Goal: Task Accomplishment & Management: Complete application form

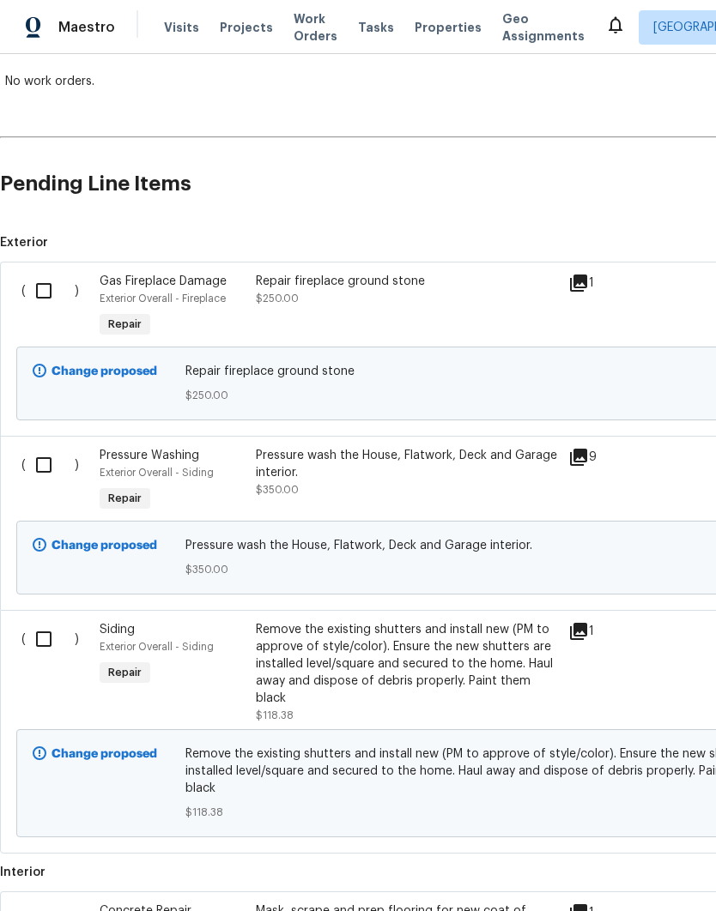
scroll to position [311, 0]
click at [35, 285] on input "checkbox" at bounding box center [50, 291] width 49 height 36
checkbox input "true"
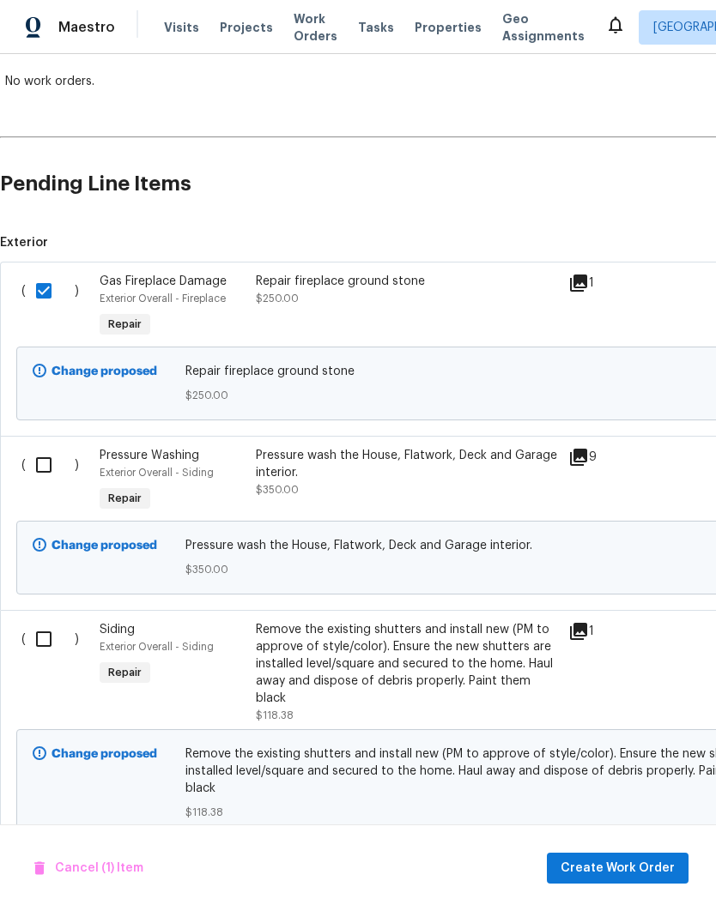
click at [32, 468] on input "checkbox" at bounding box center [50, 465] width 49 height 36
checkbox input "true"
click at [36, 635] on input "checkbox" at bounding box center [50, 639] width 49 height 36
checkbox input "true"
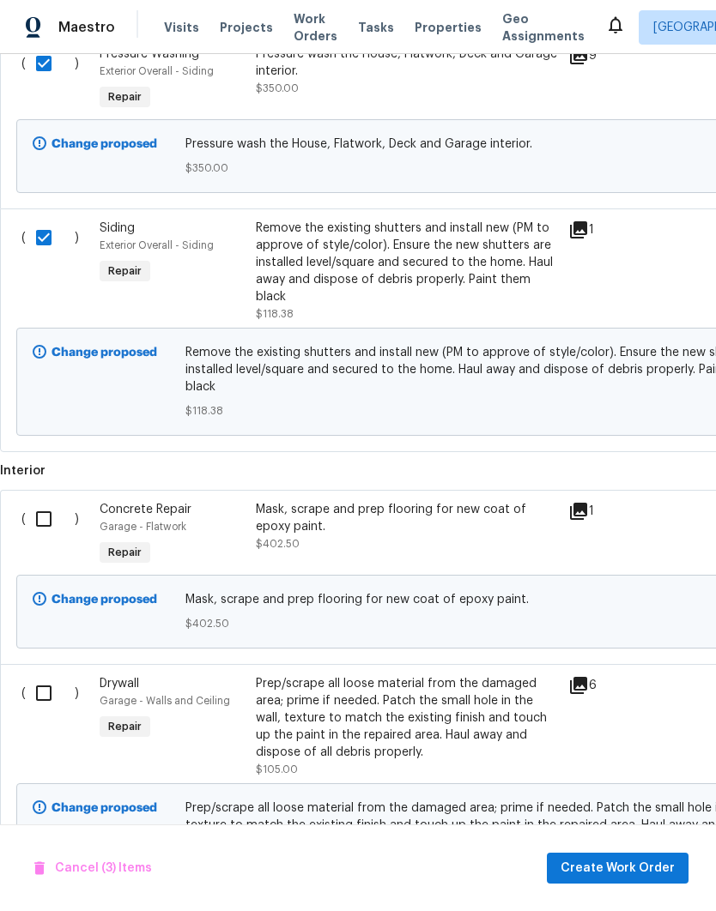
scroll to position [716, 0]
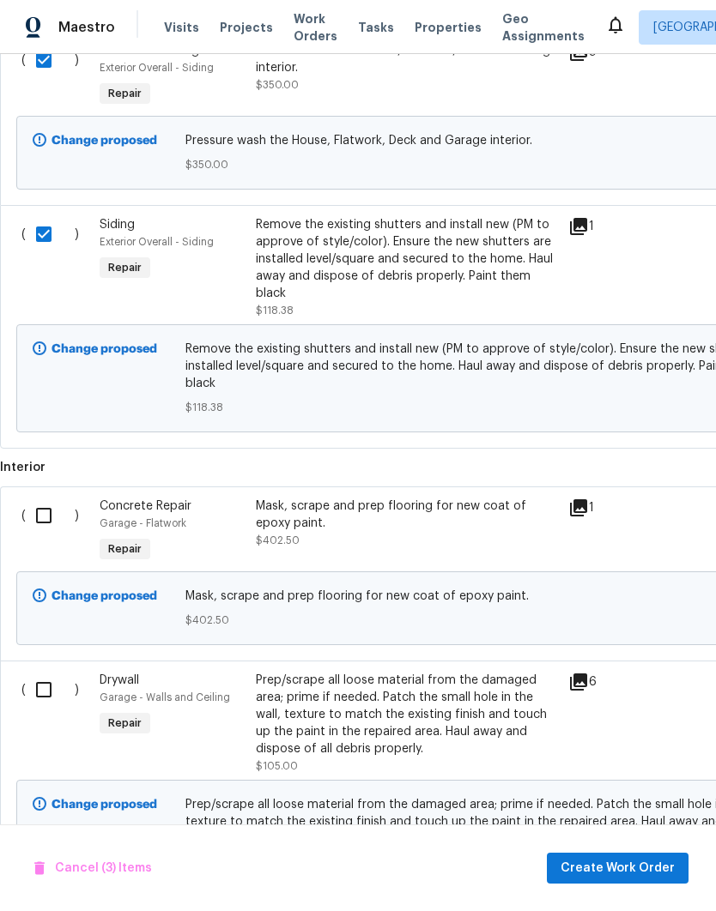
click at [48, 508] on input "checkbox" at bounding box center [50, 516] width 49 height 36
checkbox input "true"
click at [45, 693] on input "checkbox" at bounding box center [50, 690] width 49 height 36
checkbox input "true"
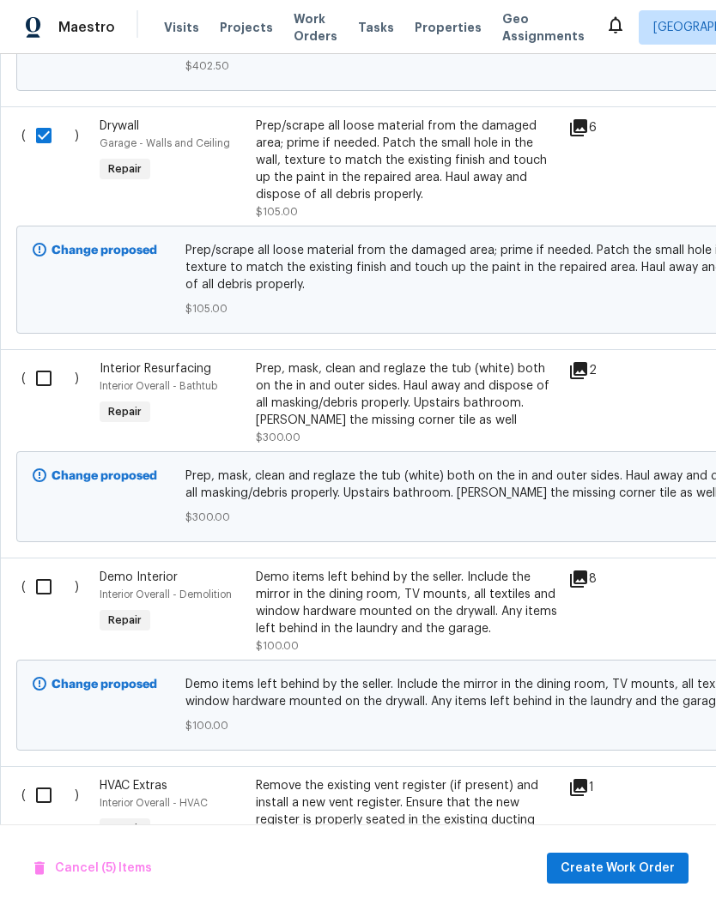
scroll to position [1275, 0]
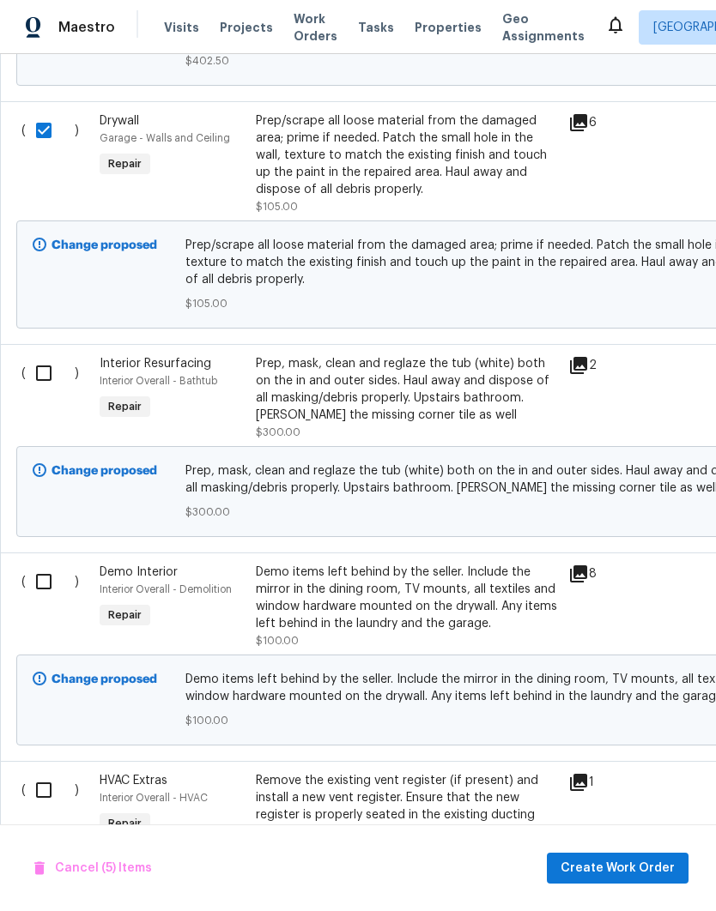
click at [54, 378] on input "checkbox" at bounding box center [50, 373] width 49 height 36
checkbox input "true"
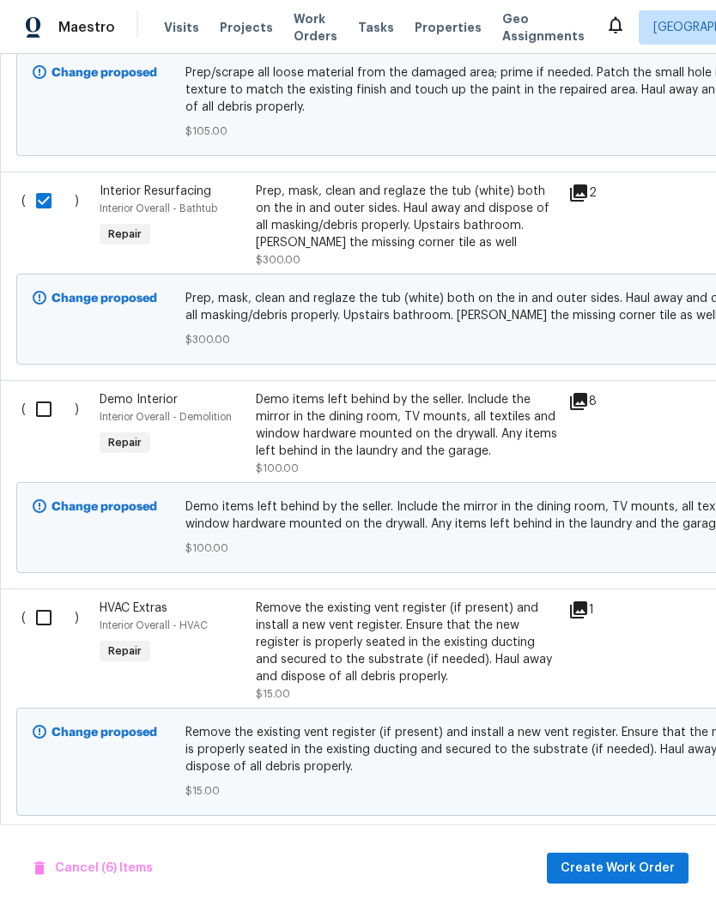
scroll to position [1449, 0]
click at [47, 404] on input "checkbox" at bounding box center [50, 408] width 49 height 36
checkbox input "true"
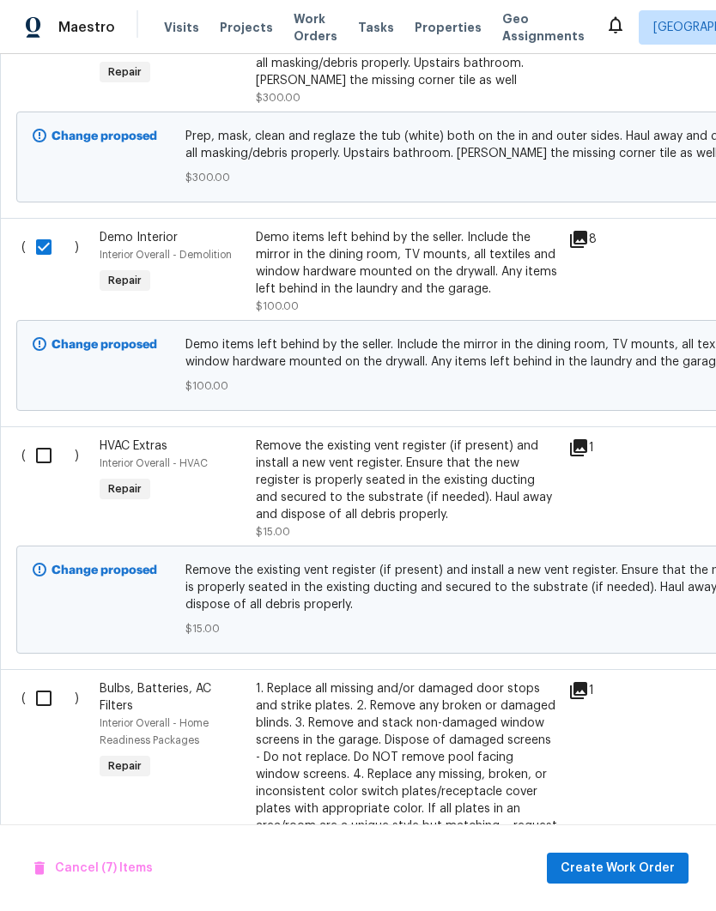
scroll to position [1613, 0]
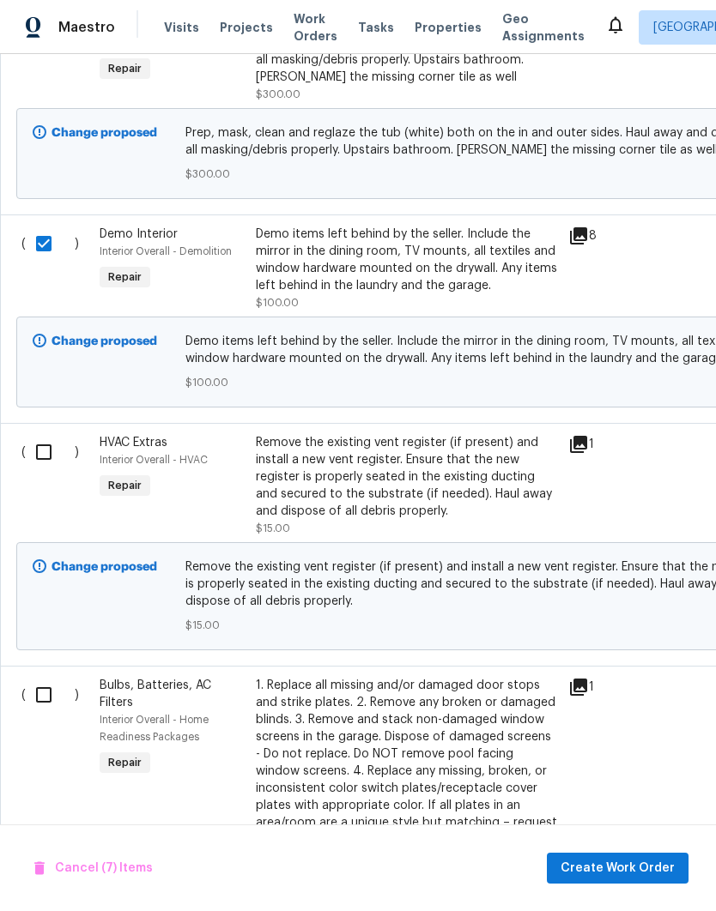
click at [42, 457] on input "checkbox" at bounding box center [50, 452] width 49 height 36
checkbox input "true"
click at [51, 698] on input "checkbox" at bounding box center [50, 695] width 49 height 36
checkbox input "true"
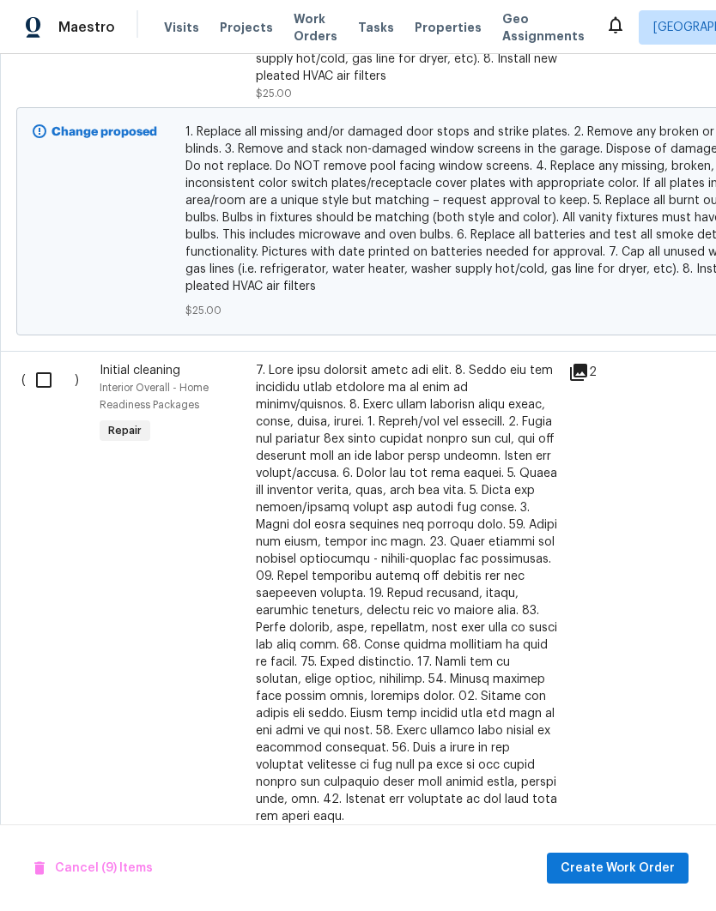
scroll to position [2532, -1]
click at [45, 385] on input "checkbox" at bounding box center [50, 380] width 49 height 36
checkbox input "true"
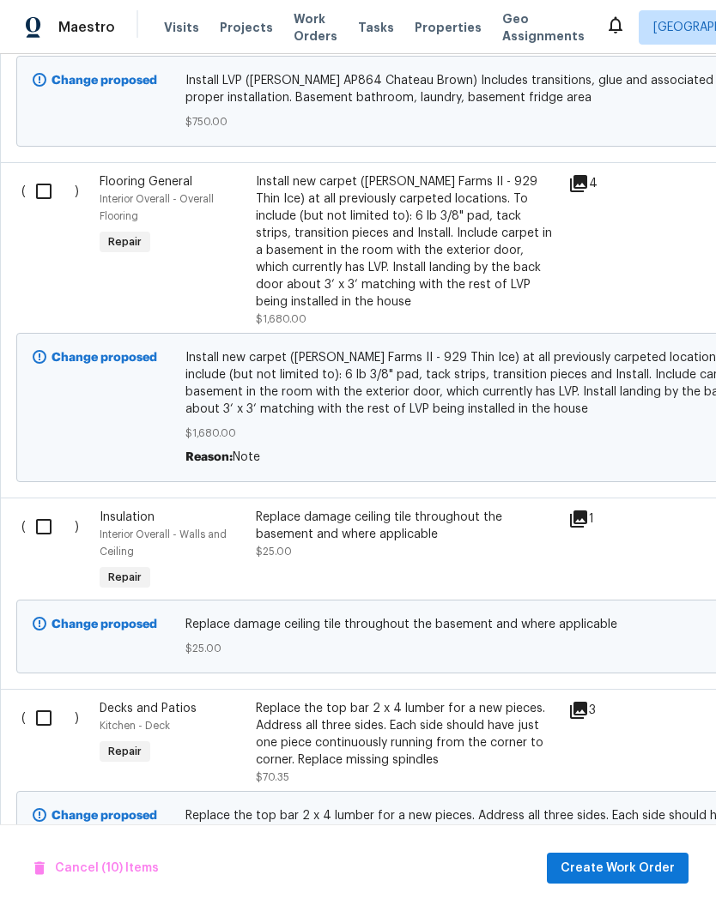
scroll to position [3724, 0]
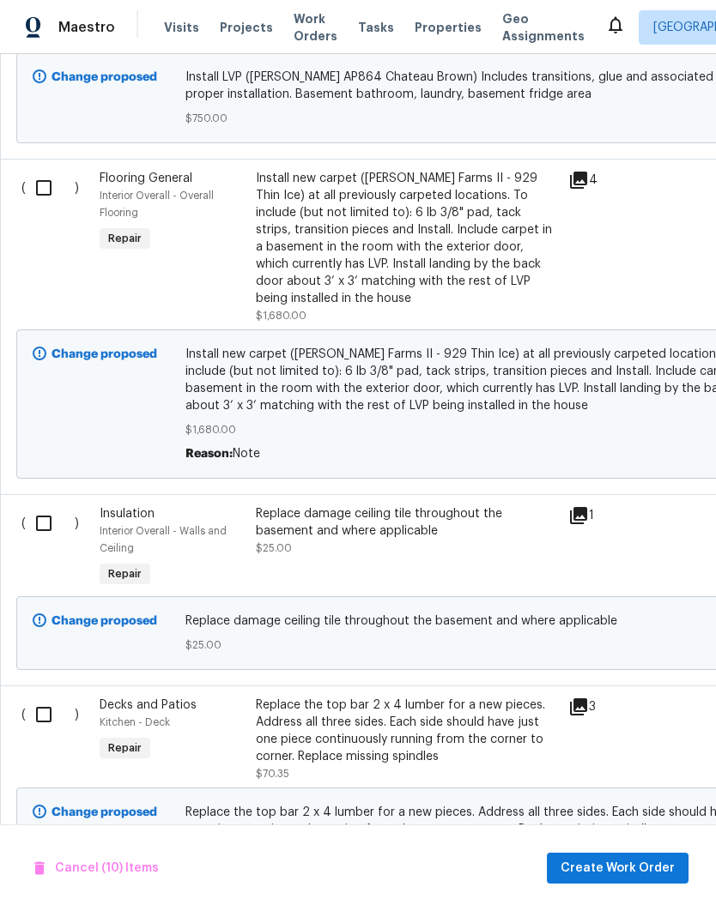
click at [46, 505] on input "checkbox" at bounding box center [50, 523] width 49 height 36
checkbox input "true"
click at [51, 697] on input "checkbox" at bounding box center [50, 715] width 49 height 36
checkbox input "true"
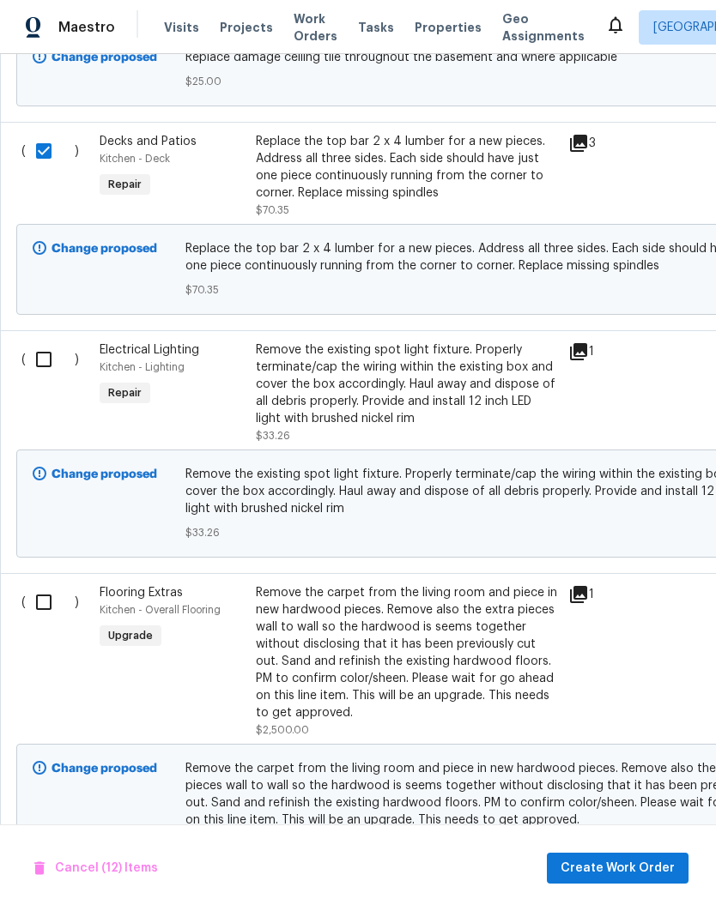
scroll to position [4288, 0]
click at [62, 342] on input "checkbox" at bounding box center [50, 360] width 49 height 36
checkbox input "true"
click at [36, 593] on input "checkbox" at bounding box center [50, 602] width 49 height 36
checkbox input "true"
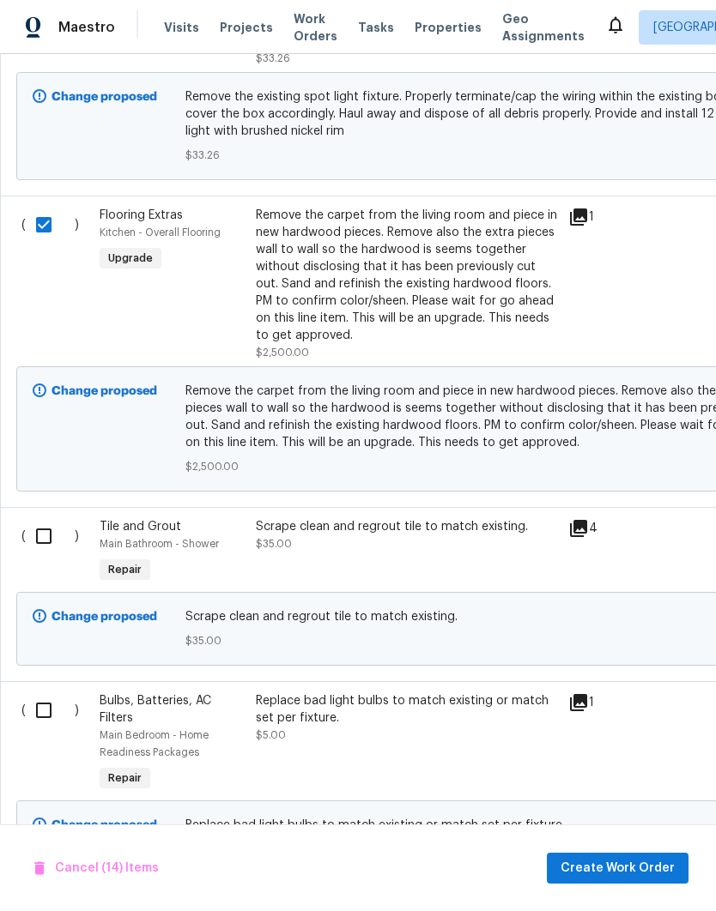
scroll to position [4692, 0]
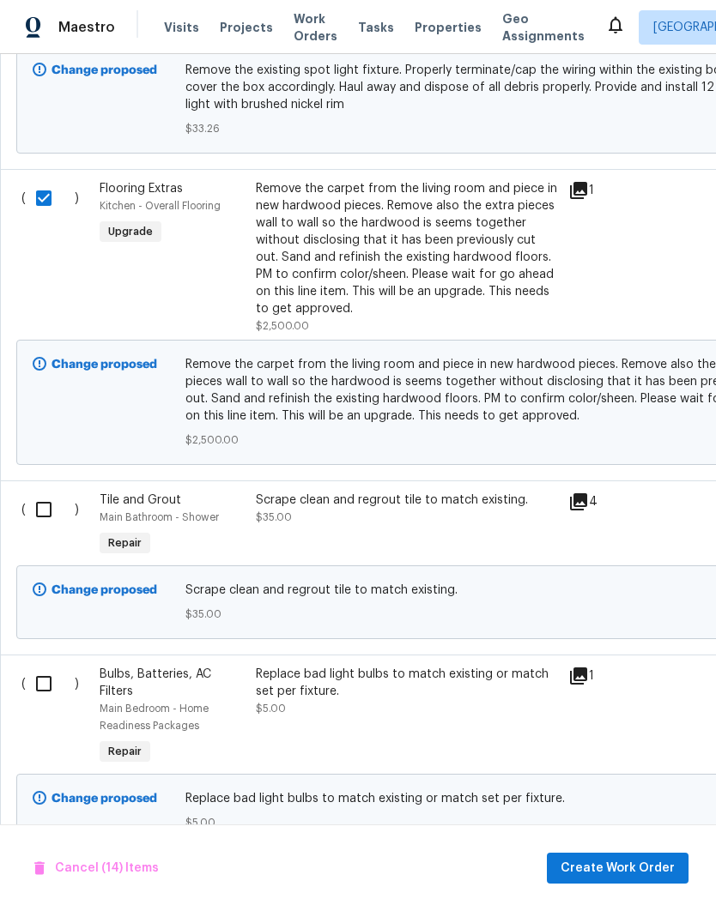
click at [39, 492] on input "checkbox" at bounding box center [50, 510] width 49 height 36
checkbox input "true"
click at [43, 675] on input "checkbox" at bounding box center [50, 684] width 49 height 36
checkbox input "true"
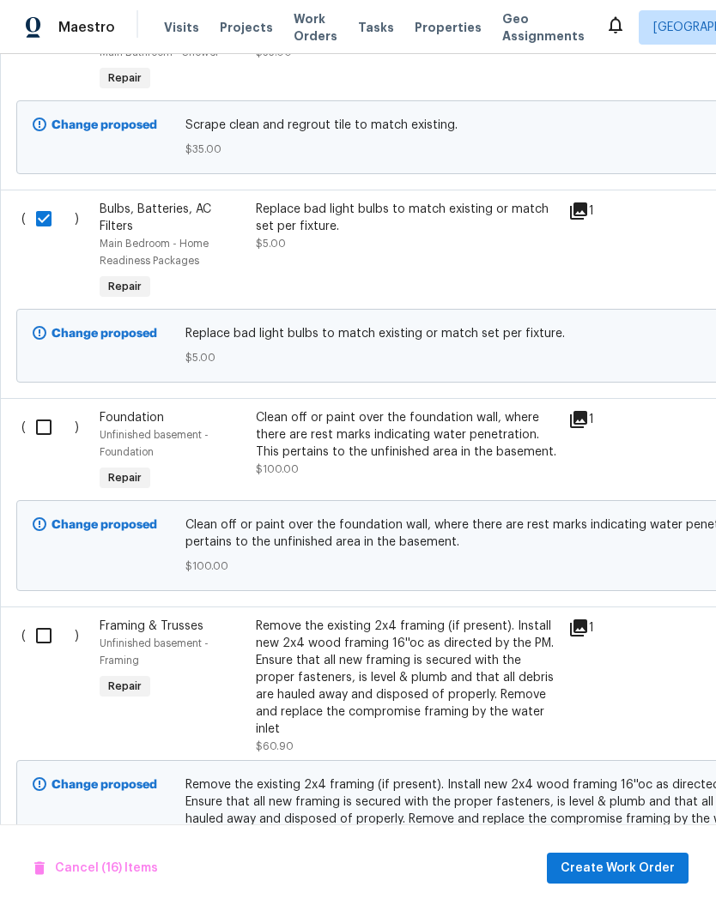
scroll to position [5158, 0]
click at [39, 409] on input "checkbox" at bounding box center [50, 427] width 49 height 36
checkbox input "true"
click at [38, 624] on input "checkbox" at bounding box center [50, 636] width 49 height 36
checkbox input "true"
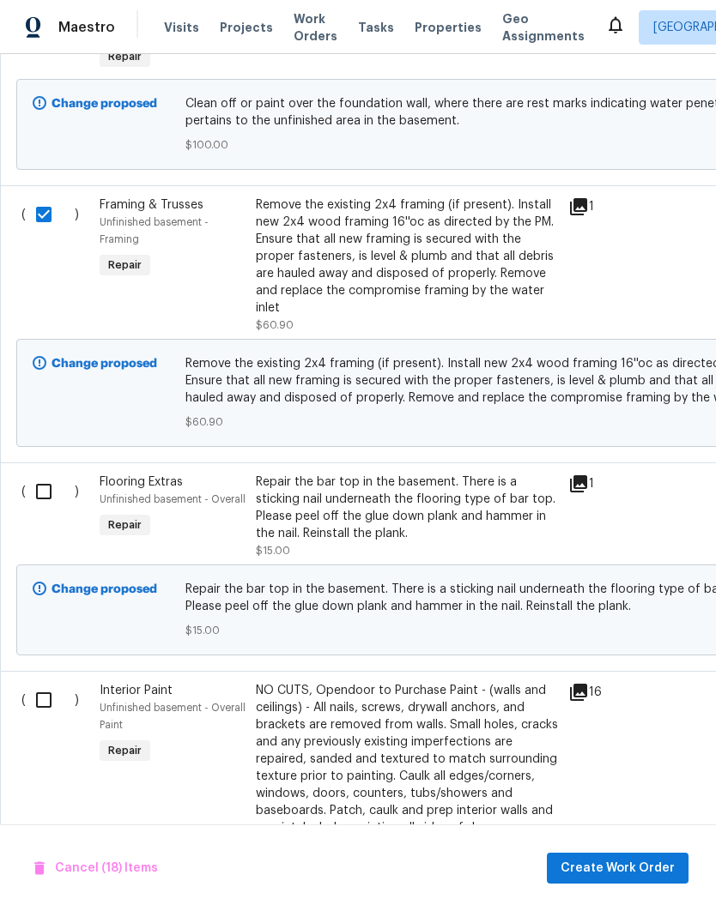
scroll to position [5580, 0]
click at [37, 477] on input "checkbox" at bounding box center [50, 491] width 49 height 36
checkbox input "true"
click at [44, 686] on input "checkbox" at bounding box center [50, 699] width 49 height 36
checkbox input "true"
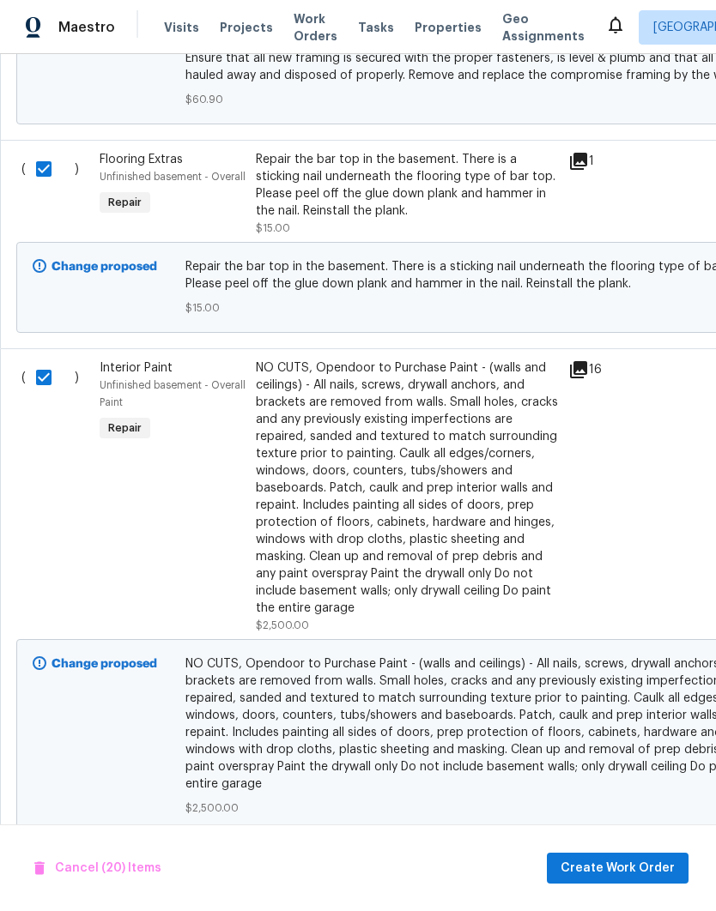
scroll to position [5901, 0]
click at [621, 876] on span "Create Work Order" at bounding box center [617, 868] width 114 height 21
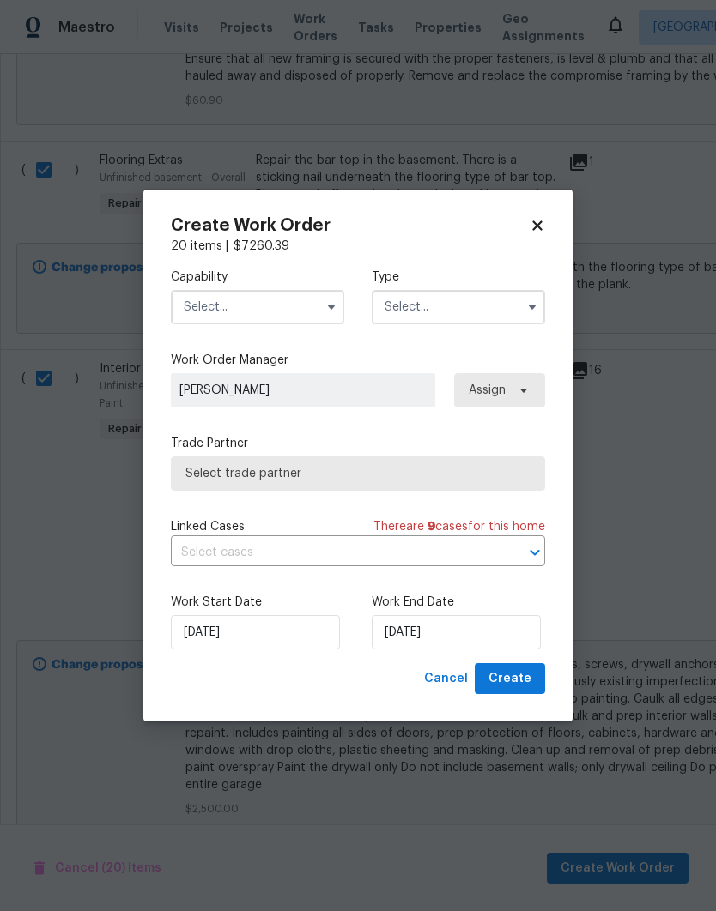
click at [281, 300] on input "text" at bounding box center [257, 307] width 173 height 34
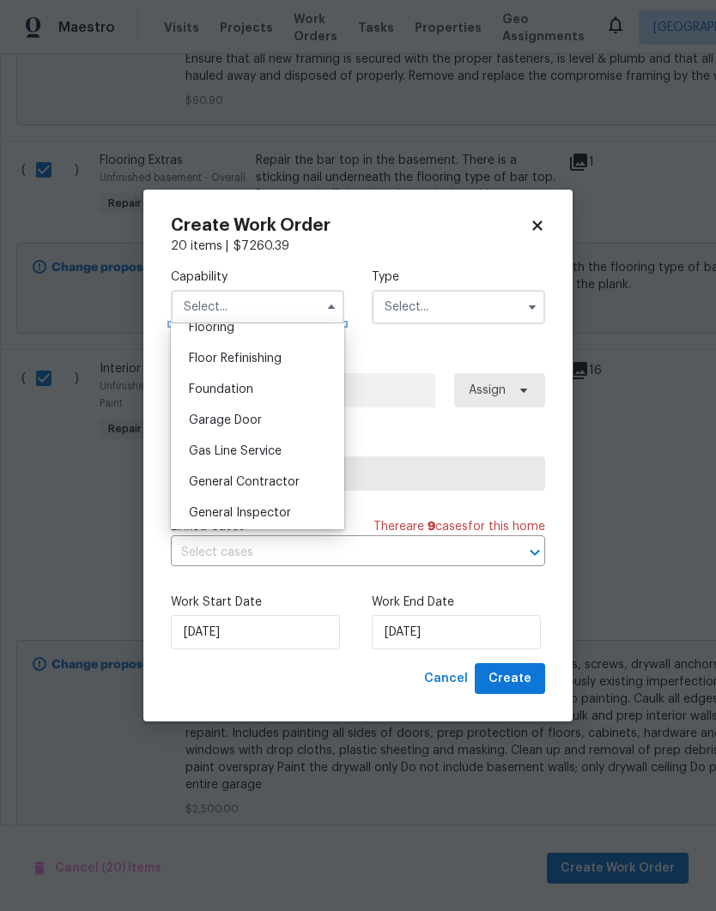
scroll to position [709, 0]
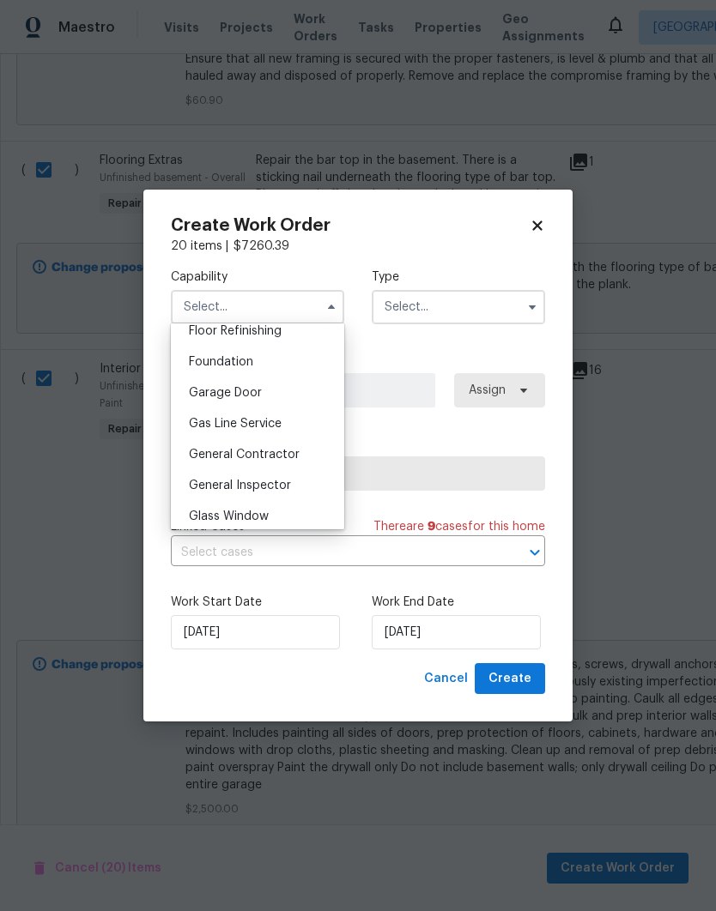
click at [279, 453] on span "General Contractor" at bounding box center [244, 455] width 111 height 12
type input "General Contractor"
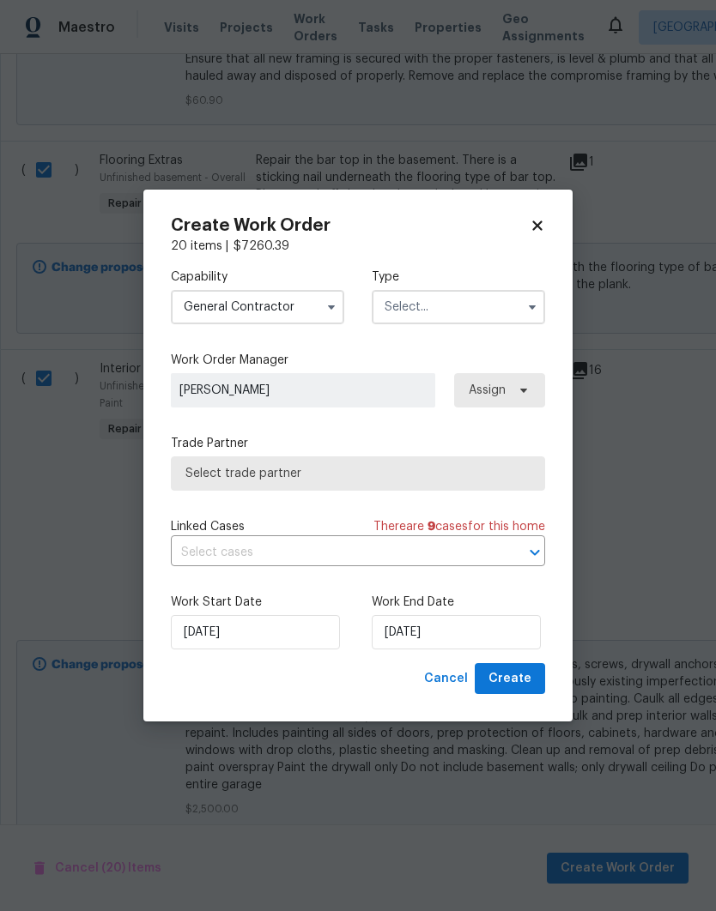
click at [466, 308] on input "text" at bounding box center [458, 307] width 173 height 34
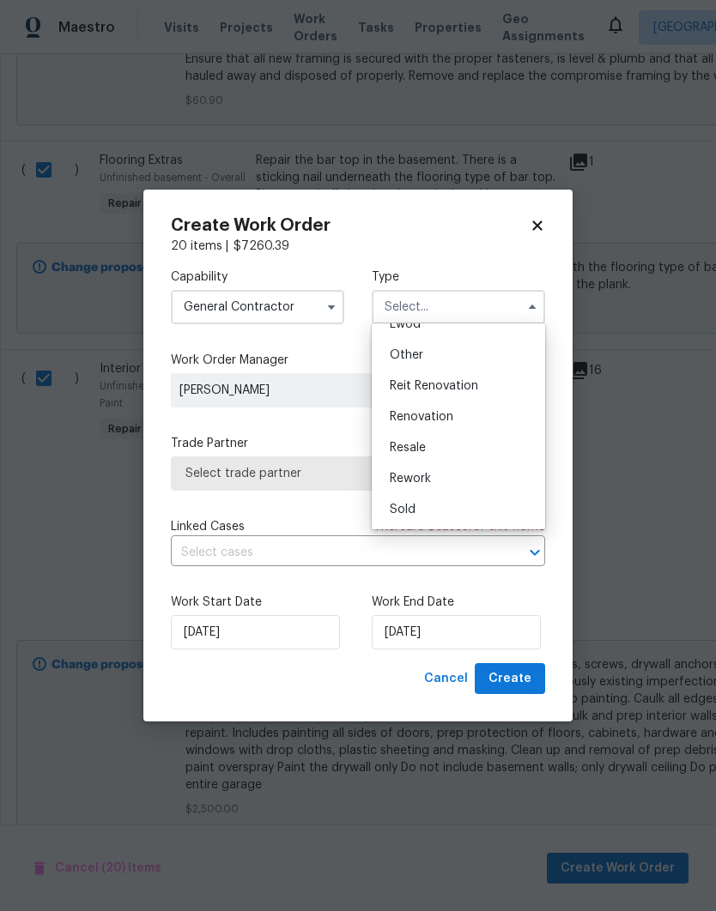
scroll to position [204, 0]
click at [464, 416] on div "Renovation" at bounding box center [458, 417] width 165 height 31
type input "Renovation"
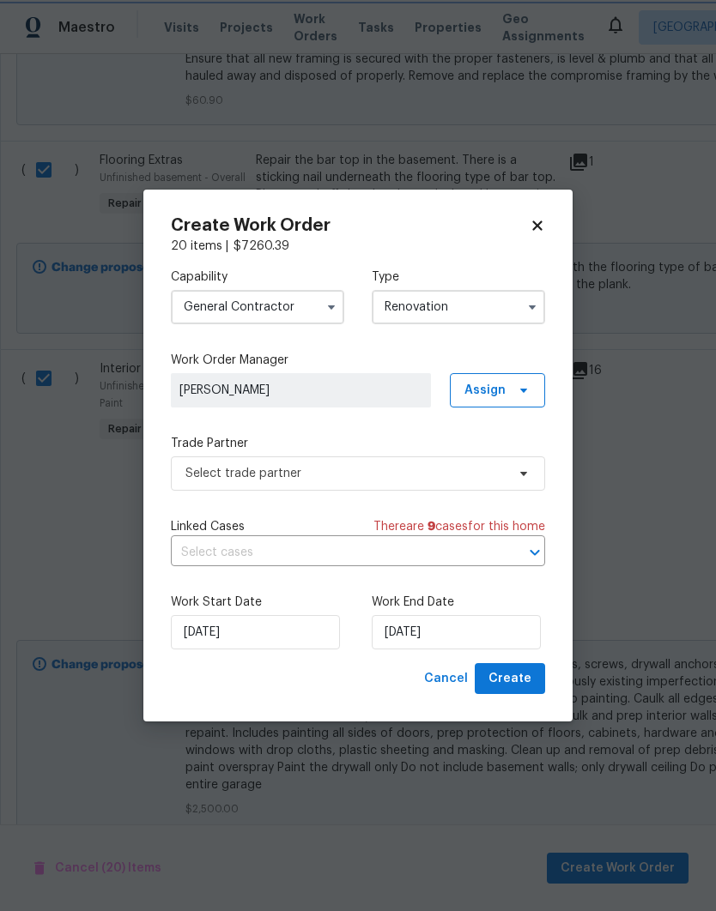
scroll to position [0, 0]
click at [456, 468] on span "Select trade partner" at bounding box center [345, 473] width 320 height 17
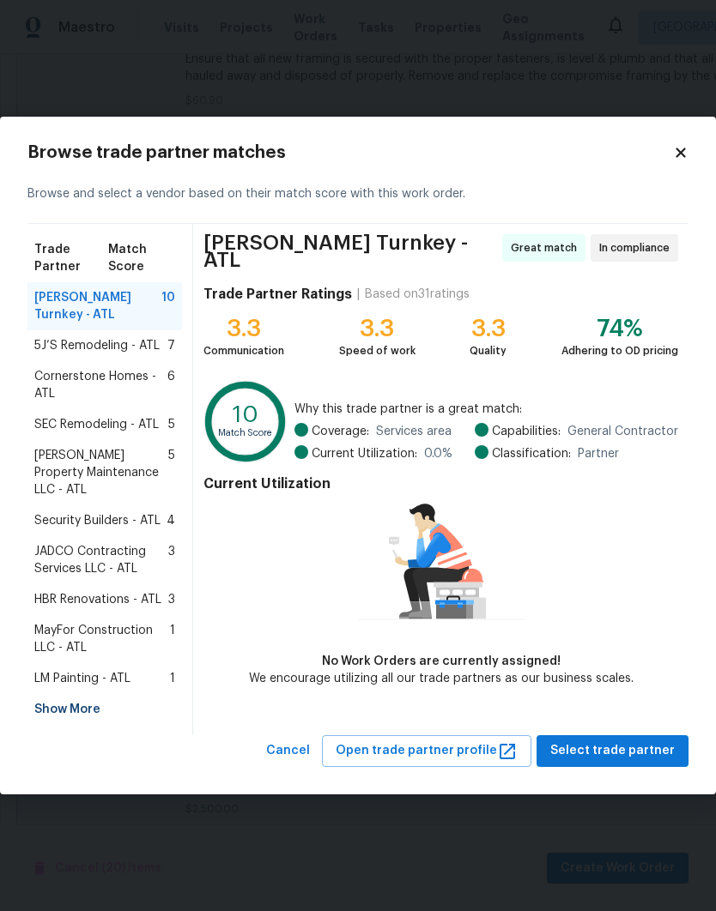
click at [109, 670] on span "LM Painting - ATL" at bounding box center [82, 678] width 96 height 17
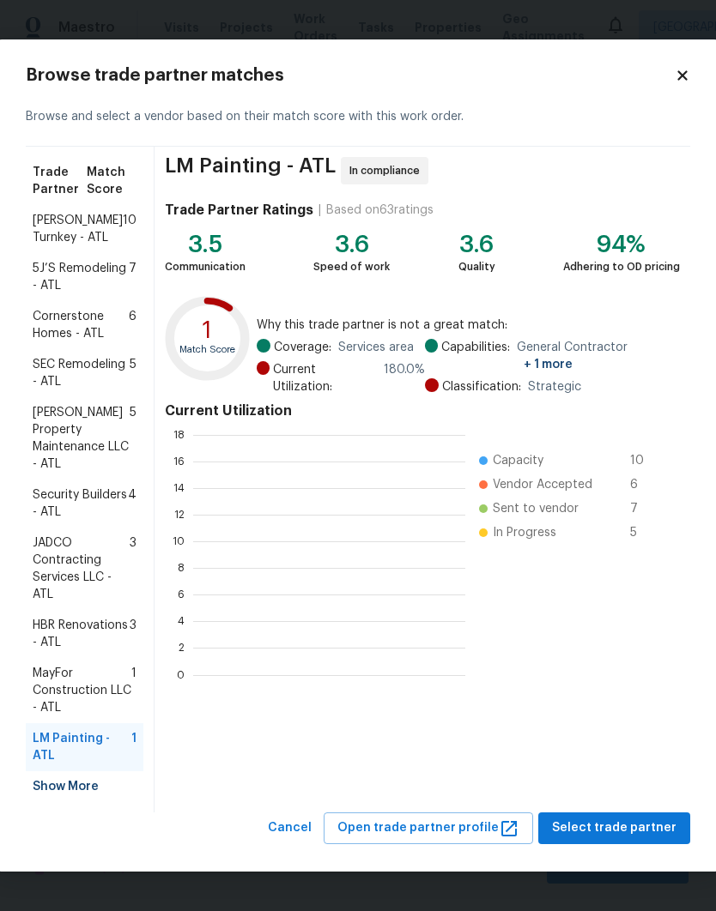
scroll to position [240, 272]
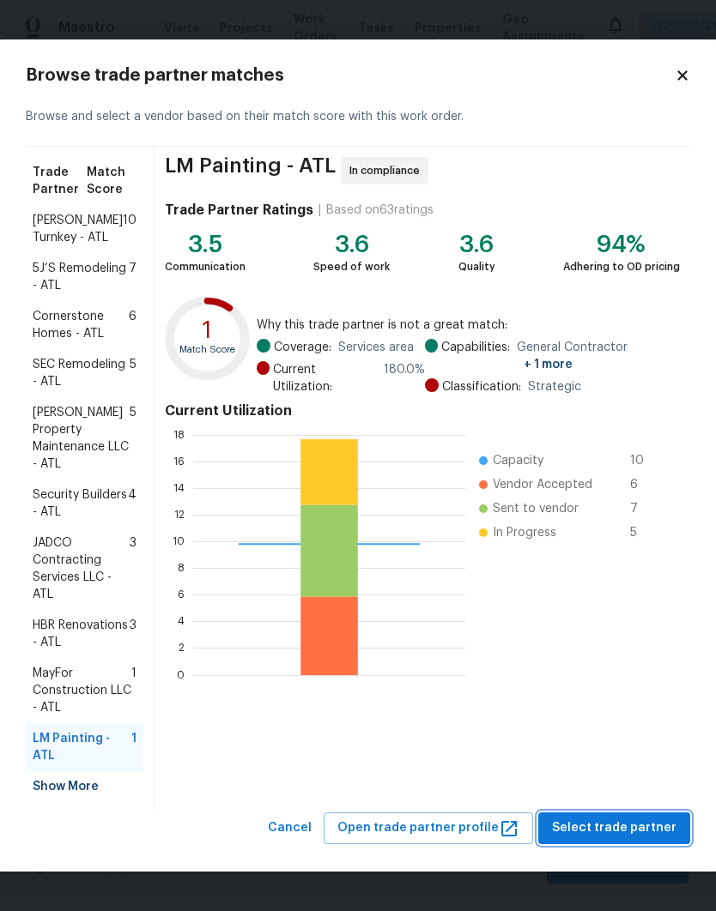
click at [617, 835] on span "Select trade partner" at bounding box center [614, 828] width 124 height 21
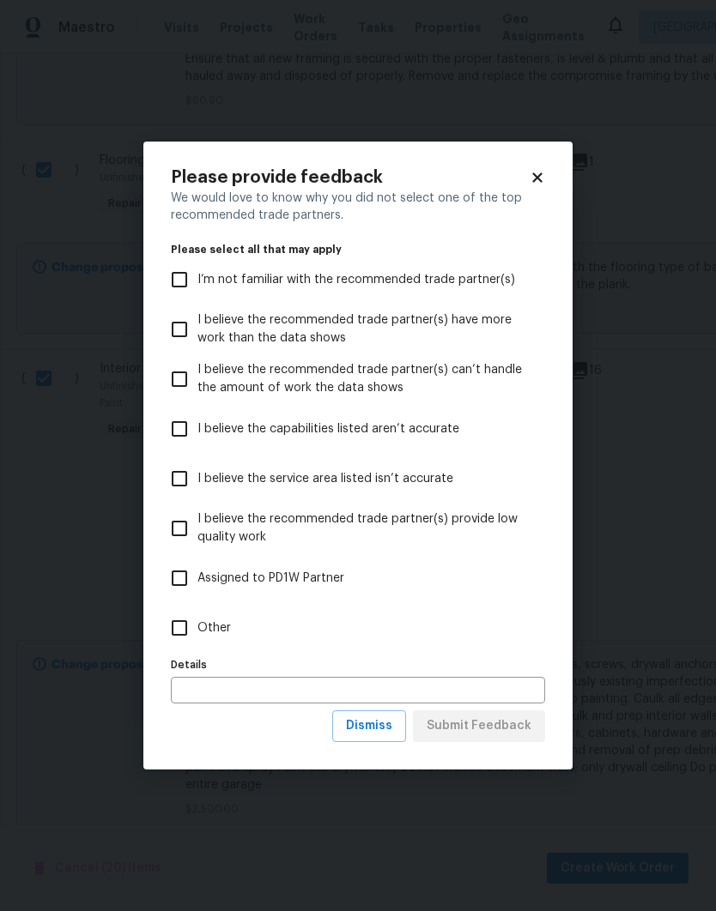
click at [222, 629] on span "Other" at bounding box center [213, 629] width 33 height 18
click at [197, 629] on input "Other" at bounding box center [179, 628] width 36 height 36
checkbox input "true"
click at [491, 725] on span "Submit Feedback" at bounding box center [479, 726] width 105 height 21
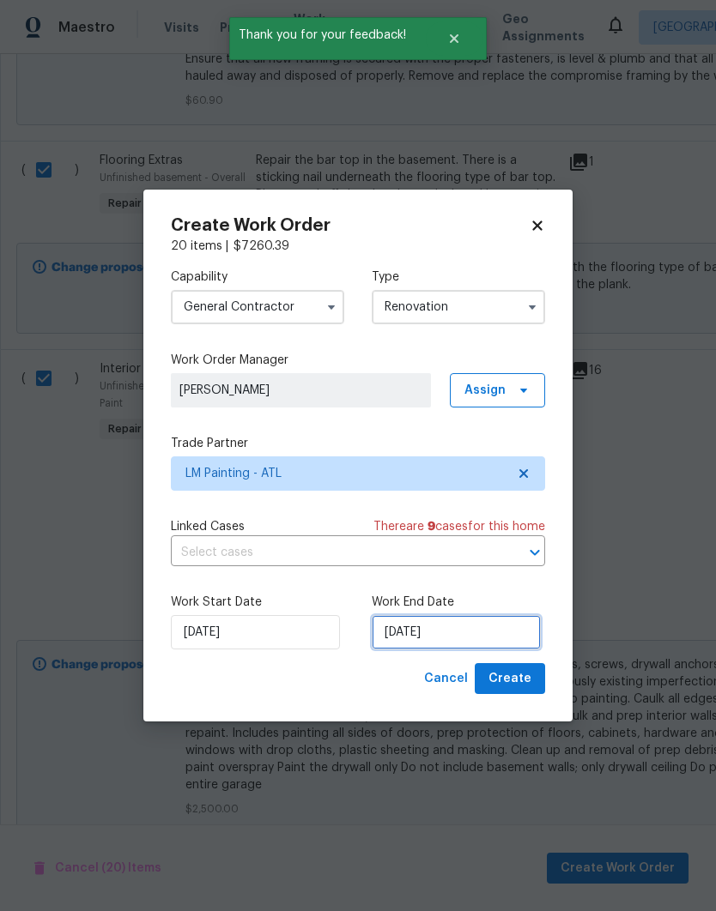
click at [493, 636] on input "[DATE]" at bounding box center [456, 632] width 169 height 34
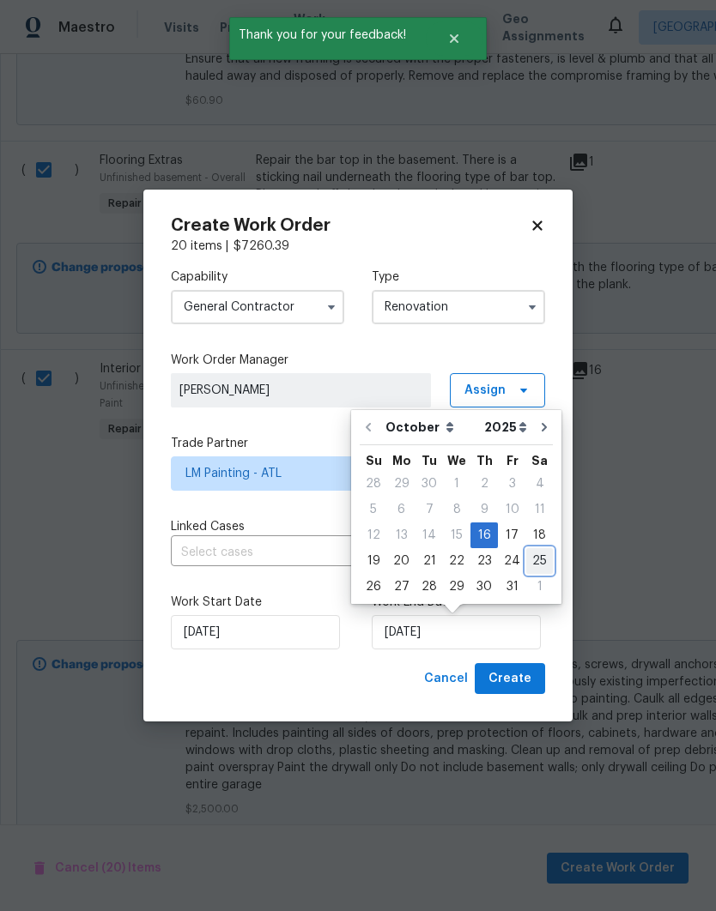
click at [531, 557] on div "25" at bounding box center [539, 561] width 27 height 24
type input "[DATE]"
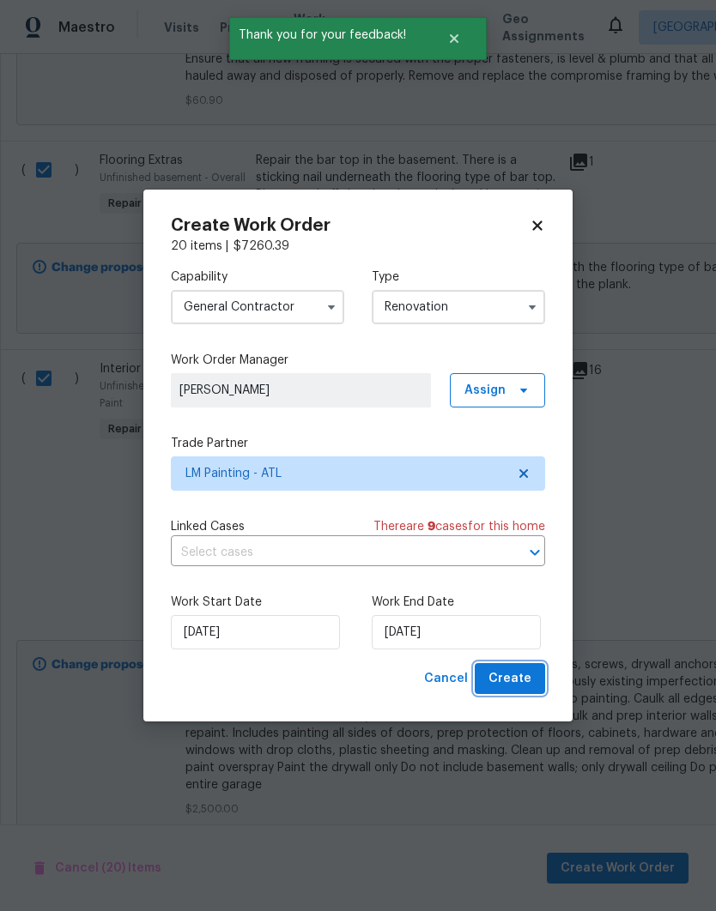
click at [510, 687] on span "Create" at bounding box center [509, 679] width 43 height 21
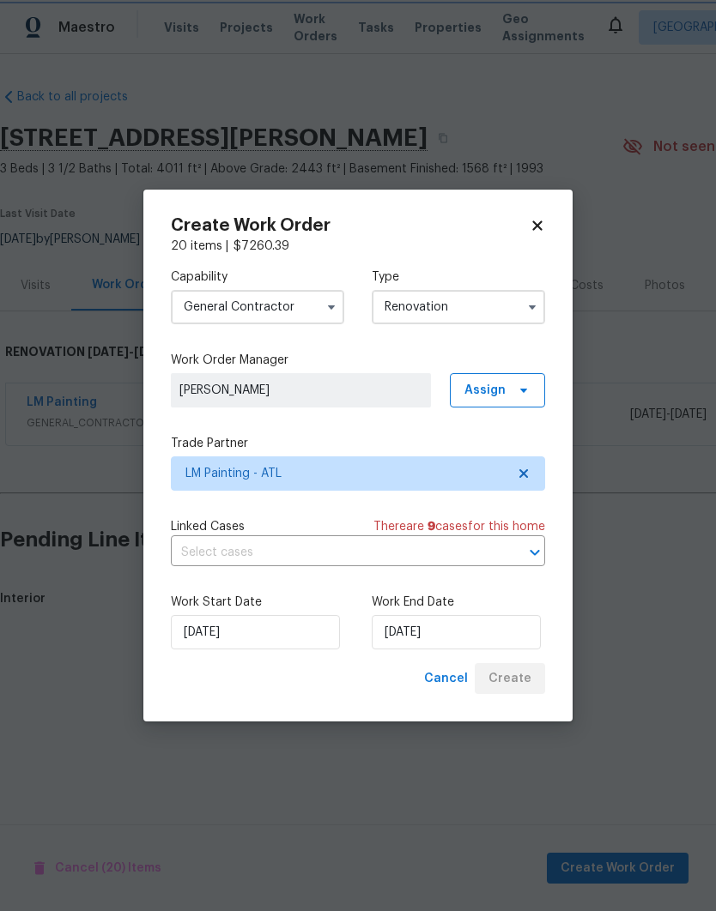
scroll to position [0, 0]
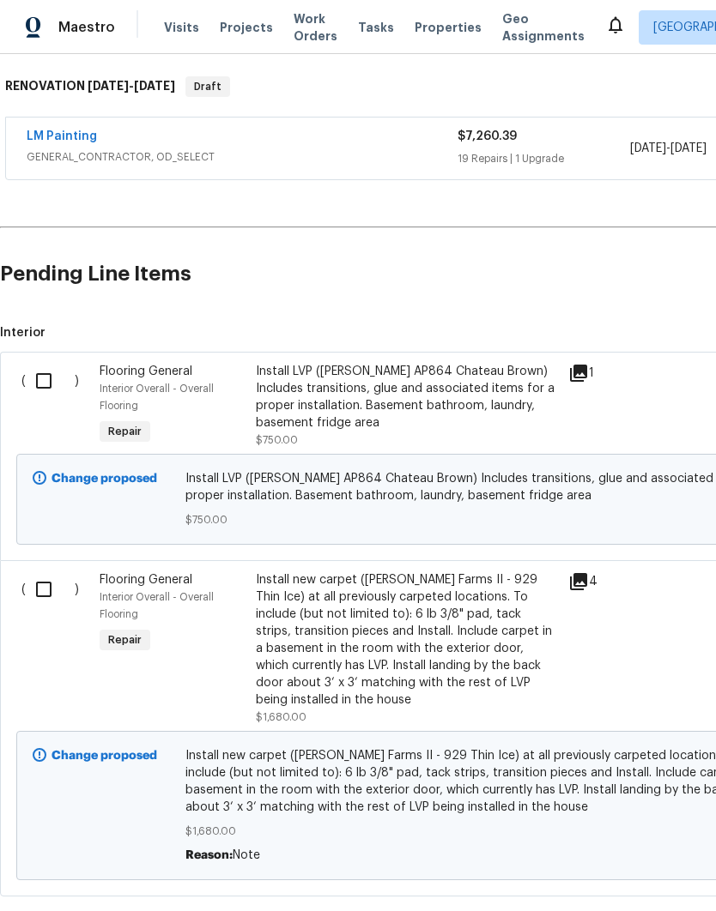
scroll to position [266, 0]
click at [51, 586] on input "checkbox" at bounding box center [50, 590] width 49 height 36
checkbox input "true"
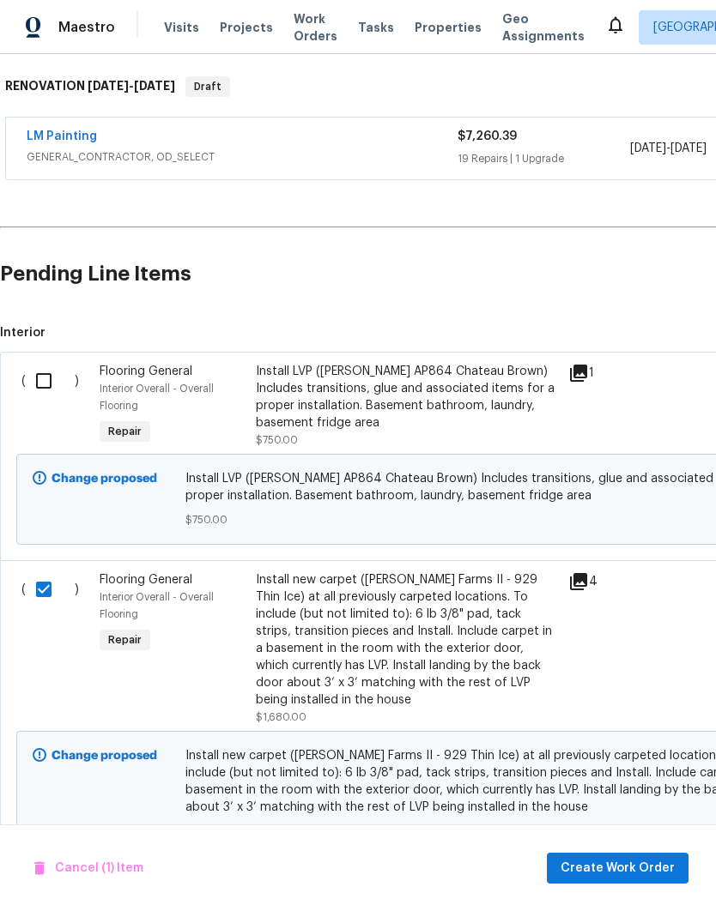
click at [51, 383] on input "checkbox" at bounding box center [50, 381] width 49 height 36
checkbox input "true"
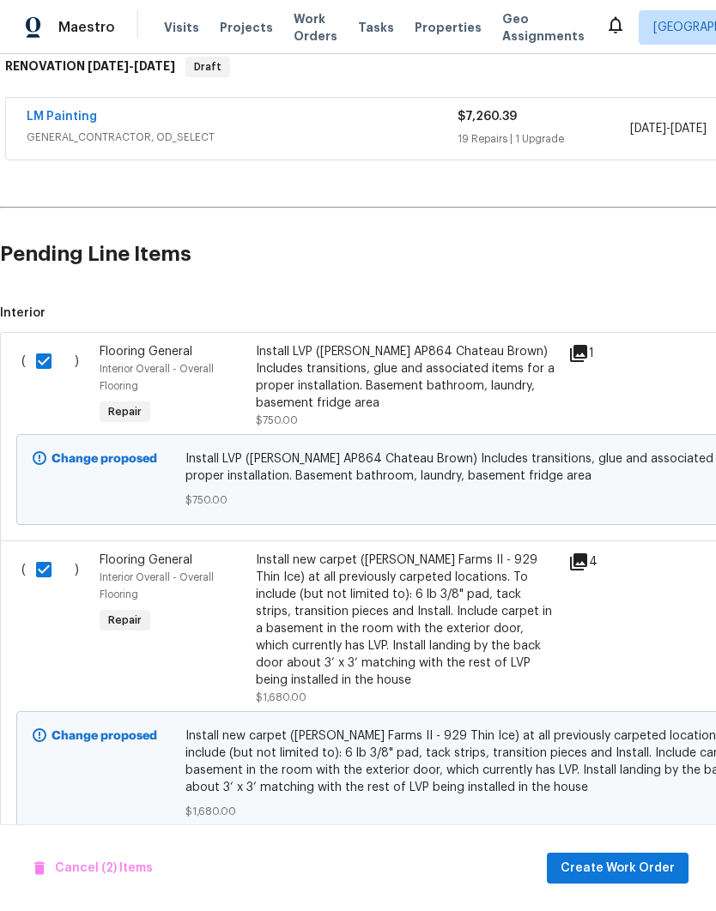
scroll to position [285, 0]
click at [641, 869] on span "Create Work Order" at bounding box center [617, 868] width 114 height 21
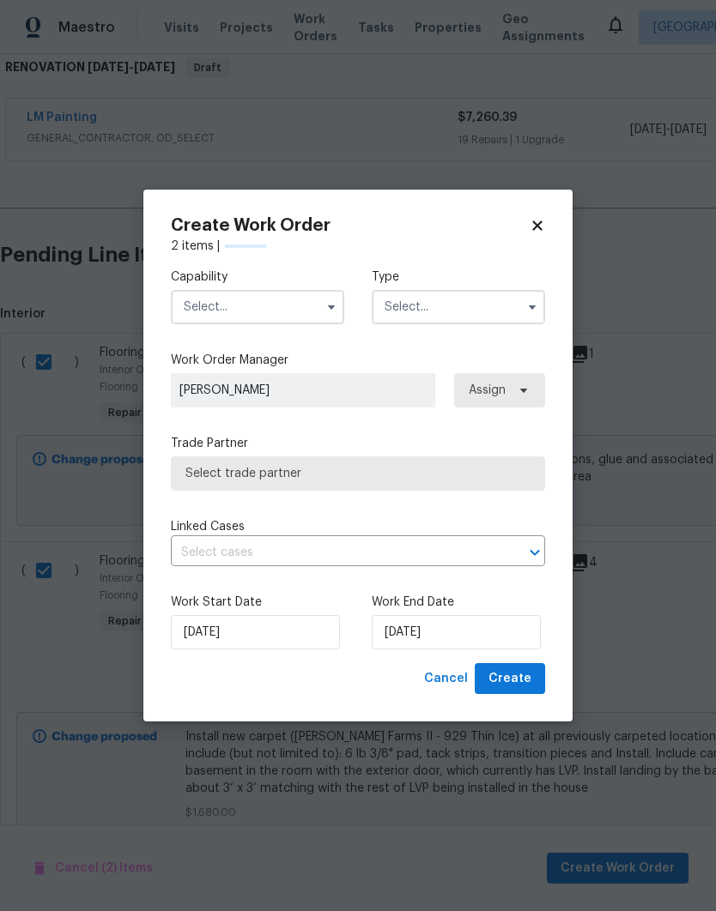
click at [272, 301] on input "text" at bounding box center [257, 307] width 173 height 34
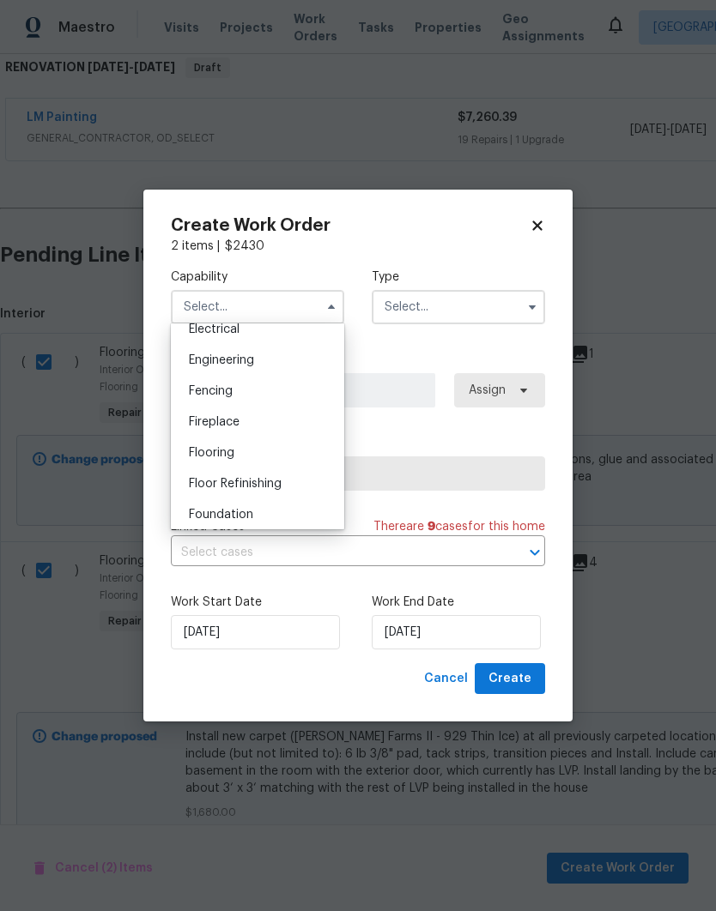
scroll to position [561, 0]
click at [230, 445] on span "Flooring" at bounding box center [211, 448] width 45 height 12
type input "Flooring"
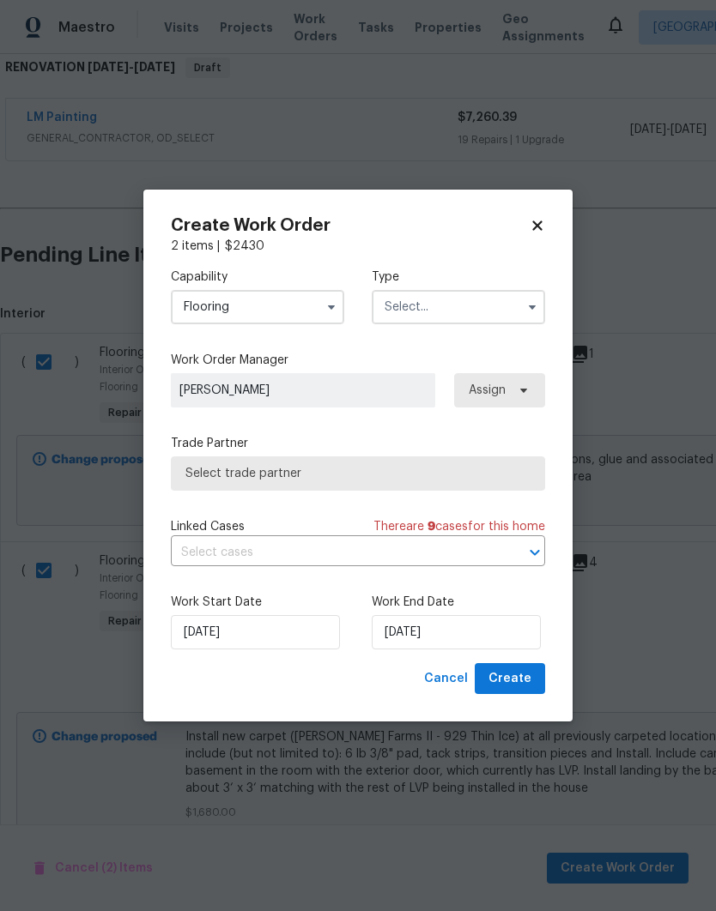
click at [461, 306] on input "text" at bounding box center [458, 307] width 173 height 34
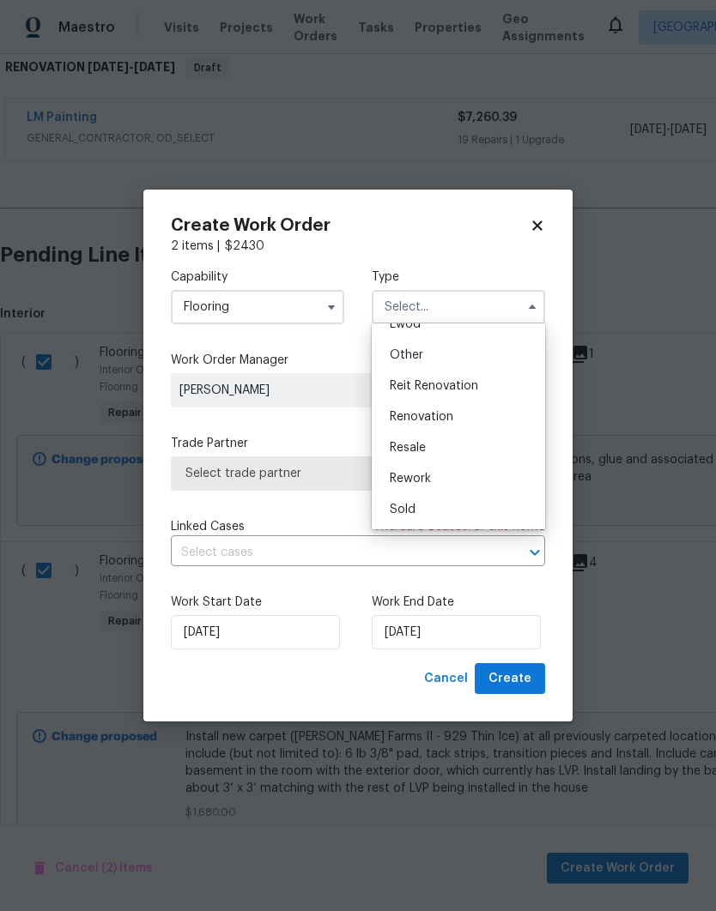
scroll to position [204, 0]
click at [446, 416] on span "Renovation" at bounding box center [422, 417] width 64 height 12
type input "Renovation"
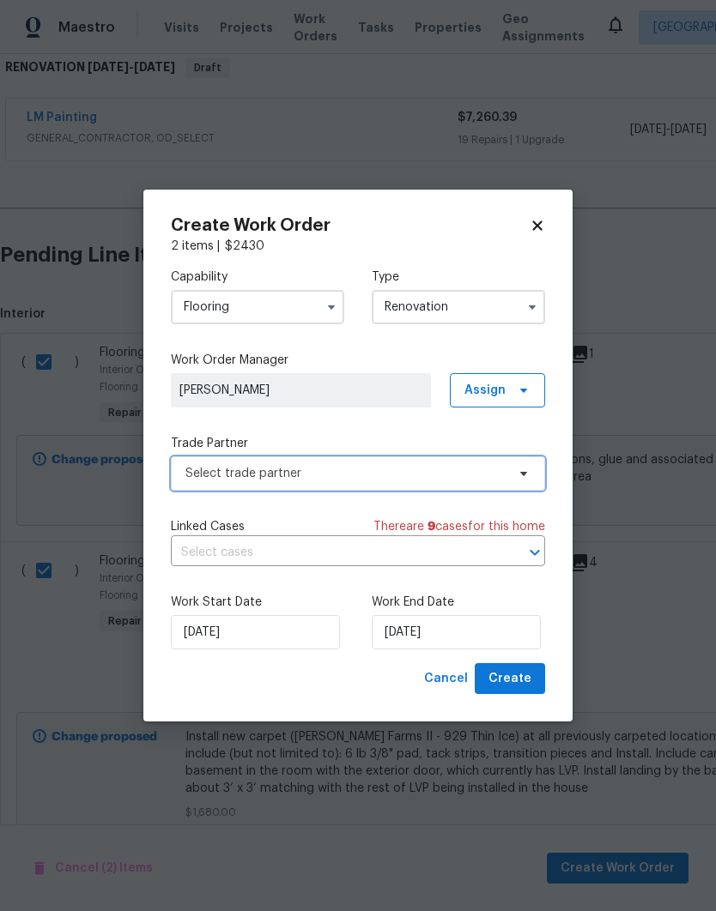
click at [477, 469] on span "Select trade partner" at bounding box center [345, 473] width 320 height 17
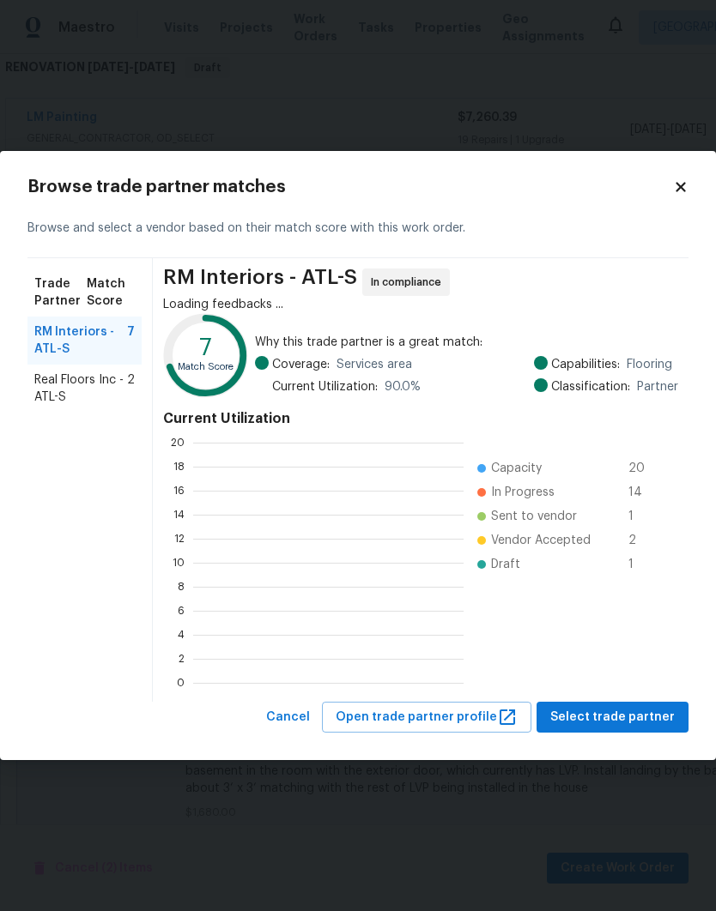
scroll to position [240, 270]
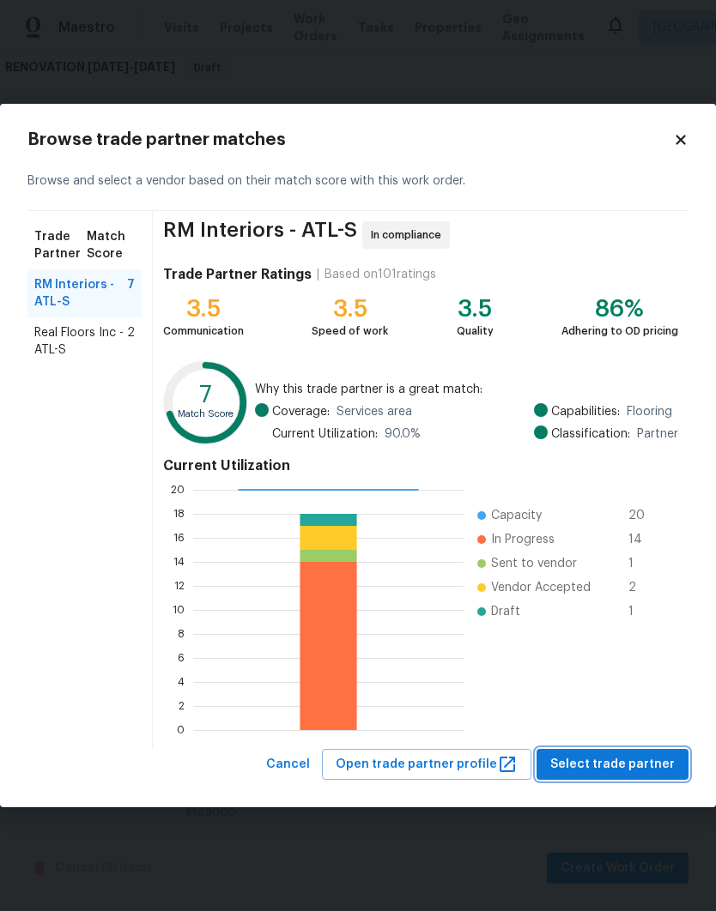
click at [619, 763] on span "Select trade partner" at bounding box center [612, 764] width 124 height 21
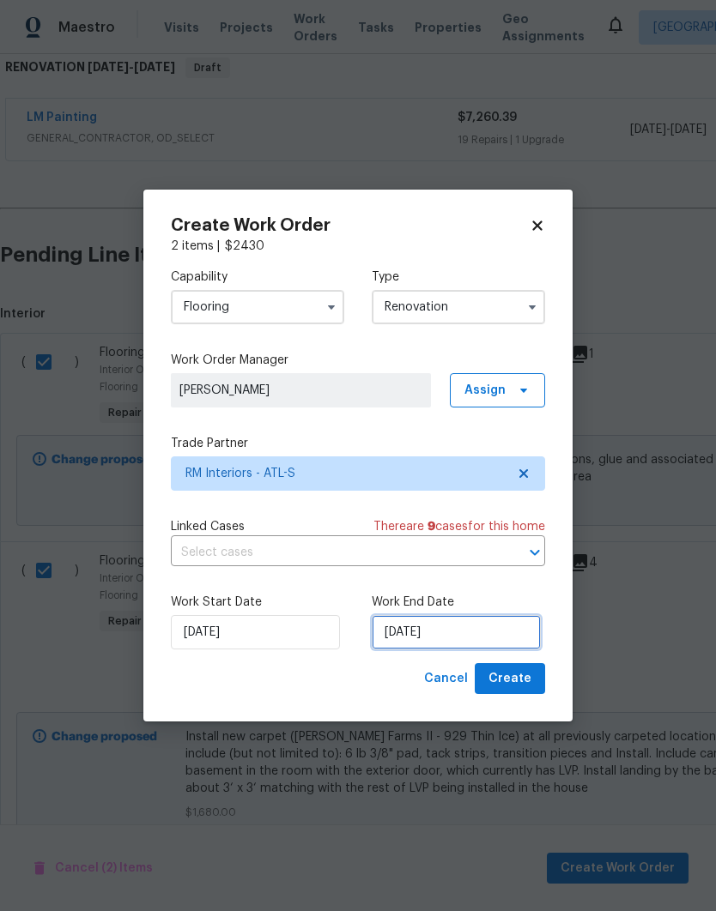
click at [489, 630] on input "[DATE]" at bounding box center [456, 632] width 169 height 34
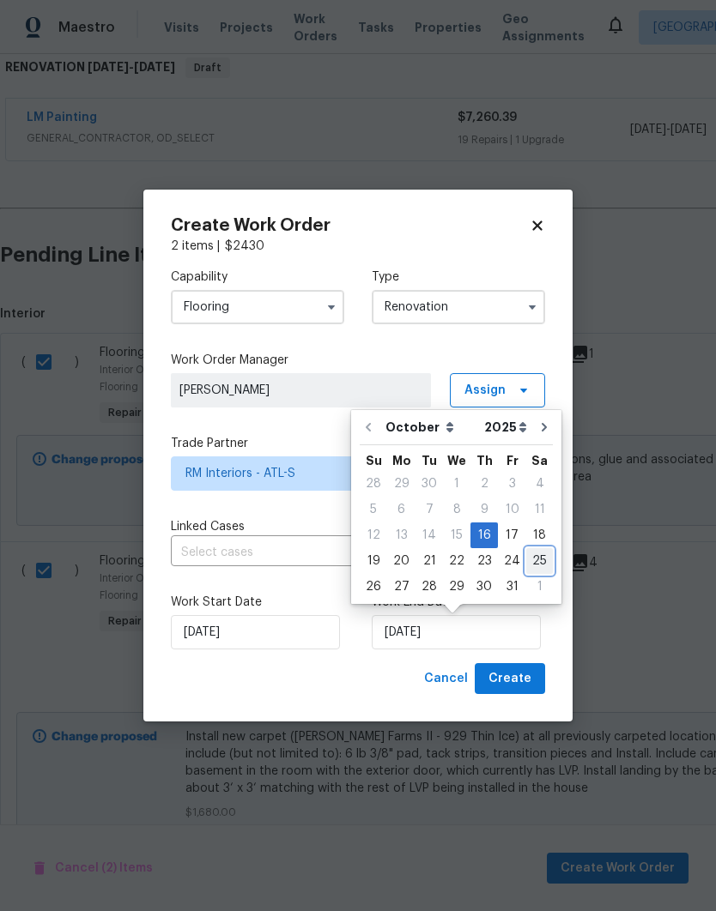
click at [529, 555] on div "25" at bounding box center [539, 561] width 27 height 24
type input "[DATE]"
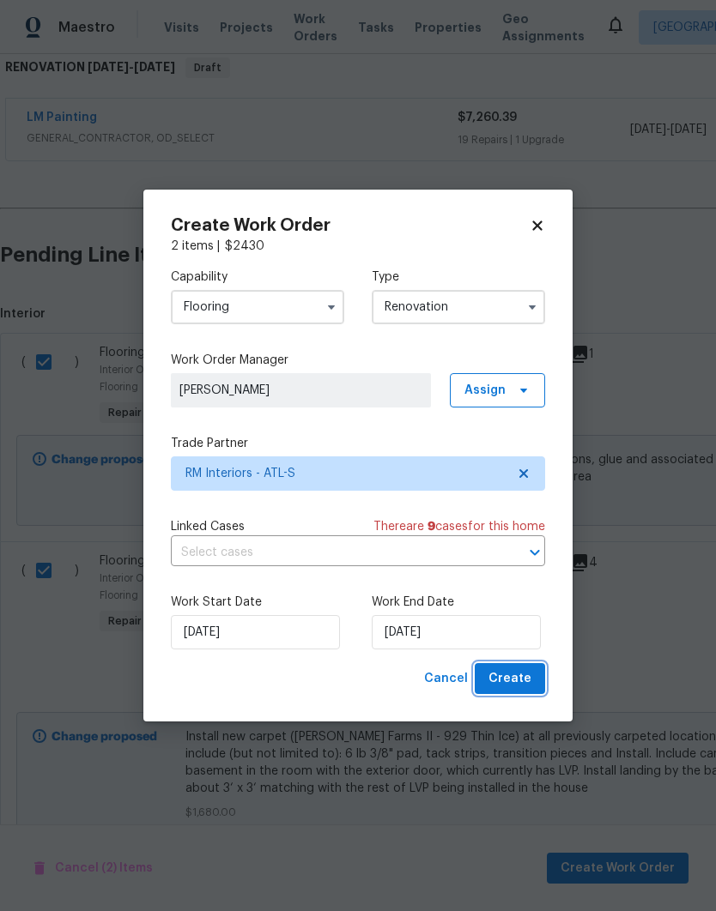
click at [517, 678] on span "Create" at bounding box center [509, 679] width 43 height 21
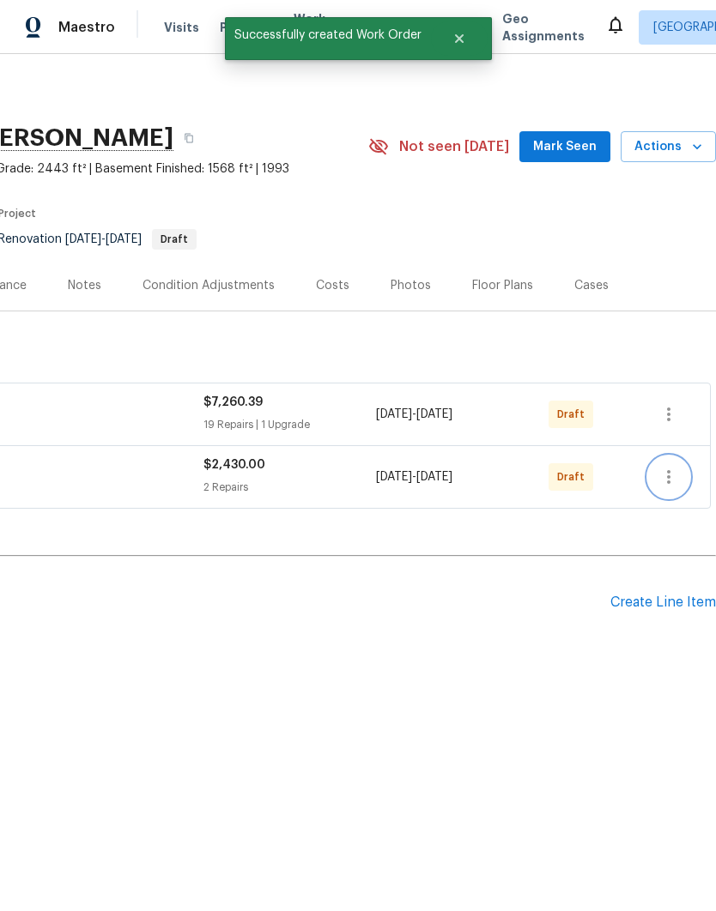
click at [663, 479] on icon "button" at bounding box center [668, 477] width 21 height 21
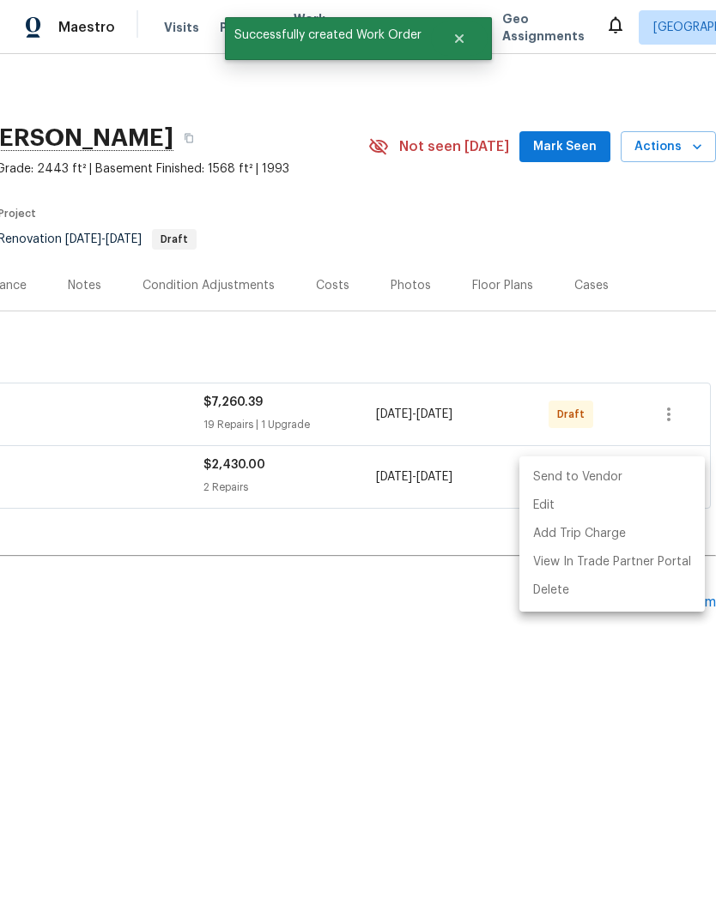
click at [630, 481] on li "Send to Vendor" at bounding box center [611, 477] width 185 height 28
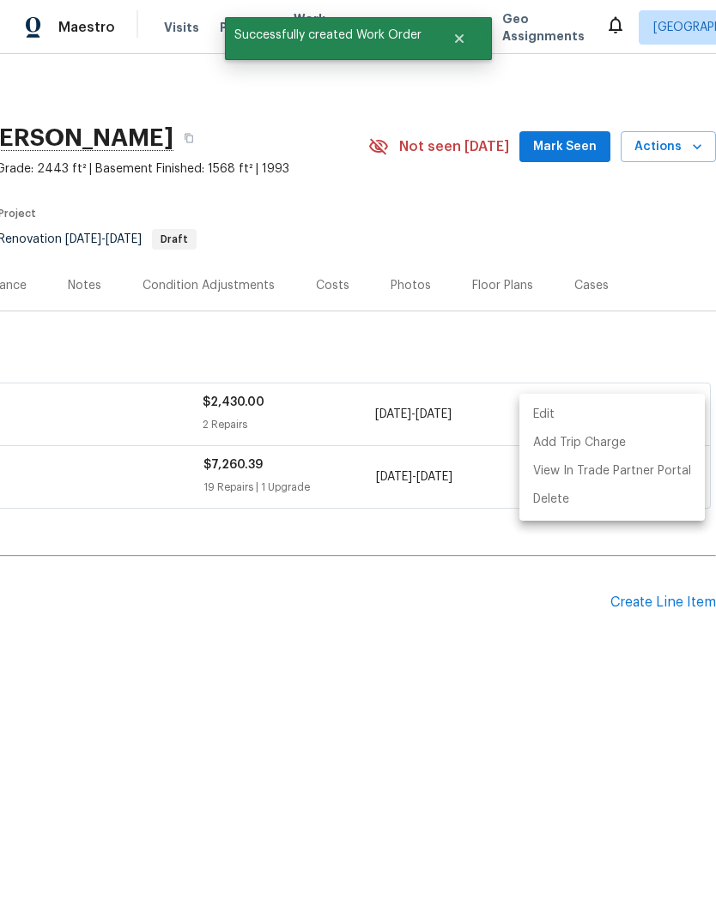
click at [544, 621] on div at bounding box center [358, 455] width 716 height 911
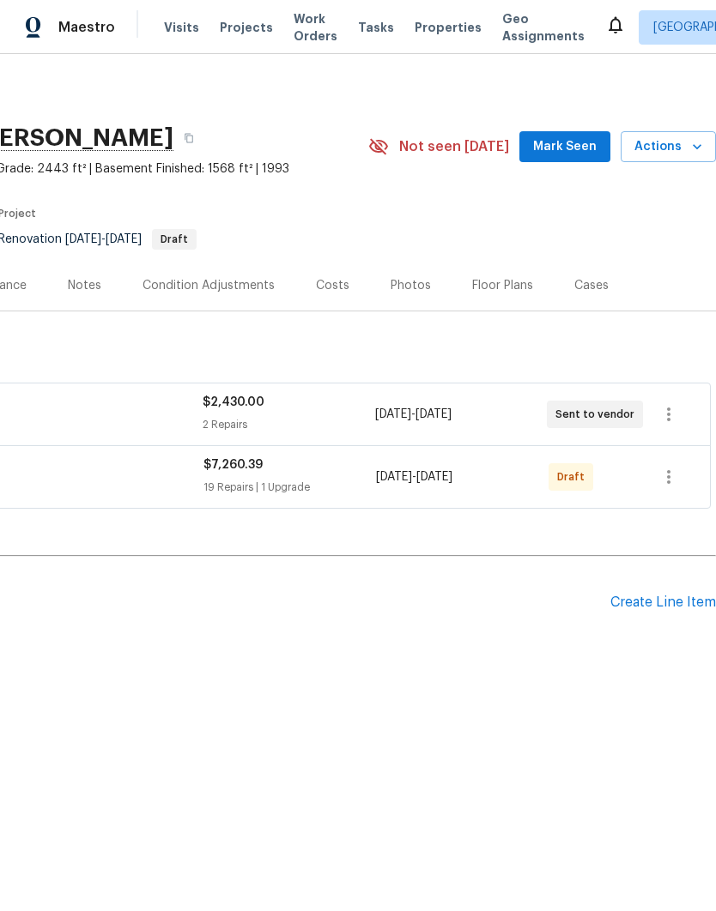
click at [678, 473] on icon "button" at bounding box center [668, 477] width 21 height 21
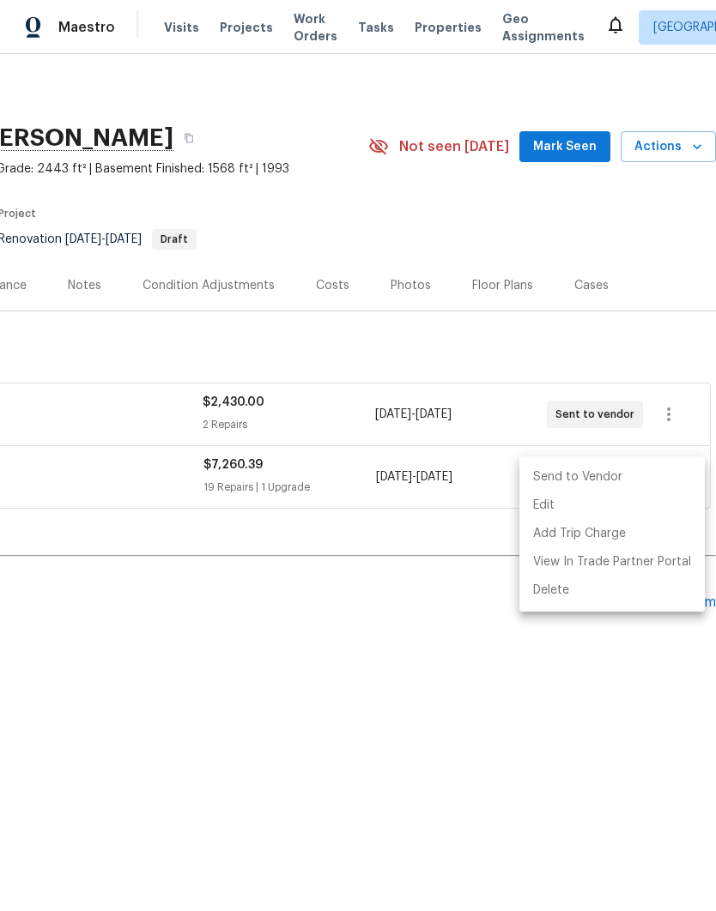
click at [633, 471] on li "Send to Vendor" at bounding box center [611, 477] width 185 height 28
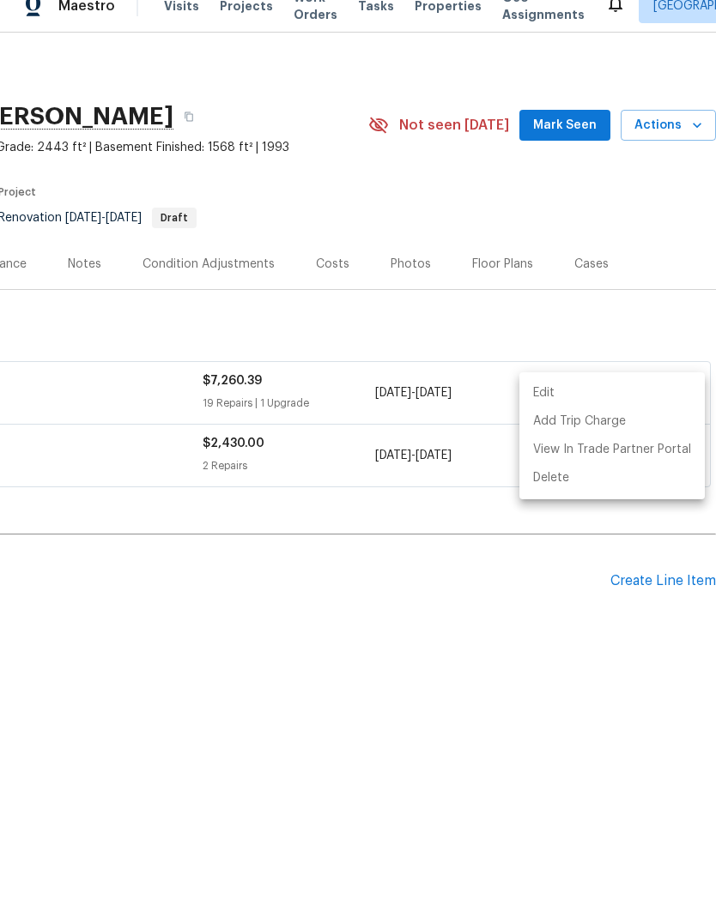
click at [561, 129] on div at bounding box center [358, 455] width 716 height 911
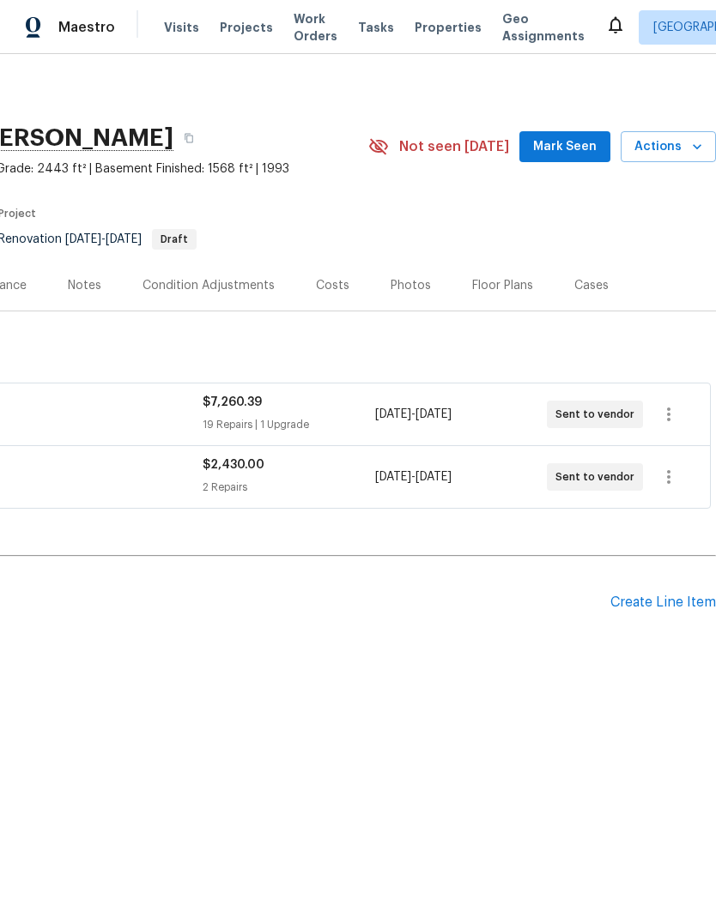
click at [215, 288] on div "Condition Adjustments" at bounding box center [208, 285] width 132 height 17
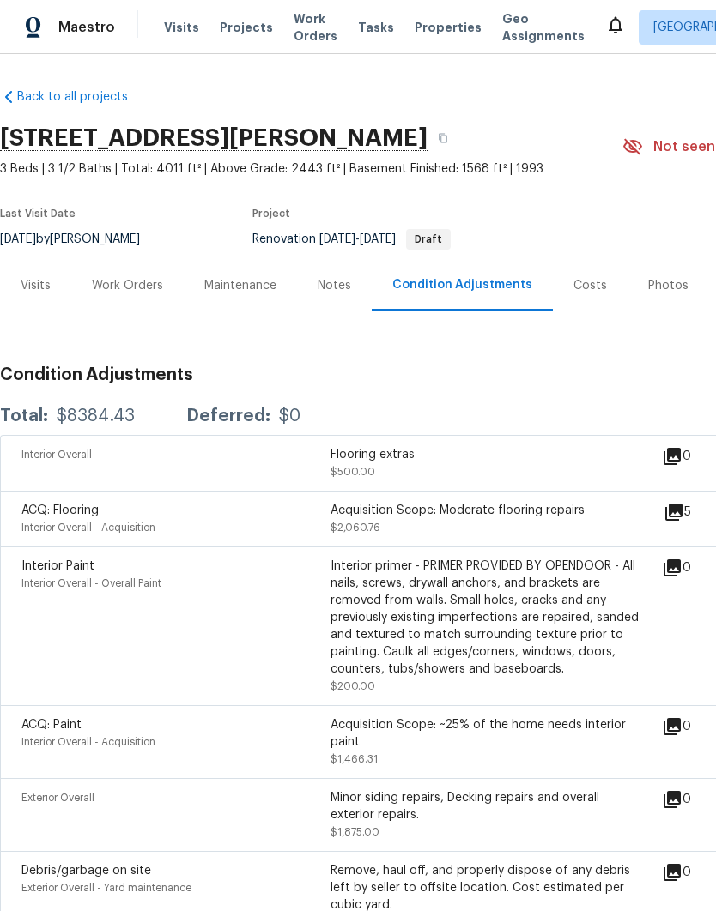
click at [575, 284] on div "Costs" at bounding box center [589, 285] width 33 height 17
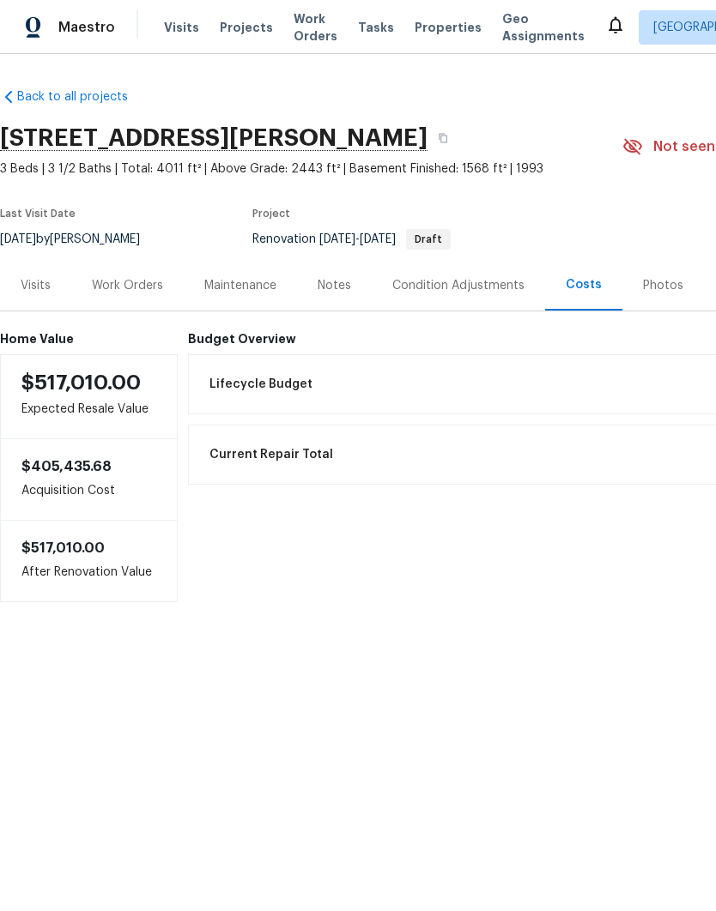
click at [321, 289] on div "Notes" at bounding box center [334, 285] width 33 height 17
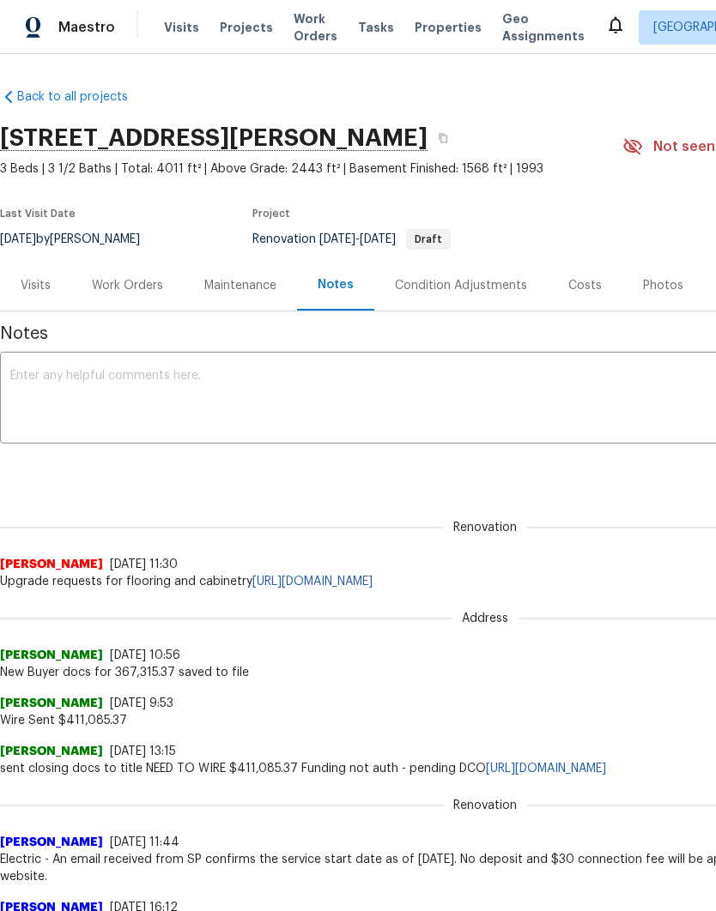
click at [133, 289] on div "Work Orders" at bounding box center [127, 285] width 71 height 17
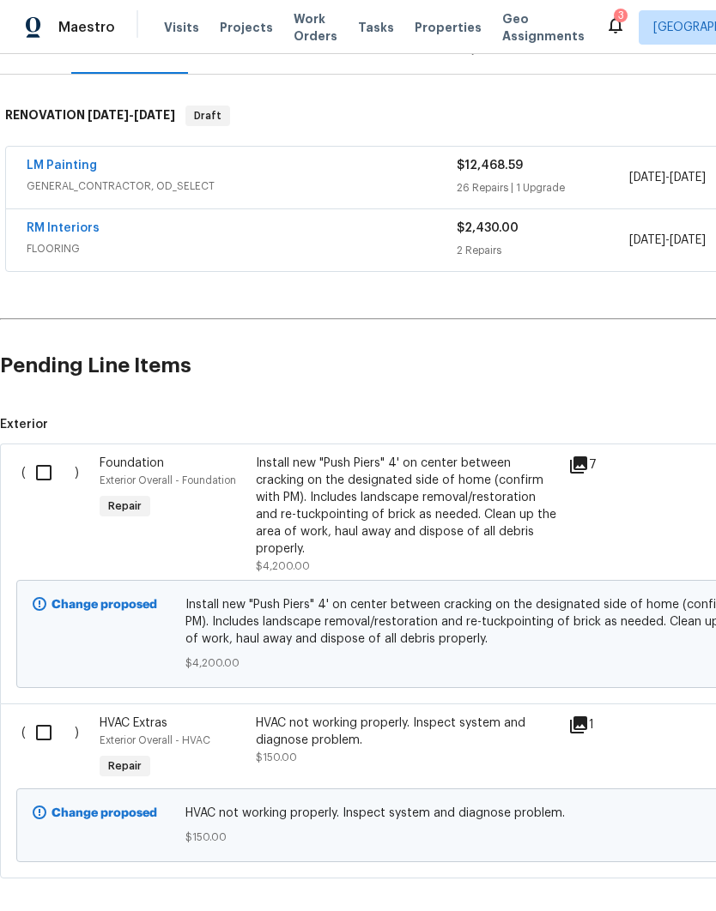
scroll to position [236, 0]
click at [42, 482] on input "checkbox" at bounding box center [50, 474] width 49 height 36
checkbox input "true"
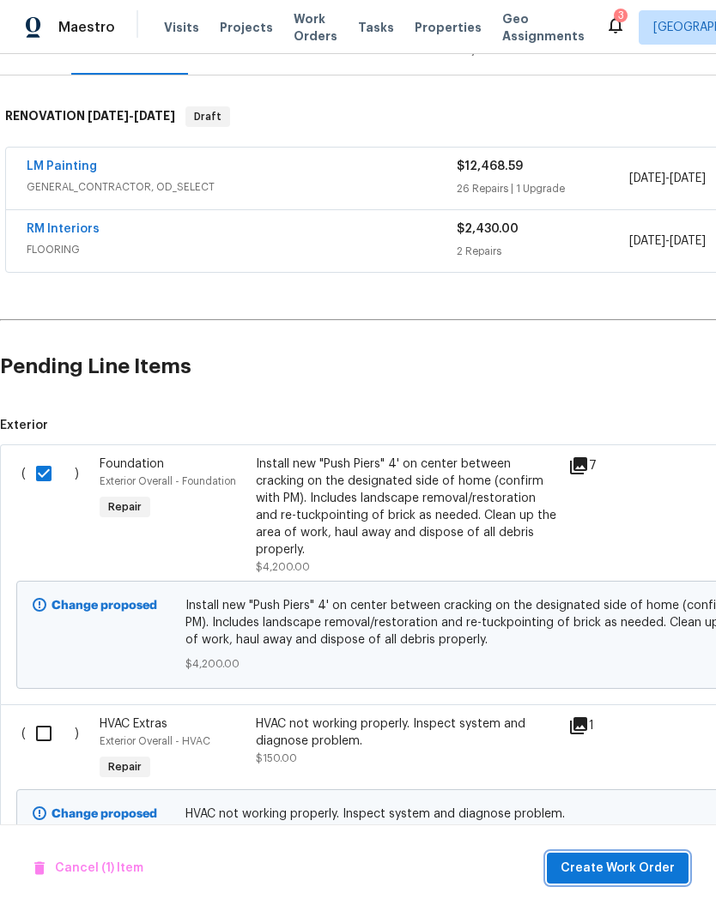
click at [633, 871] on span "Create Work Order" at bounding box center [617, 868] width 114 height 21
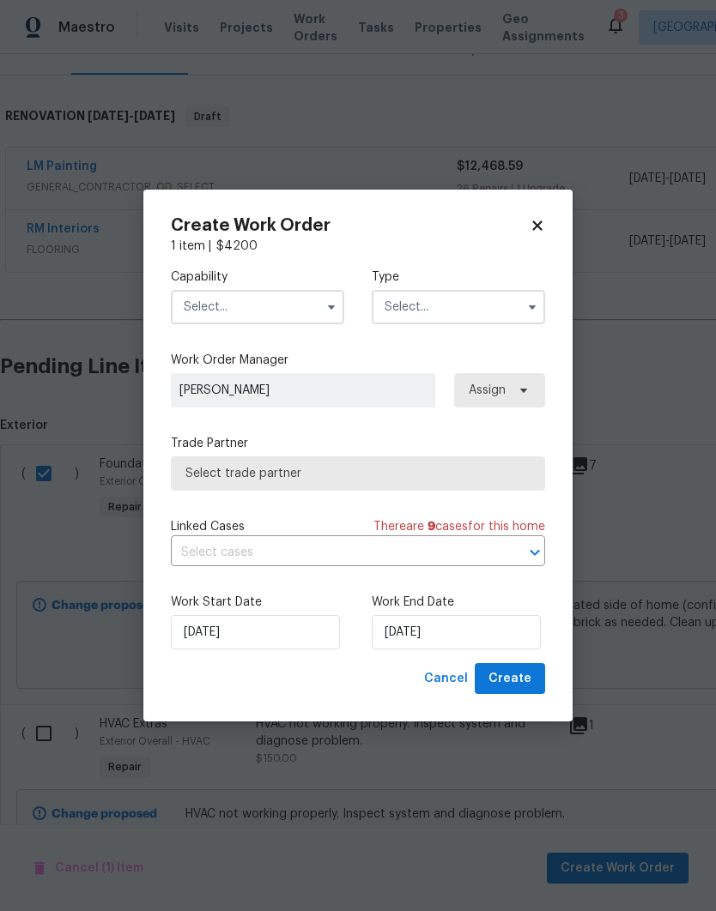
click at [270, 312] on input "text" at bounding box center [257, 307] width 173 height 34
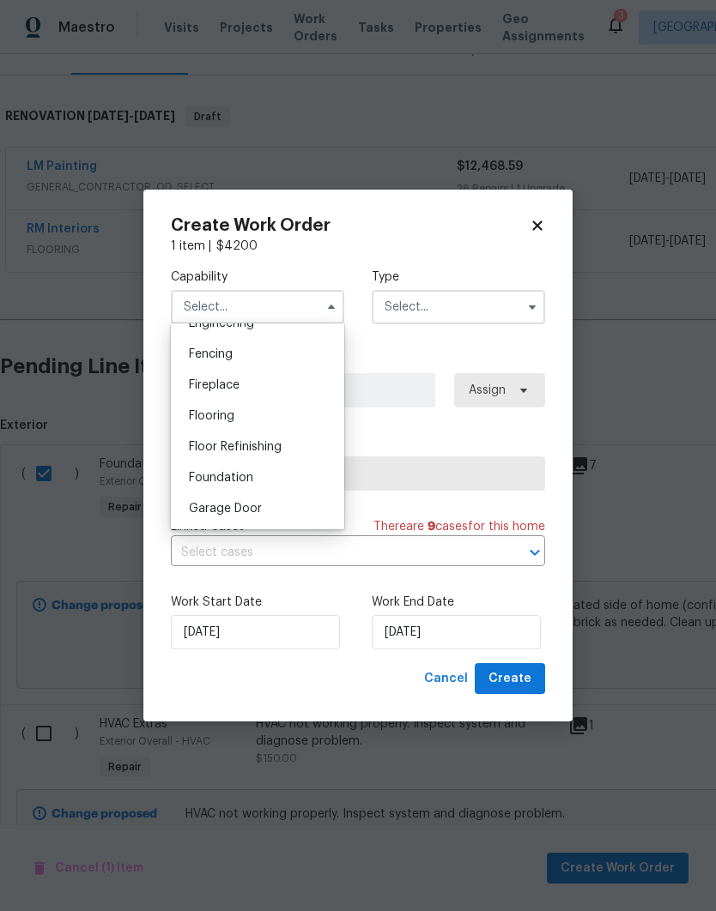
scroll to position [595, 0]
click at [257, 475] on div "Foundation" at bounding box center [257, 476] width 165 height 31
type input "Foundation"
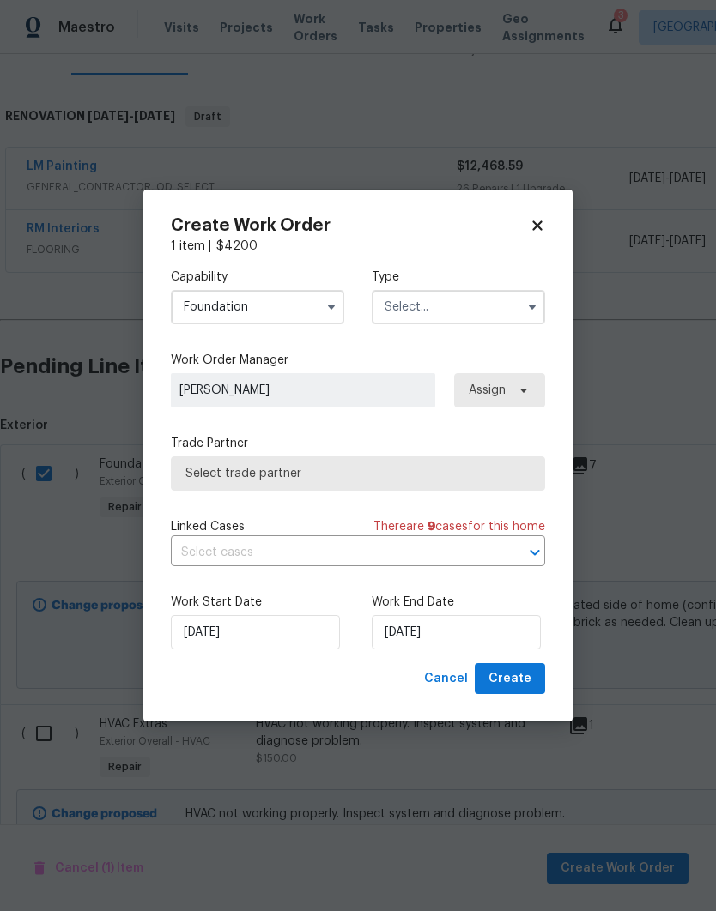
click at [469, 308] on input "text" at bounding box center [458, 307] width 173 height 34
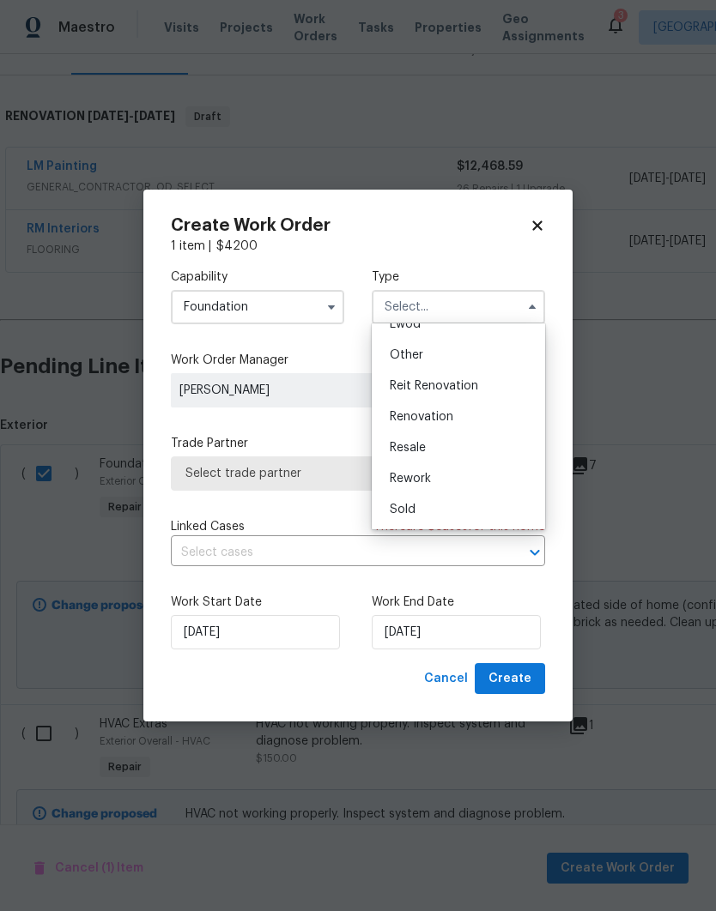
scroll to position [204, 0]
click at [444, 415] on span "Renovation" at bounding box center [422, 417] width 64 height 12
type input "Renovation"
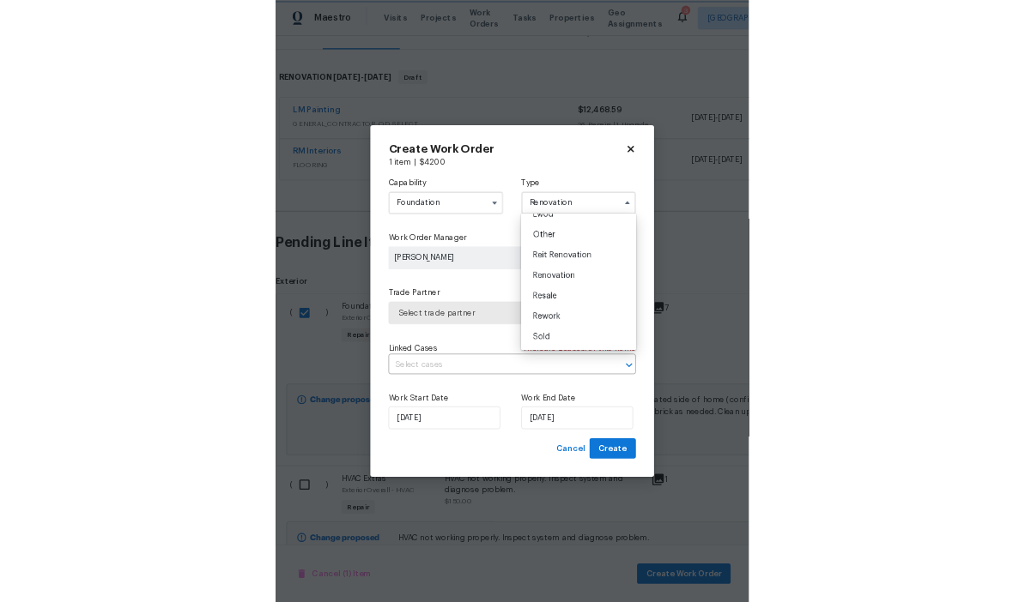
scroll to position [0, 0]
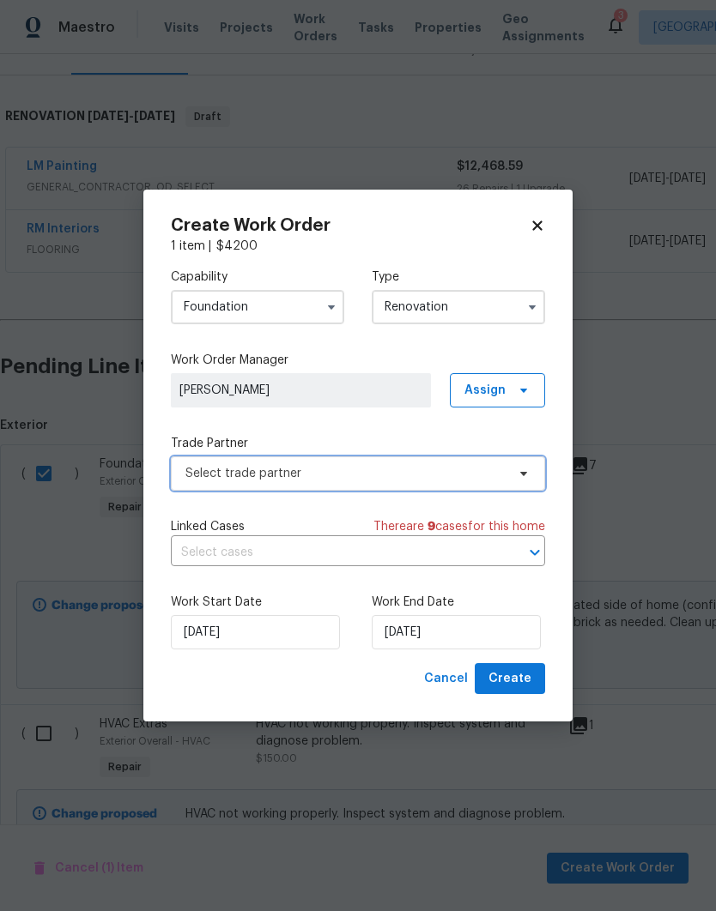
click at [485, 469] on span "Select trade partner" at bounding box center [345, 473] width 320 height 17
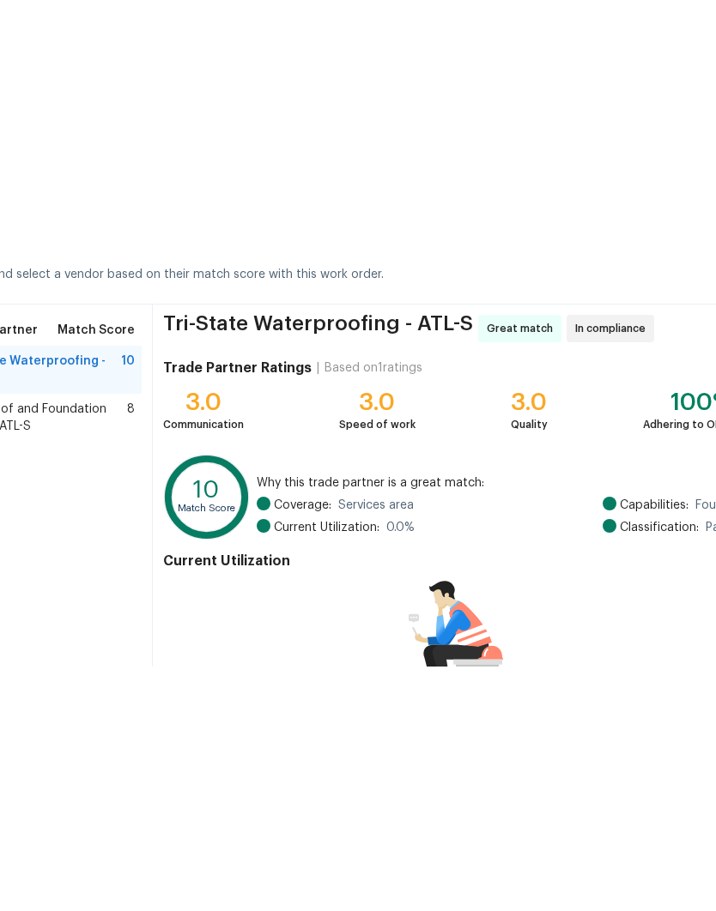
scroll to position [34, 0]
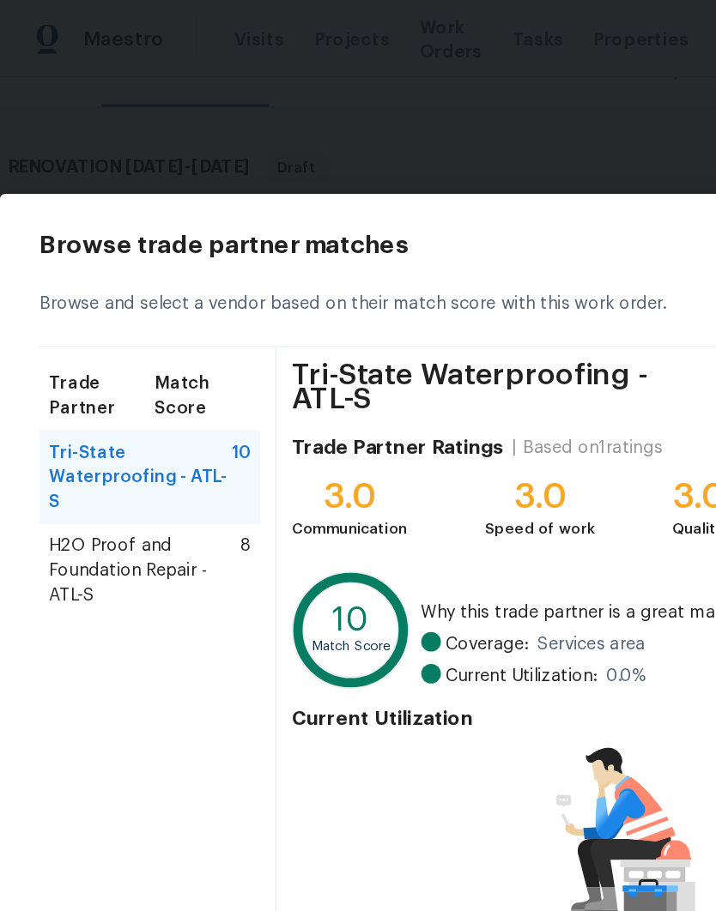
click at [96, 384] on span "H2O Proof and Foundation Repair - ATL-S" at bounding box center [100, 398] width 133 height 51
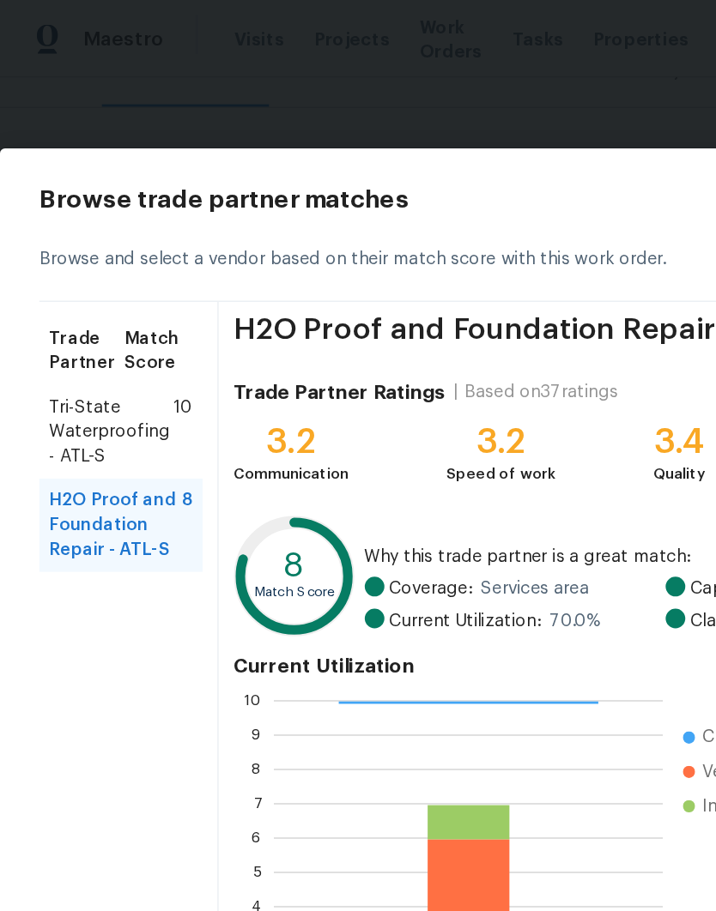
scroll to position [0, 0]
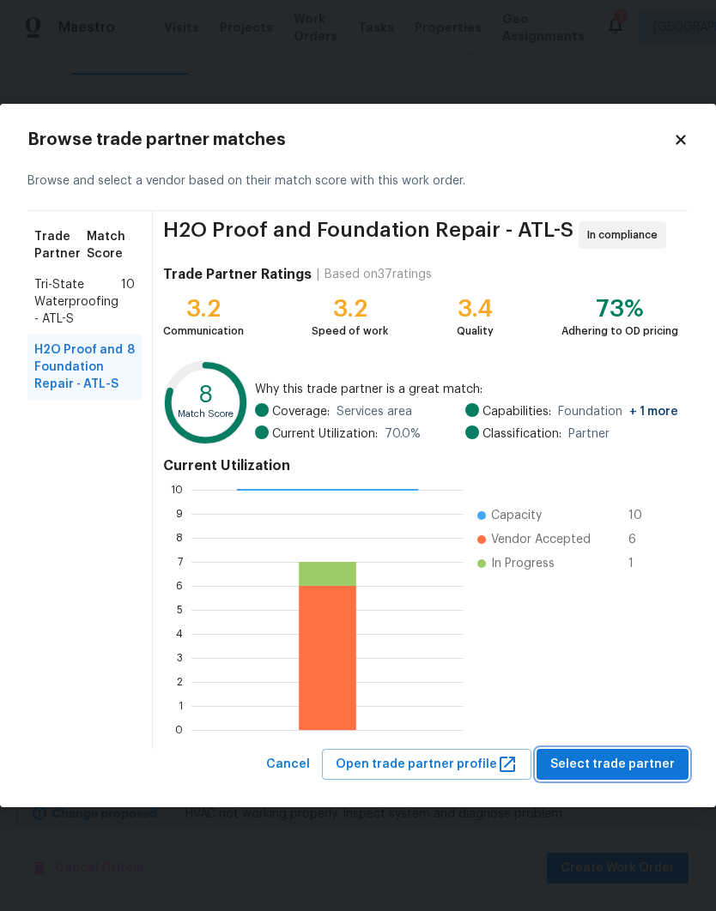
click at [627, 750] on button "Select trade partner" at bounding box center [612, 765] width 152 height 32
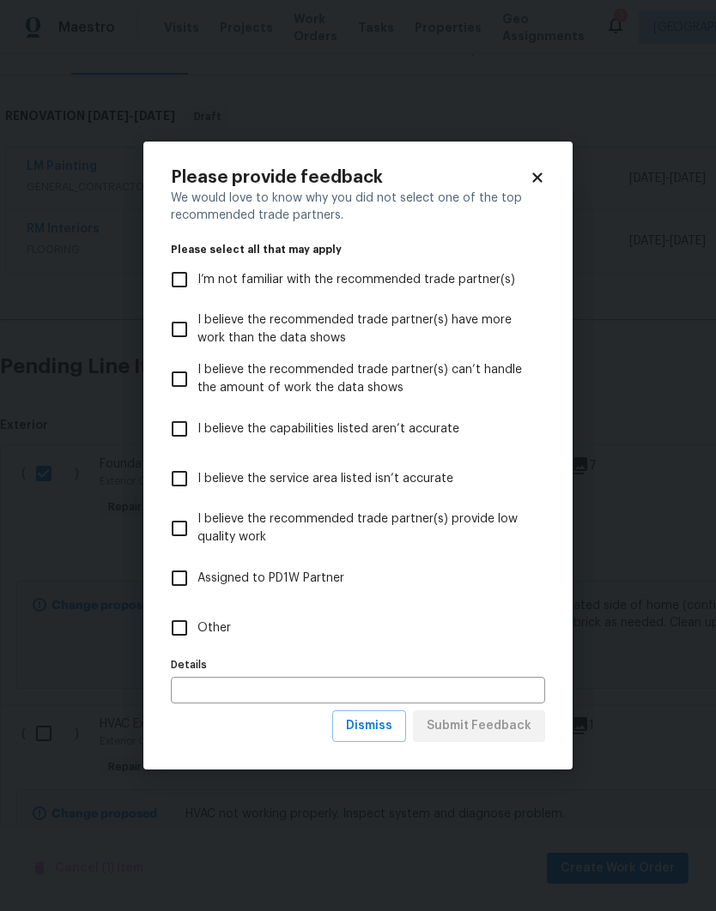
click at [210, 620] on span "Other" at bounding box center [213, 629] width 33 height 18
click at [197, 620] on input "Other" at bounding box center [179, 628] width 36 height 36
checkbox input "true"
click at [497, 723] on span "Submit Feedback" at bounding box center [479, 726] width 105 height 21
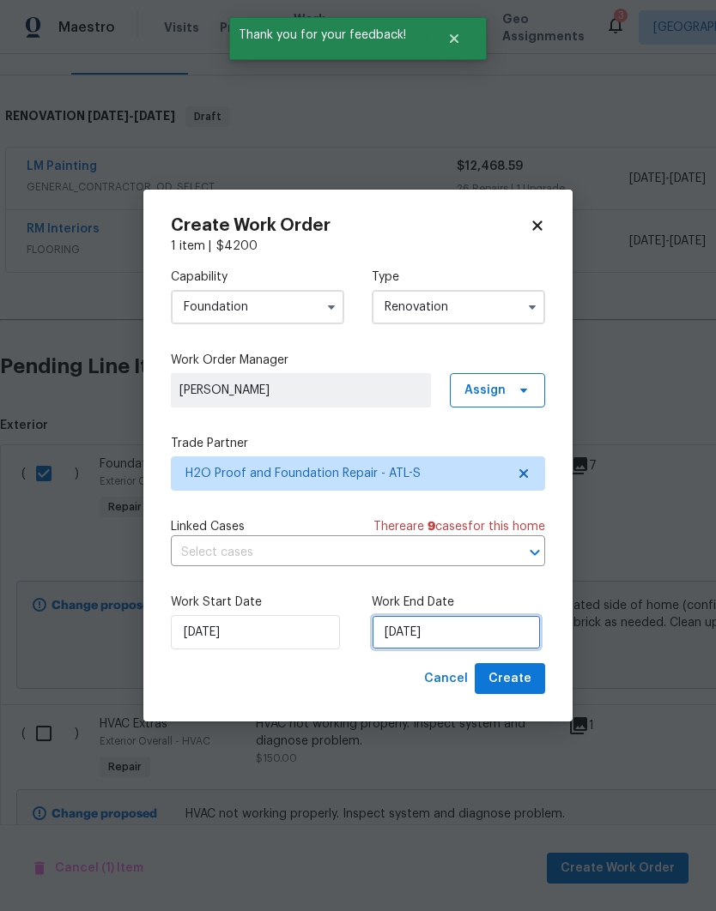
click at [487, 625] on input "[DATE]" at bounding box center [456, 632] width 169 height 34
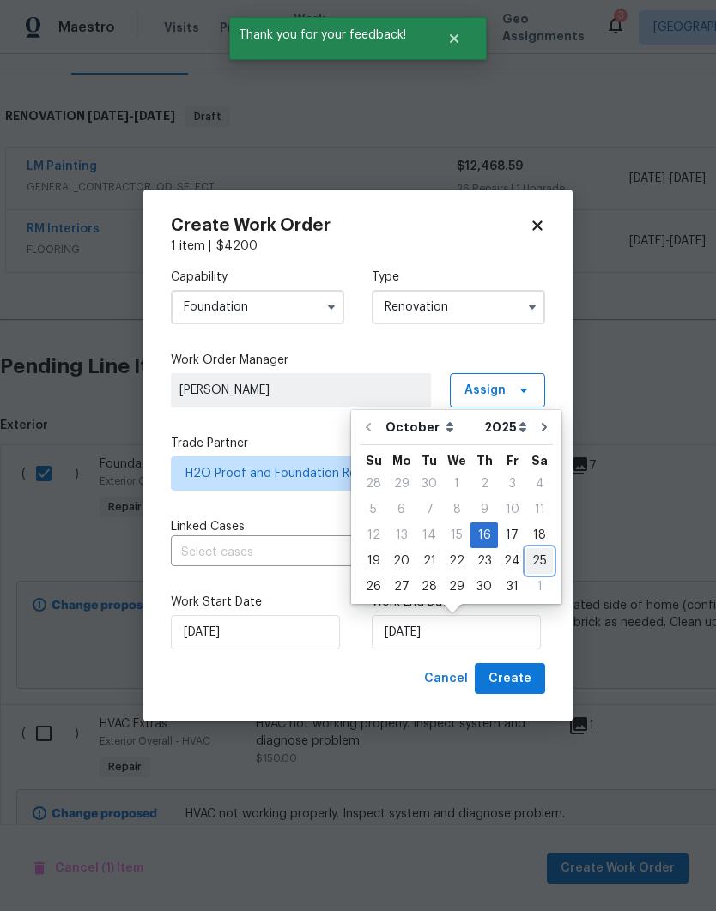
click at [532, 559] on div "25" at bounding box center [539, 561] width 27 height 24
type input "[DATE]"
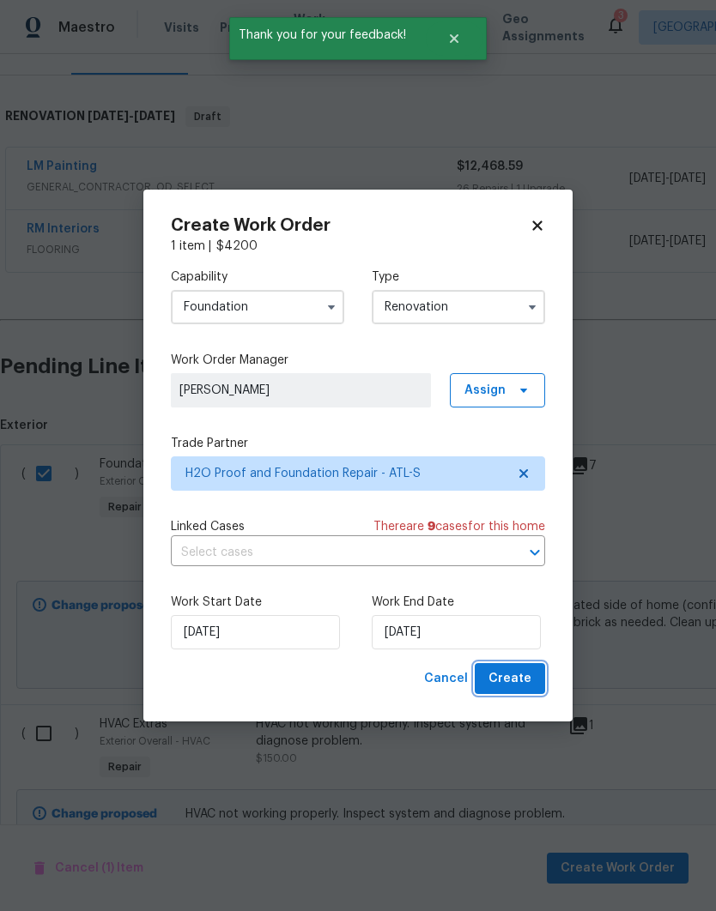
click at [521, 675] on span "Create" at bounding box center [509, 679] width 43 height 21
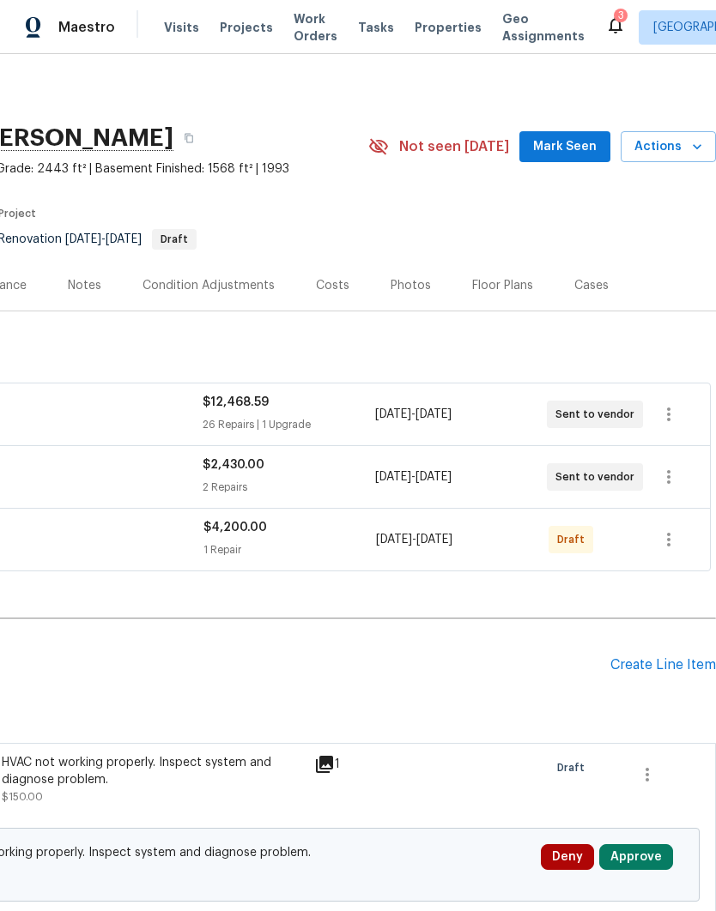
scroll to position [0, 254]
click at [664, 548] on icon "button" at bounding box center [668, 539] width 21 height 21
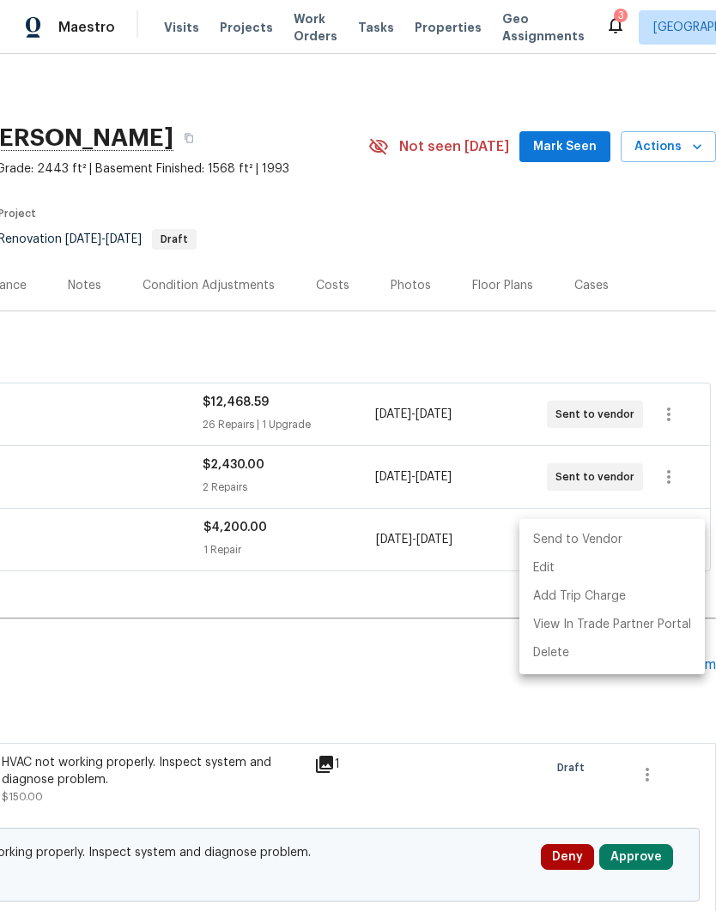
click at [624, 536] on li "Send to Vendor" at bounding box center [611, 540] width 185 height 28
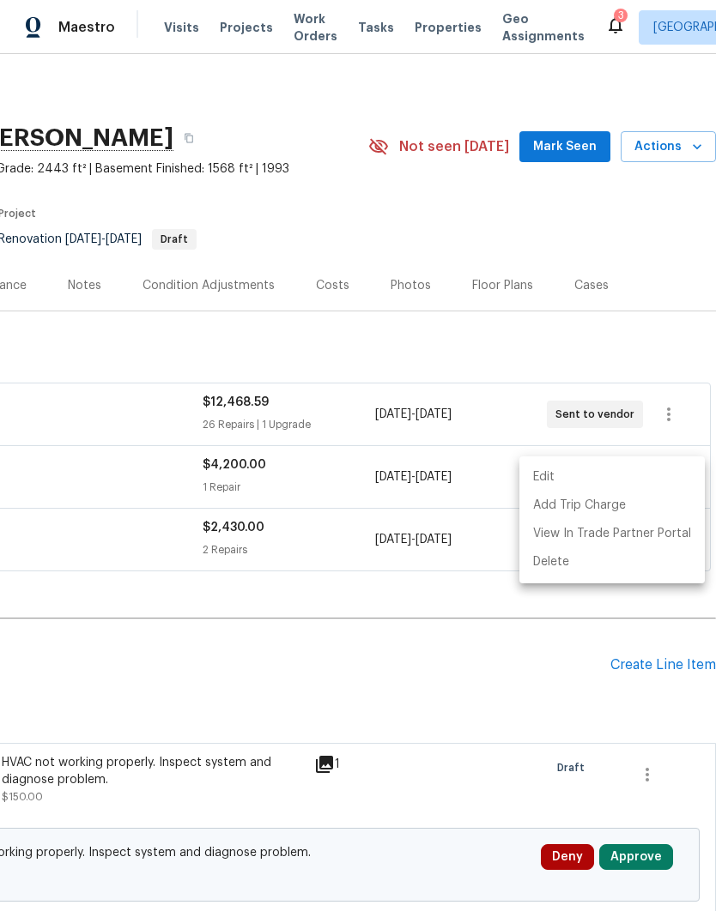
click at [456, 590] on div at bounding box center [358, 455] width 716 height 911
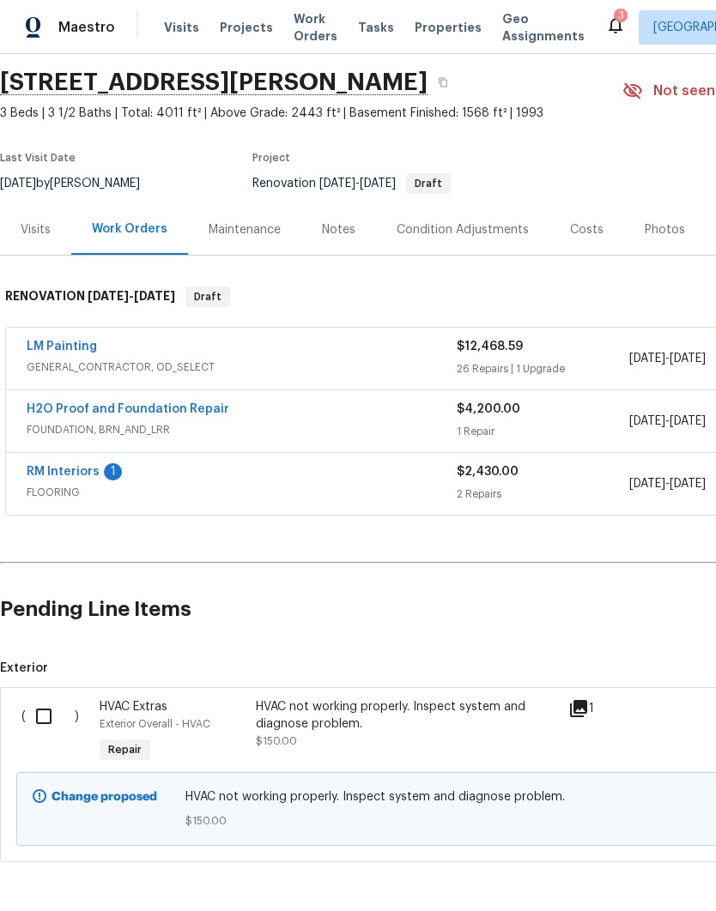
scroll to position [55, 0]
click at [40, 714] on input "checkbox" at bounding box center [50, 717] width 49 height 36
checkbox input "true"
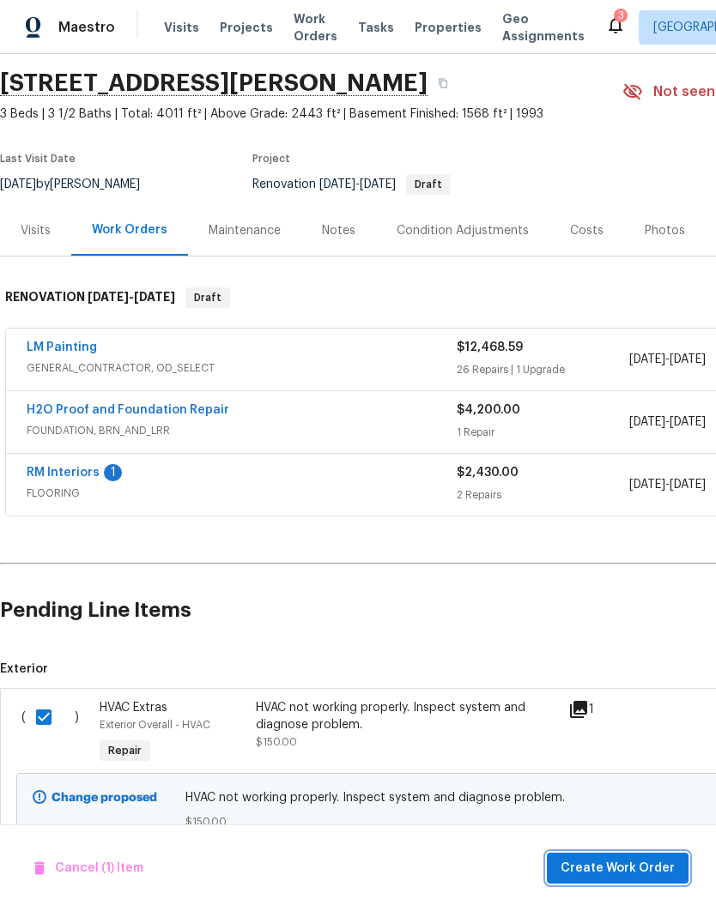
click at [623, 861] on span "Create Work Order" at bounding box center [617, 868] width 114 height 21
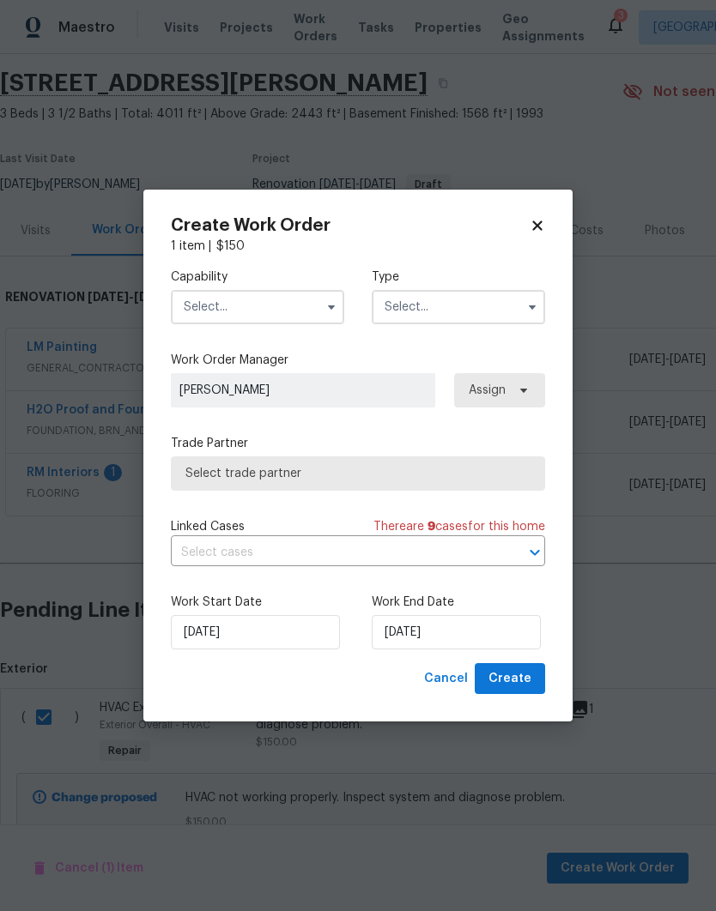
click at [245, 302] on input "text" at bounding box center [257, 307] width 173 height 34
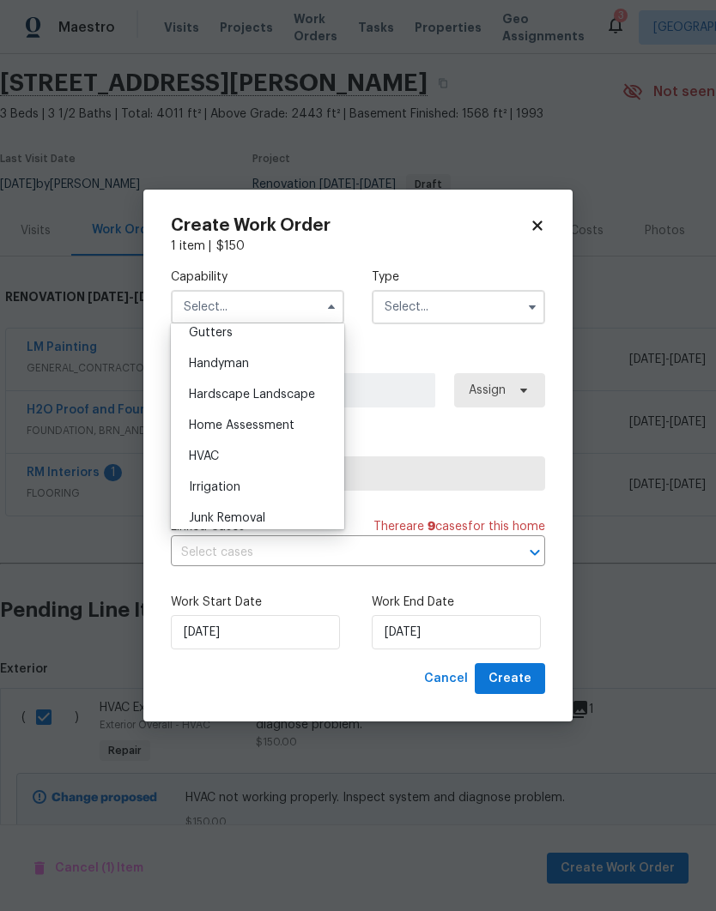
scroll to position [975, 0]
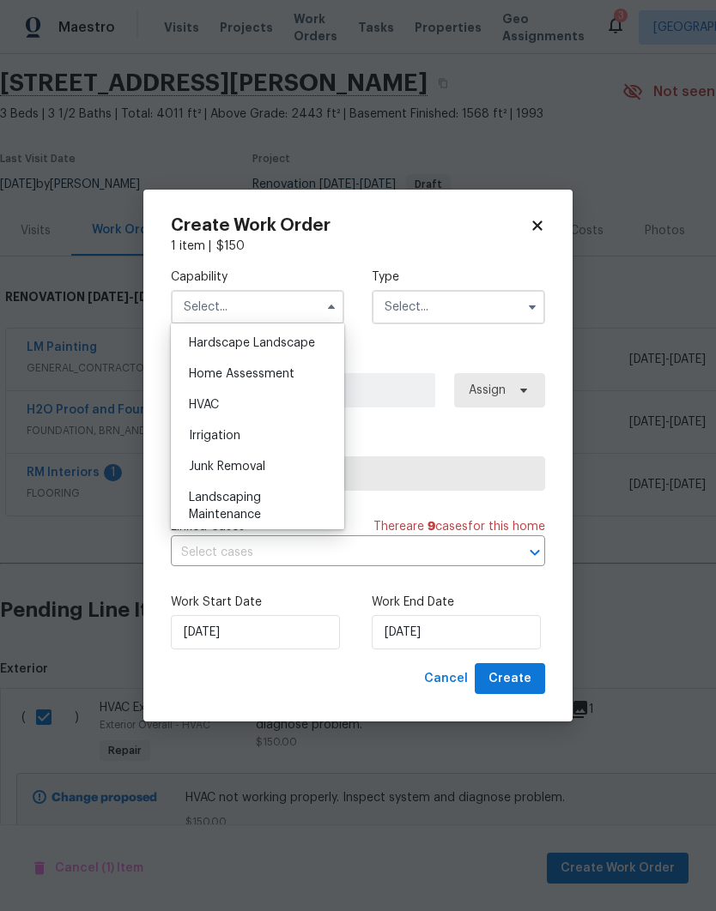
click at [233, 406] on div "HVAC" at bounding box center [257, 405] width 165 height 31
type input "HVAC"
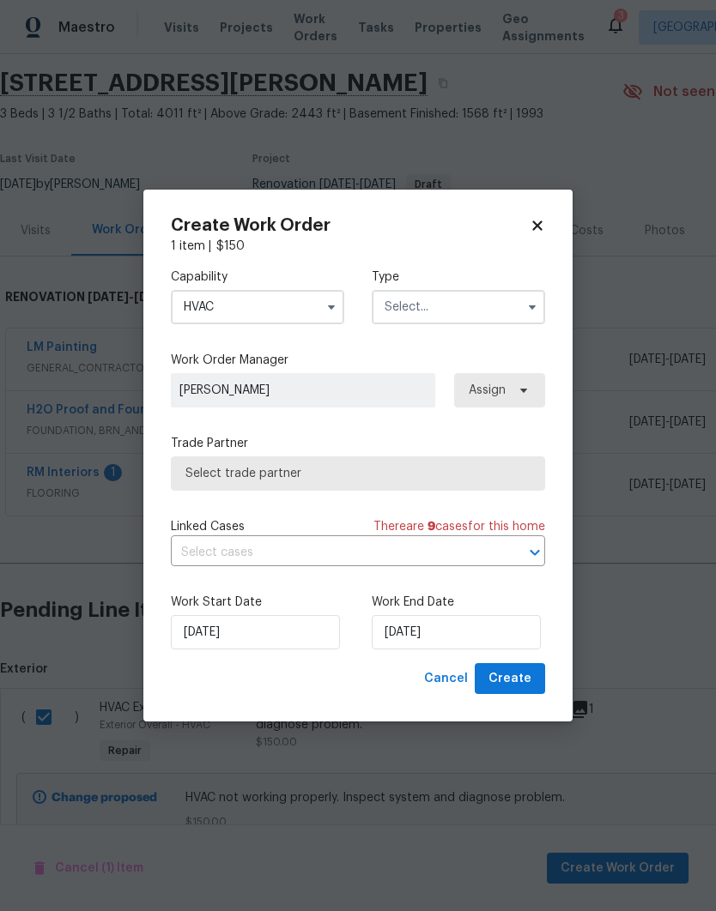
click at [457, 307] on input "text" at bounding box center [458, 307] width 173 height 34
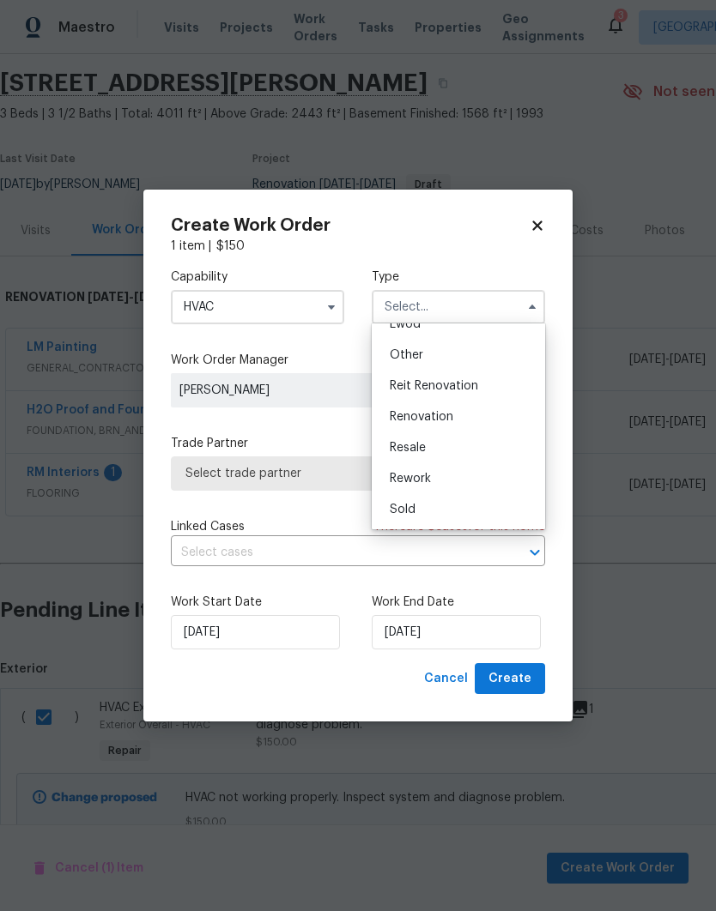
scroll to position [204, 0]
click at [466, 414] on div "Renovation" at bounding box center [458, 417] width 165 height 31
type input "Renovation"
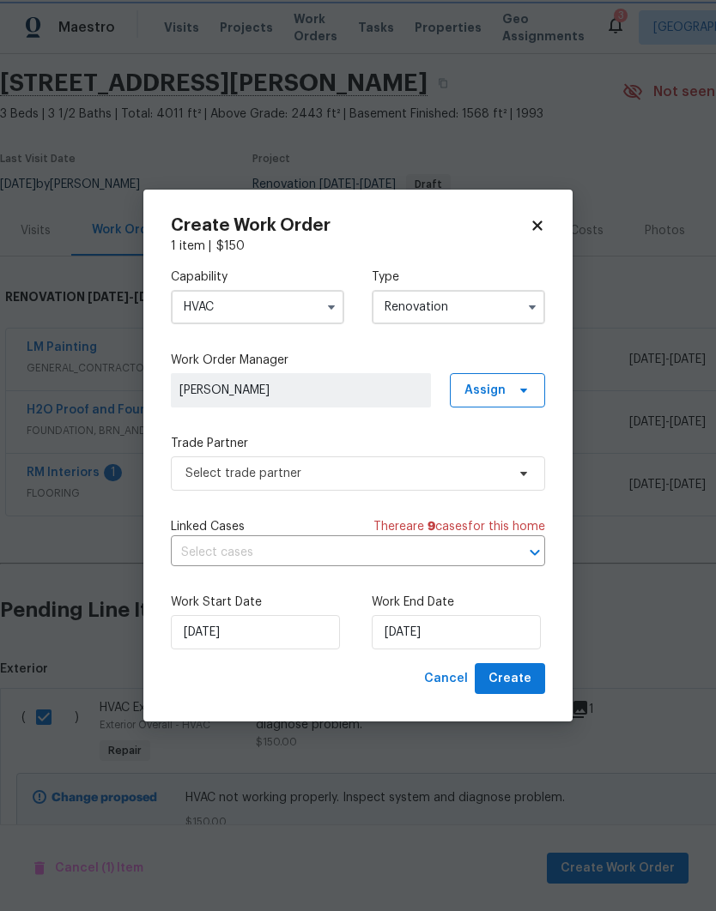
scroll to position [0, 0]
click at [473, 476] on span "Select trade partner" at bounding box center [345, 473] width 320 height 17
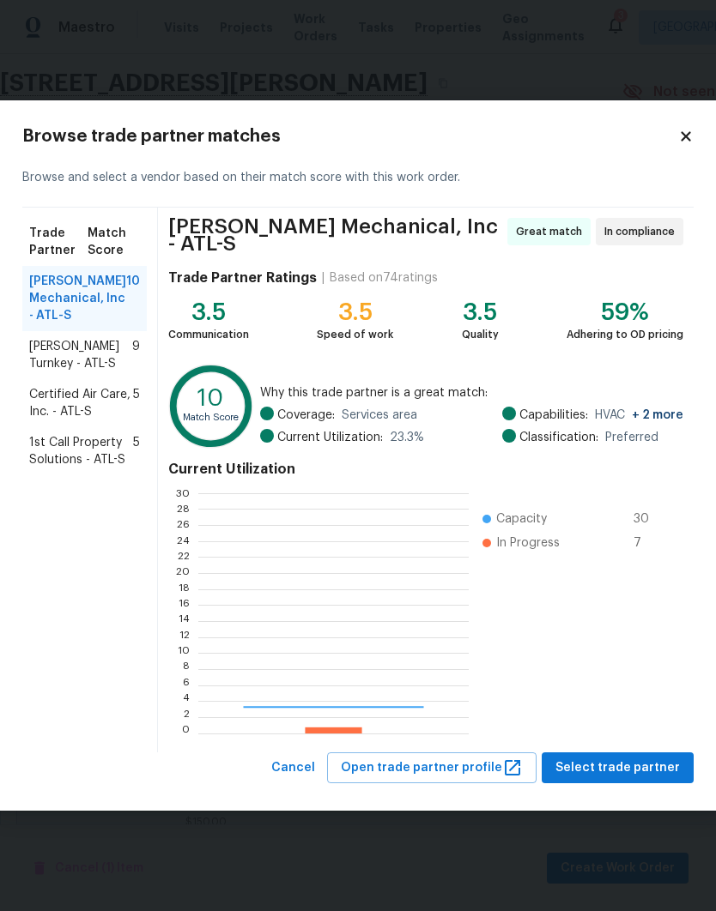
scroll to position [240, 269]
click at [81, 353] on span "[PERSON_NAME] Turnkey - ATL-S" at bounding box center [80, 355] width 103 height 34
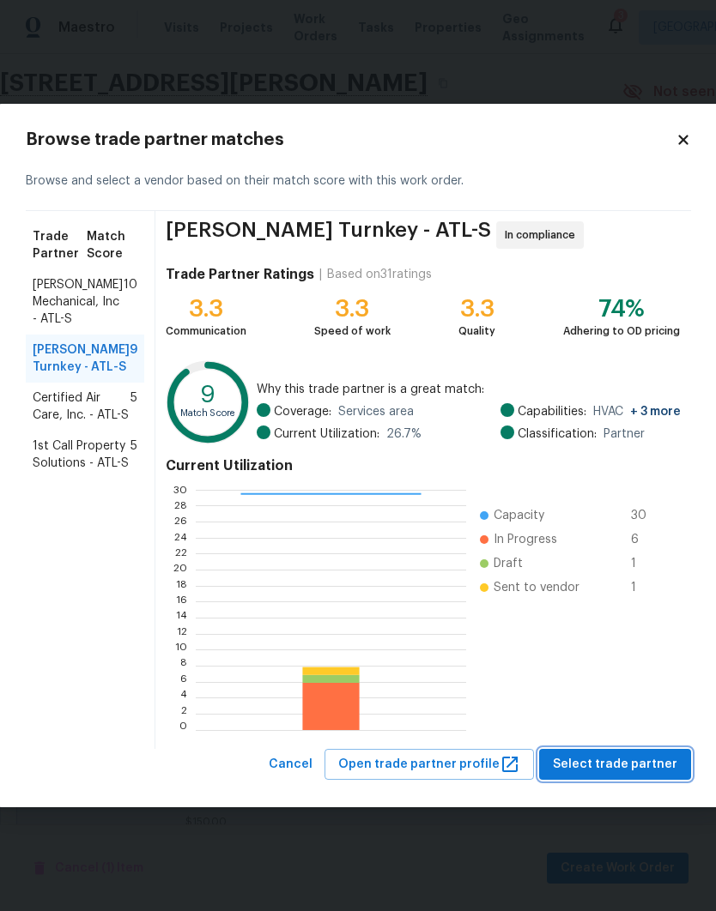
click at [619, 753] on button "Select trade partner" at bounding box center [615, 765] width 152 height 32
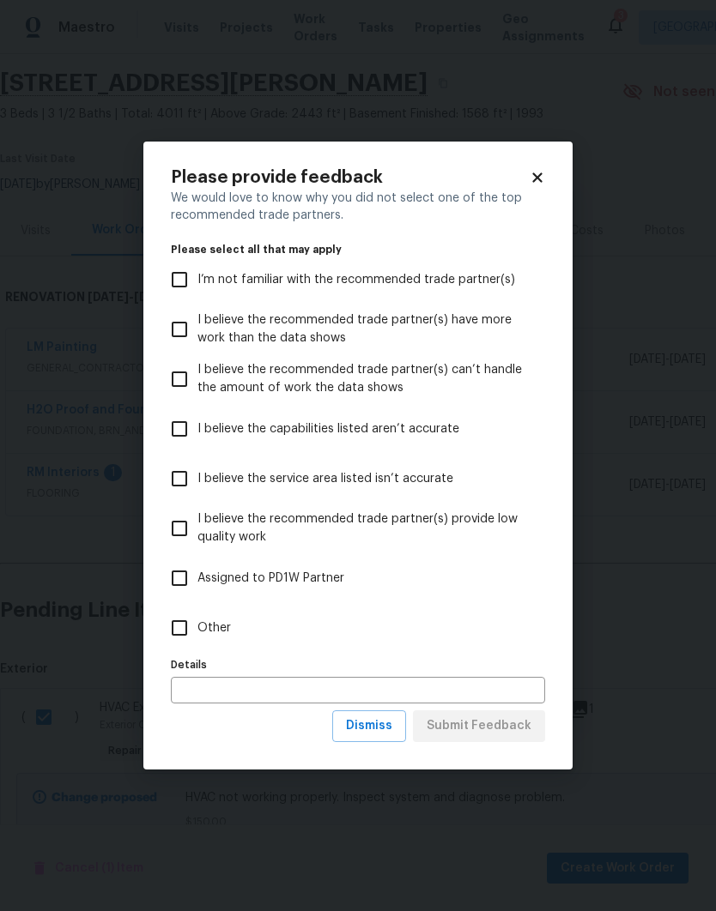
click at [240, 626] on label "Other" at bounding box center [346, 628] width 370 height 50
click at [197, 626] on input "Other" at bounding box center [179, 628] width 36 height 36
checkbox input "true"
click at [495, 732] on span "Submit Feedback" at bounding box center [479, 726] width 105 height 21
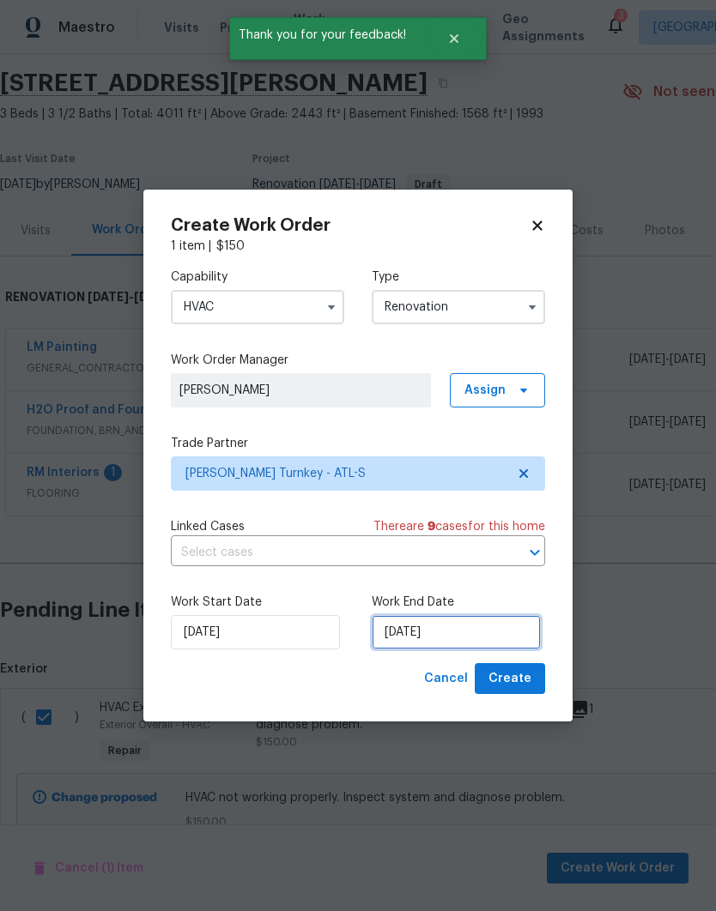
click at [495, 632] on input "[DATE]" at bounding box center [456, 632] width 169 height 34
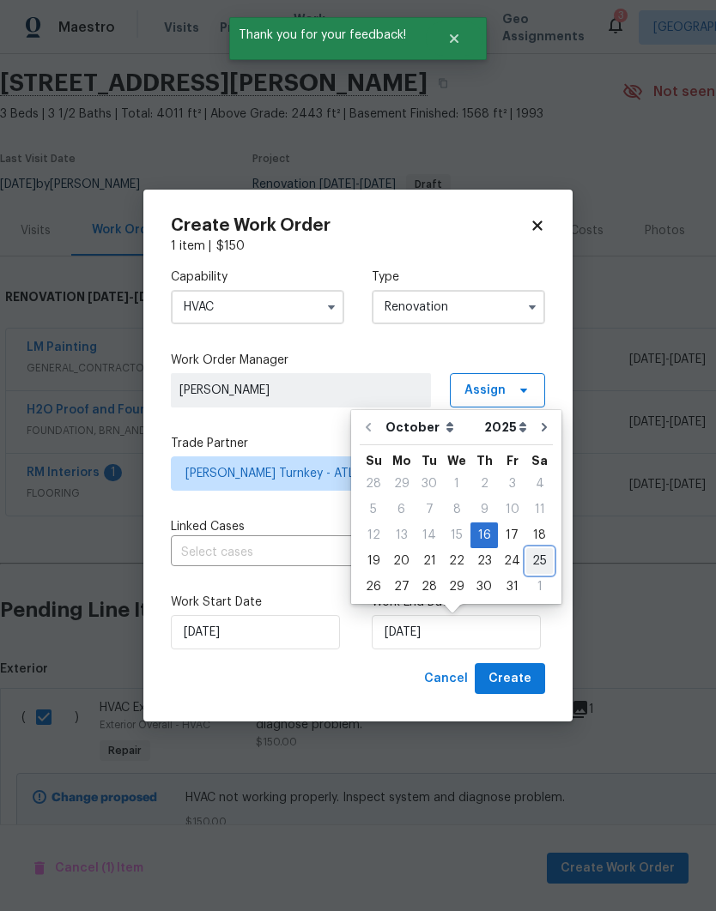
click at [531, 563] on div "25" at bounding box center [539, 561] width 27 height 24
type input "[DATE]"
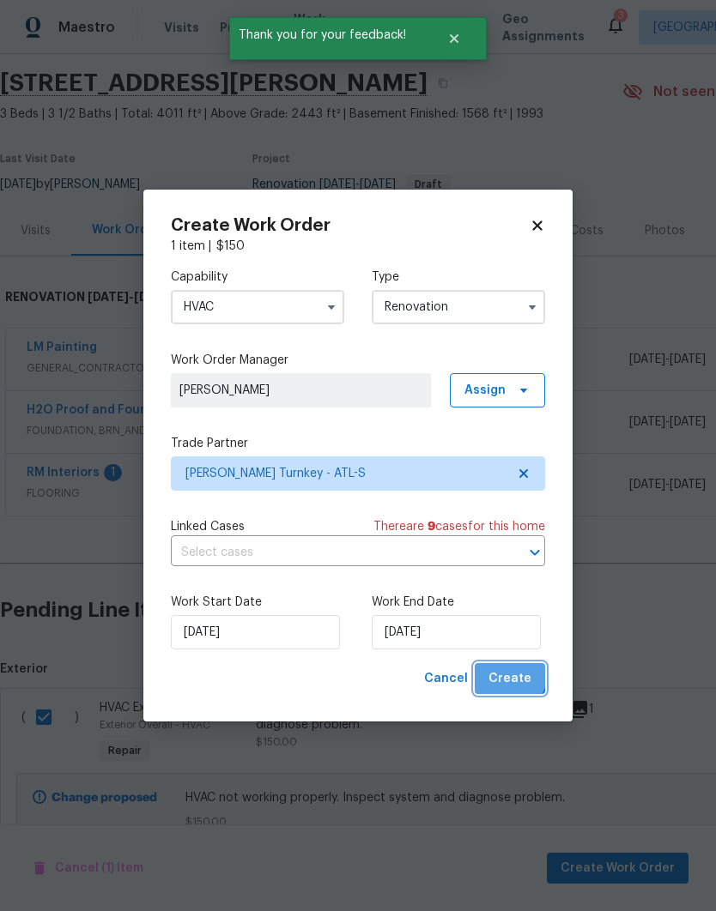
click at [512, 677] on span "Create" at bounding box center [509, 679] width 43 height 21
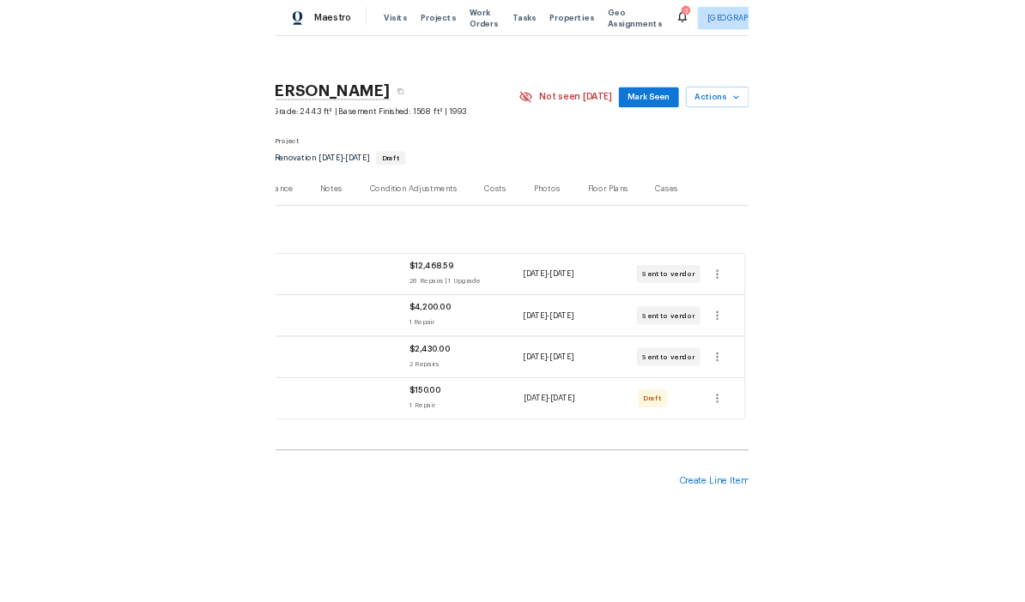
scroll to position [0, 254]
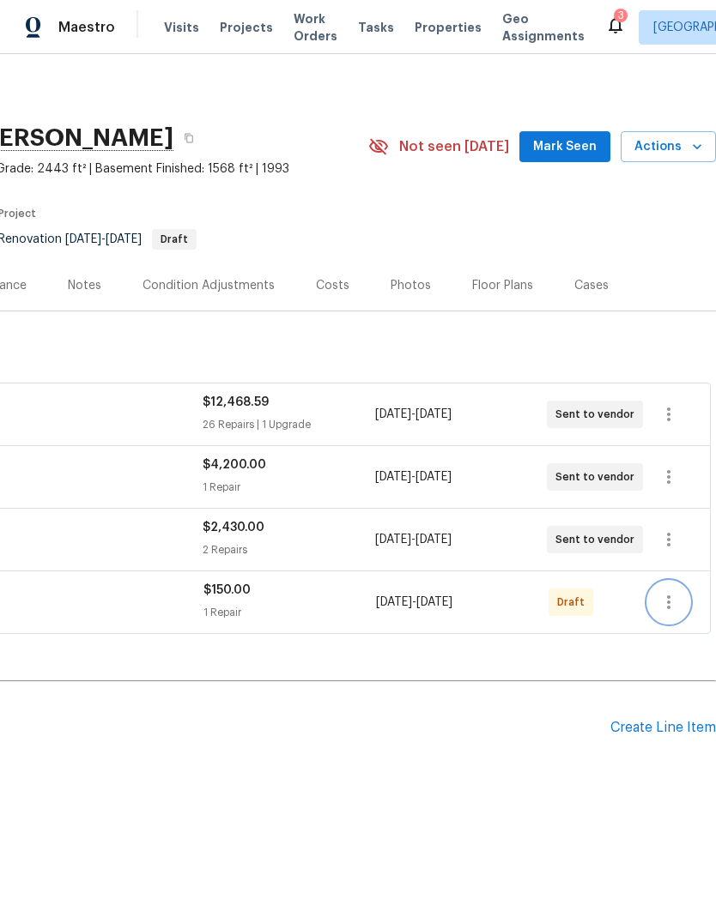
click at [675, 604] on icon "button" at bounding box center [668, 602] width 21 height 21
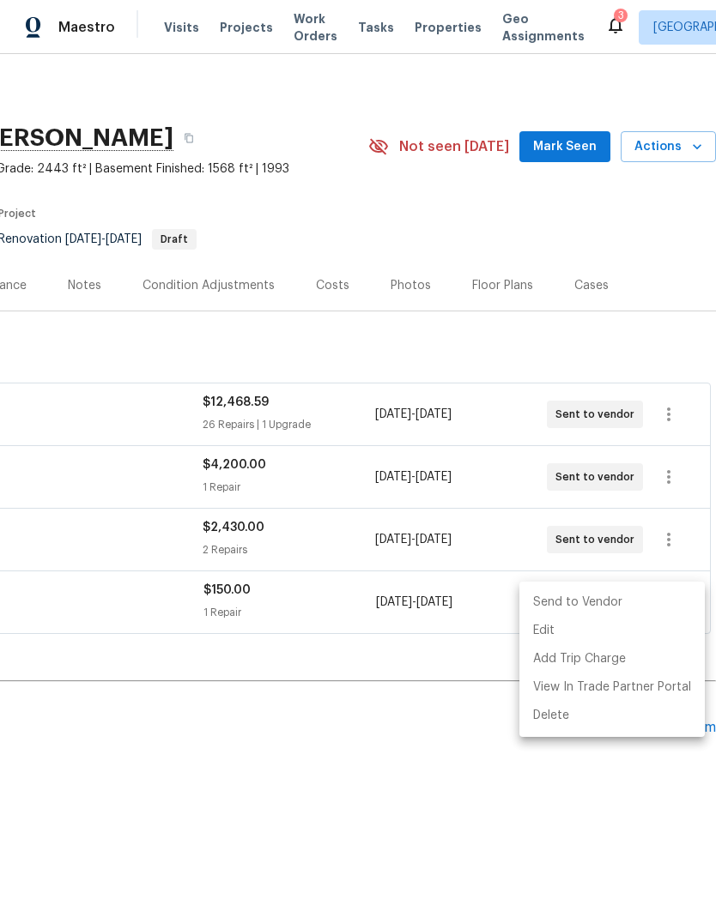
click at [619, 602] on li "Send to Vendor" at bounding box center [611, 603] width 185 height 28
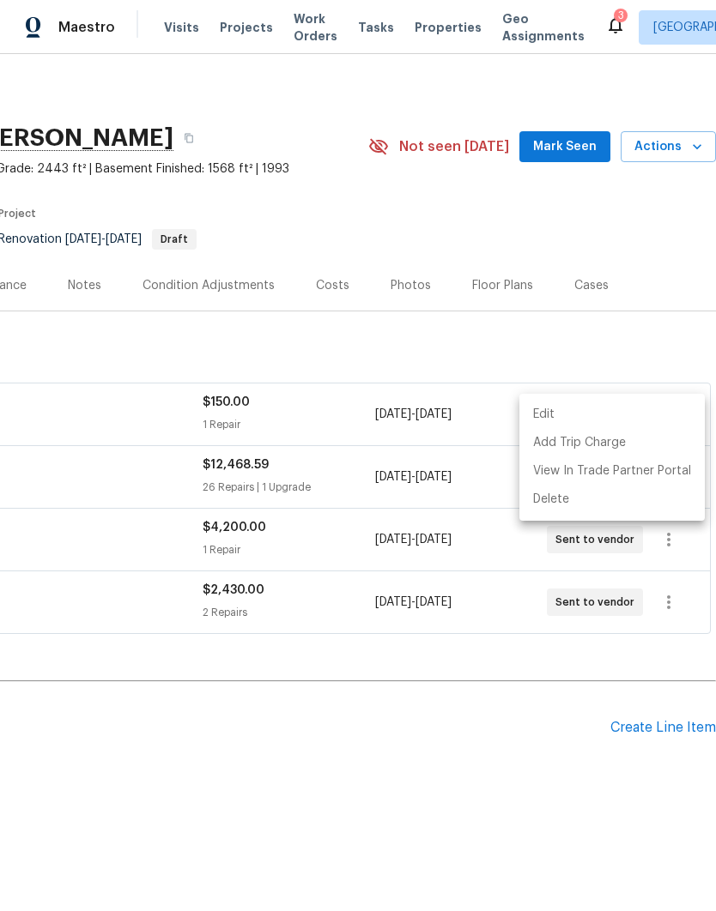
click at [485, 768] on div at bounding box center [358, 455] width 716 height 911
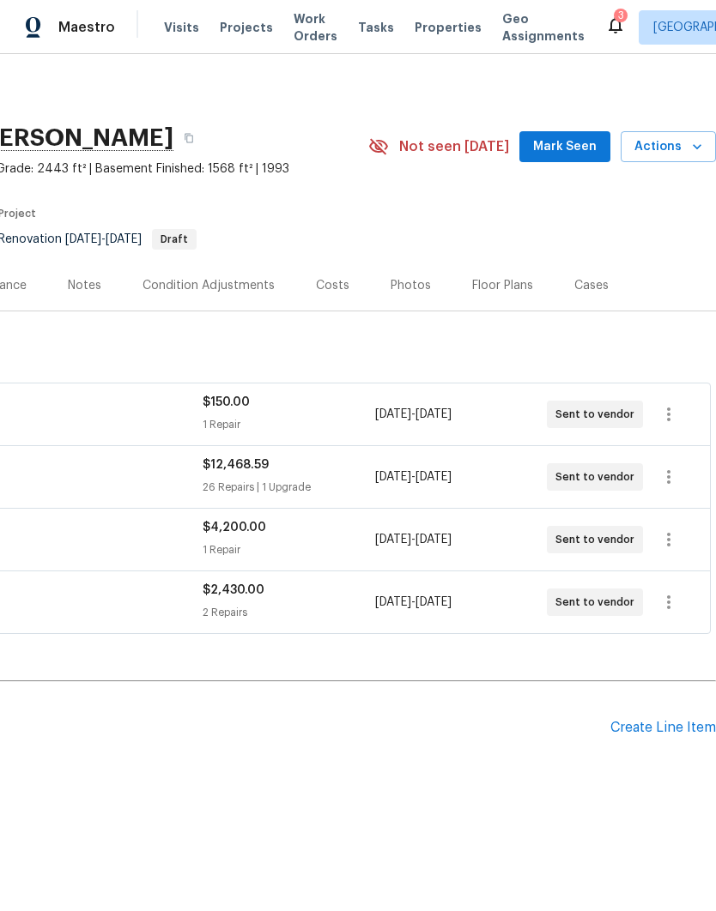
click at [570, 153] on span "Mark Seen" at bounding box center [565, 146] width 64 height 21
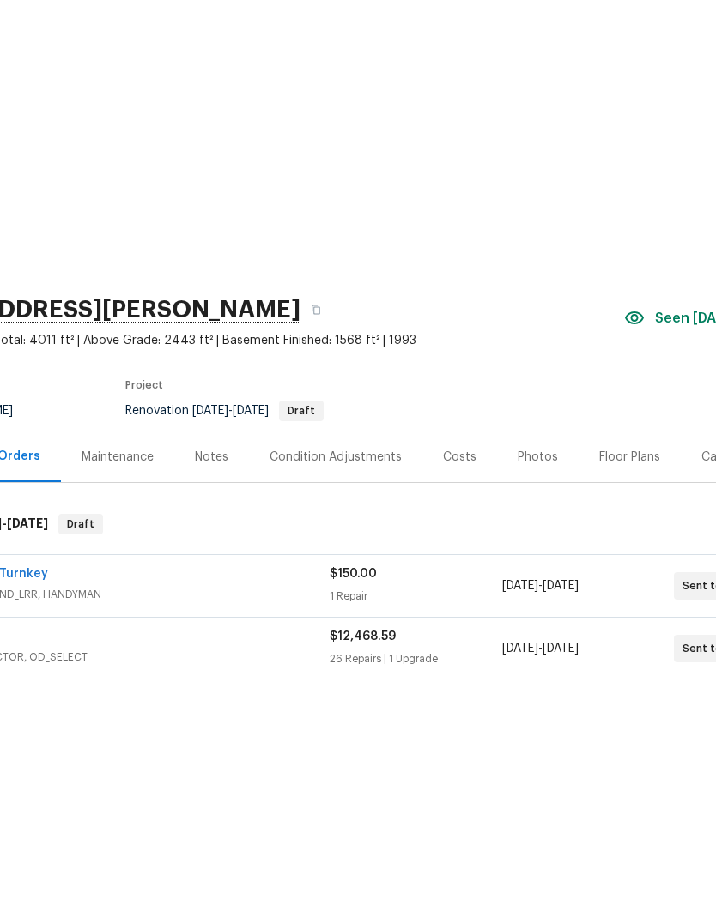
scroll to position [0, 0]
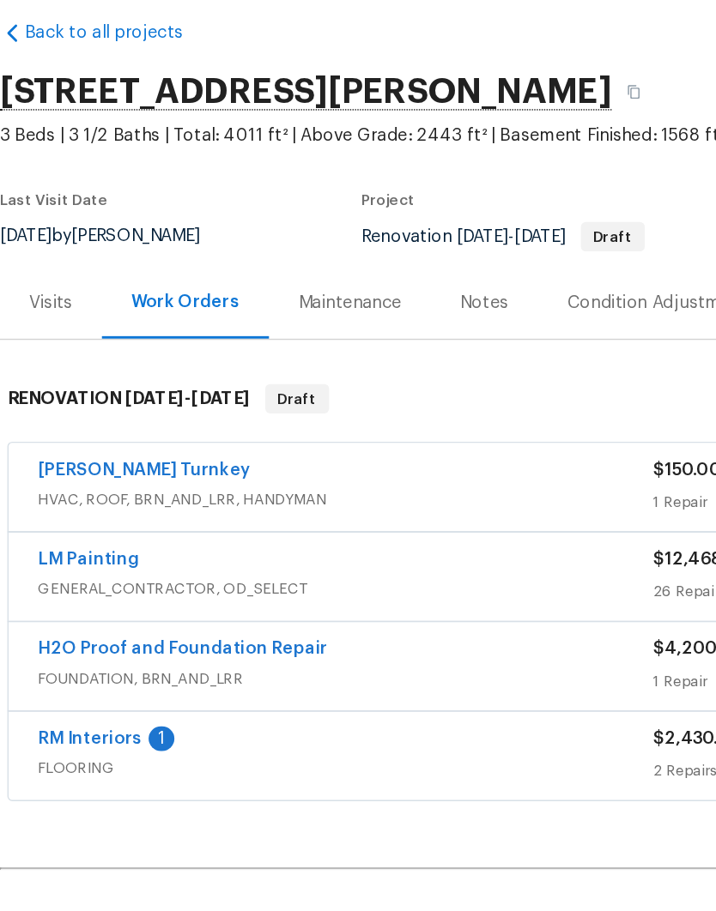
click at [71, 459] on link "LM Painting" at bounding box center [62, 465] width 70 height 12
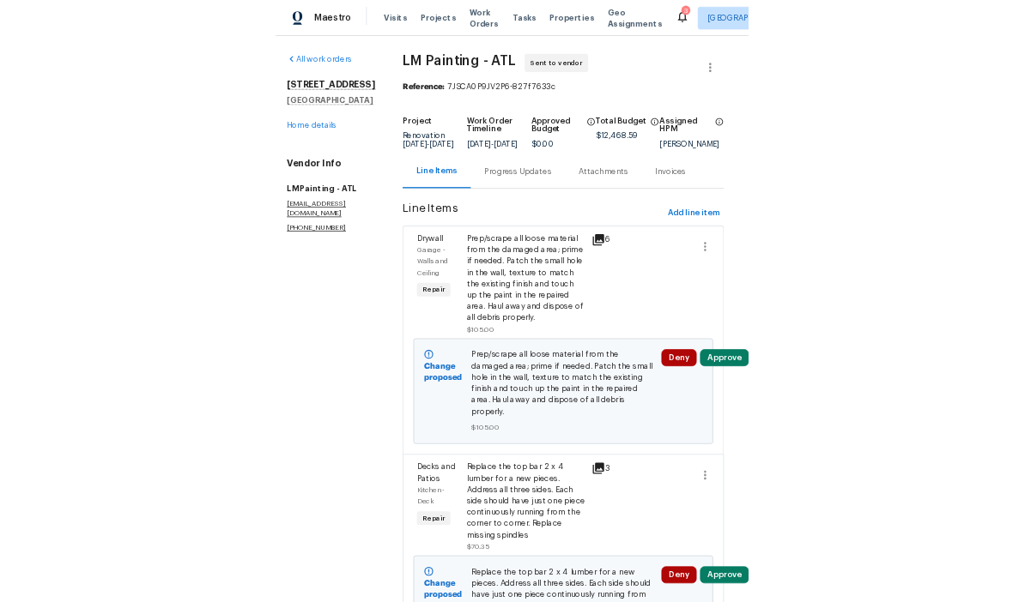
scroll to position [0, 15]
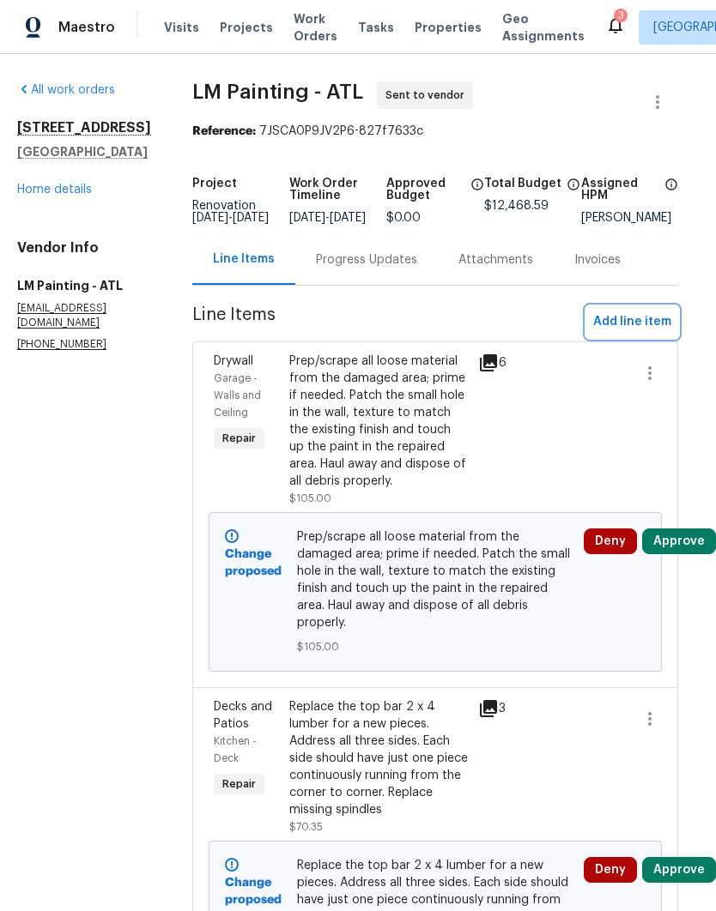
click at [625, 332] on span "Add line item" at bounding box center [632, 322] width 78 height 21
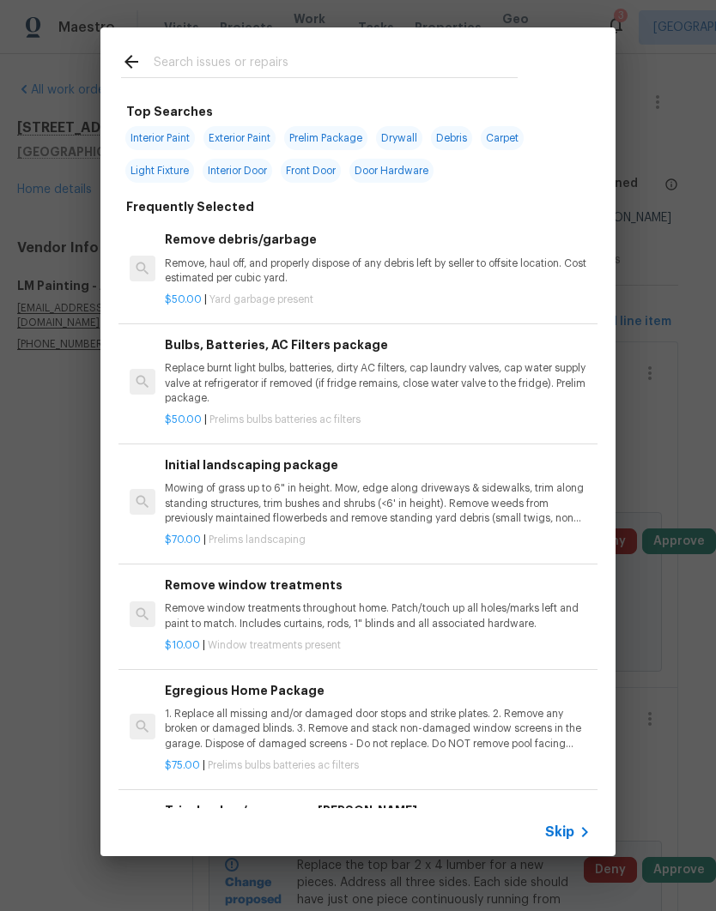
click at [310, 54] on input "text" at bounding box center [336, 64] width 364 height 26
click at [310, 53] on input "text" at bounding box center [336, 64] width 364 height 26
type input "Bushes"
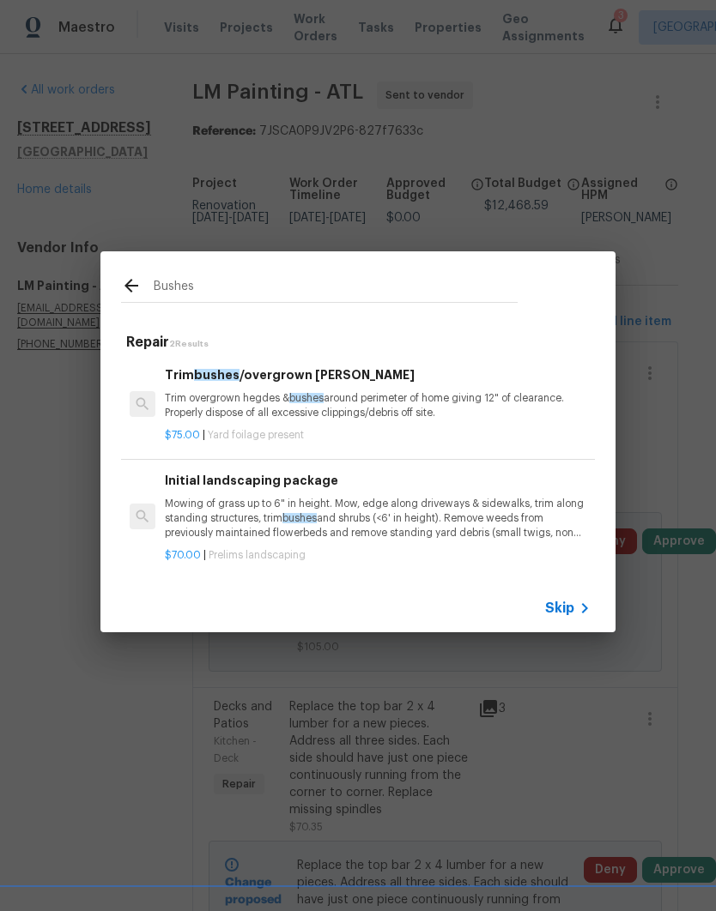
click at [293, 391] on div "Trim bushes /overgrown [PERSON_NAME] Trim overgrown hegdes & bushes around peri…" at bounding box center [378, 394] width 426 height 56
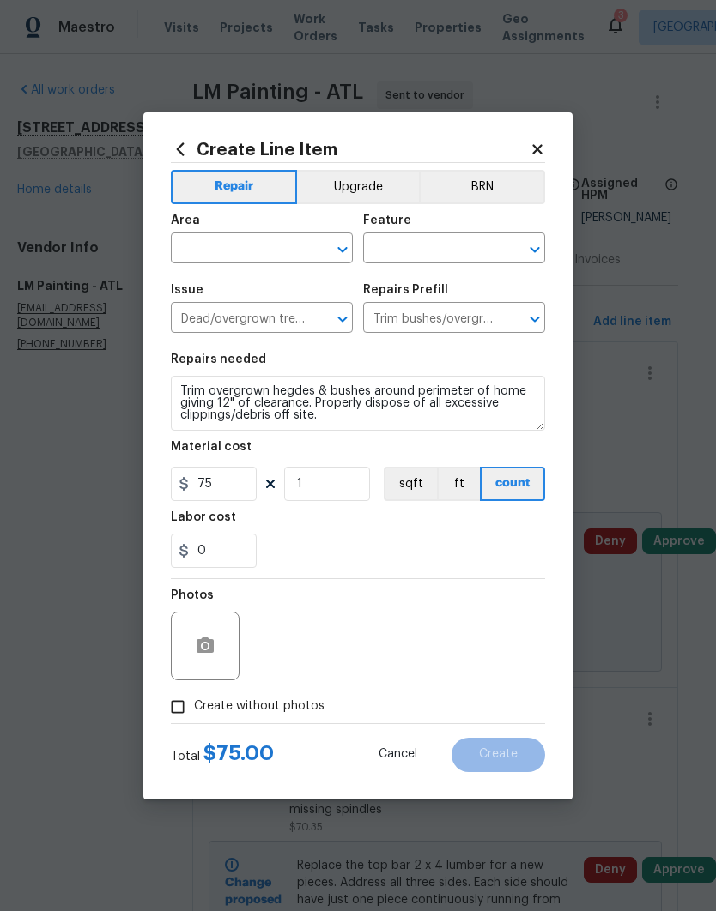
click at [269, 247] on input "text" at bounding box center [238, 250] width 134 height 27
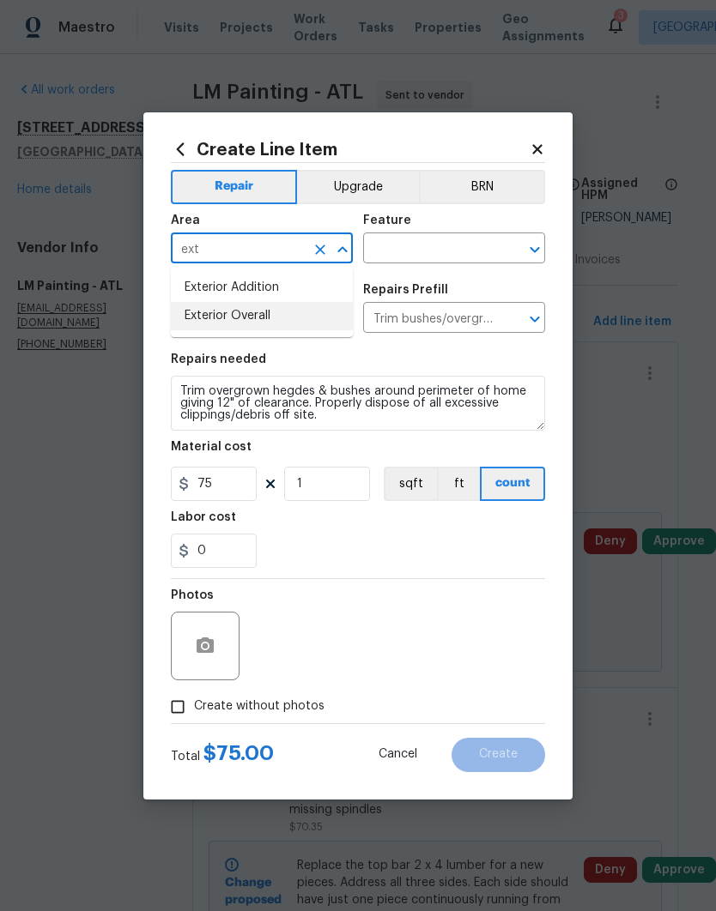
click at [277, 319] on li "Exterior Overall" at bounding box center [262, 316] width 182 height 28
type input "Exterior Overall"
click at [451, 247] on input "text" at bounding box center [430, 250] width 134 height 27
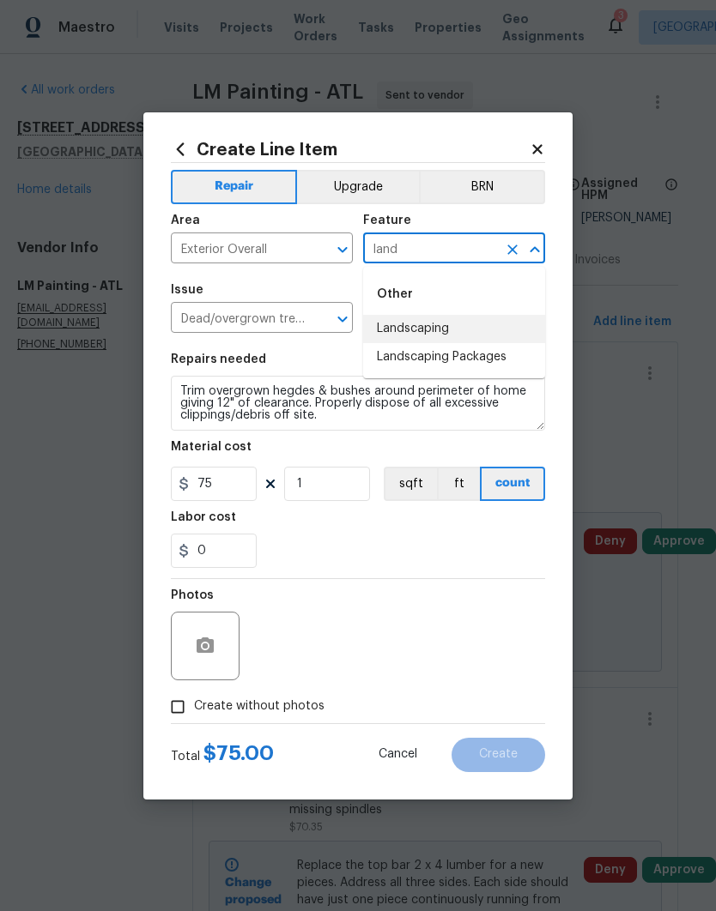
click at [440, 329] on li "Landscaping" at bounding box center [454, 329] width 182 height 28
type input "Landscaping"
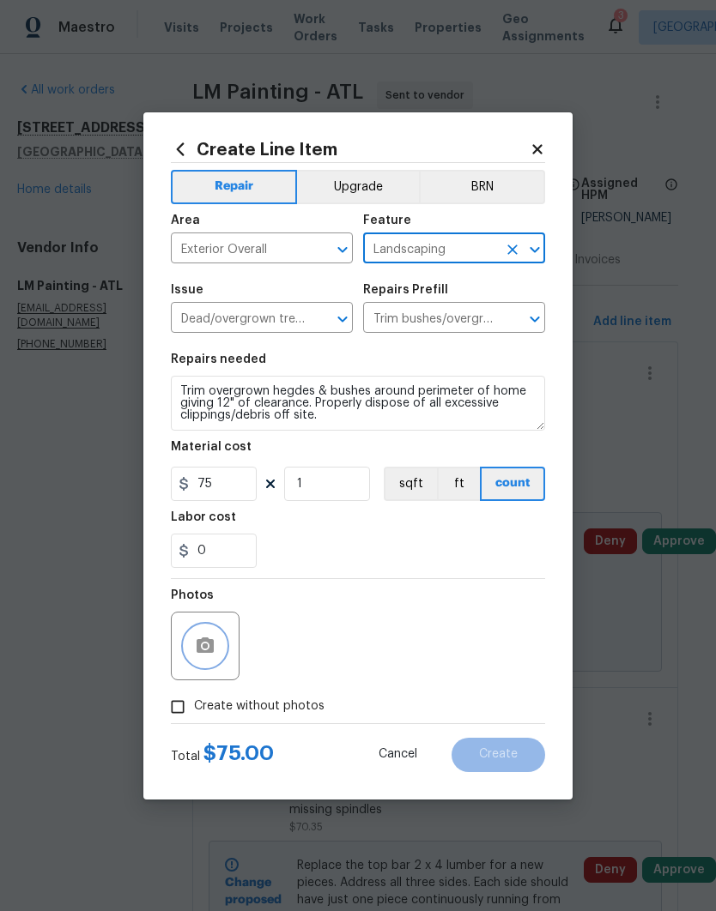
click at [201, 650] on icon "button" at bounding box center [205, 645] width 17 height 15
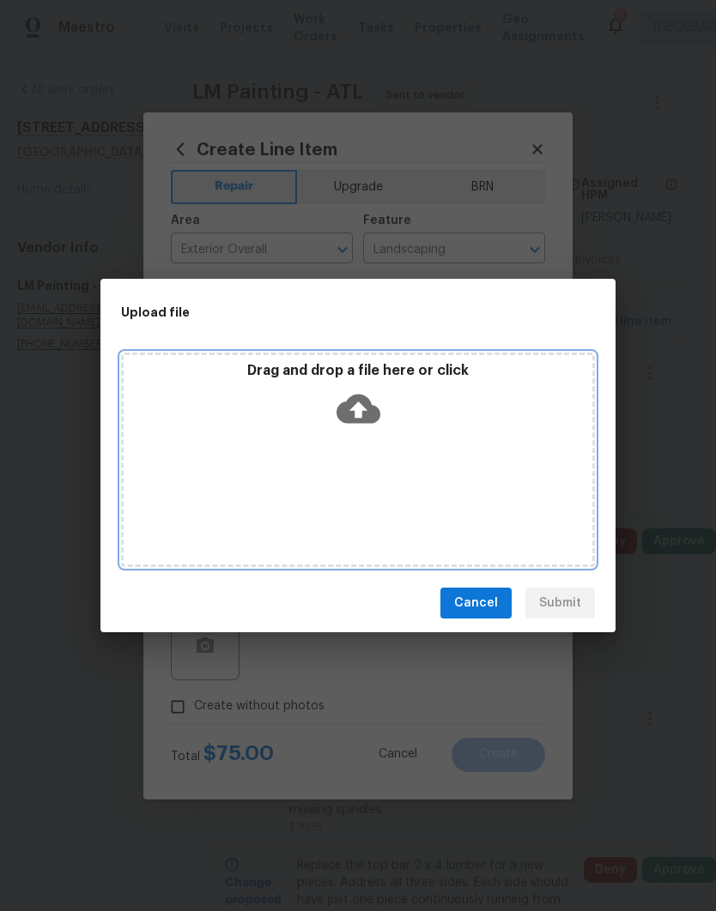
click at [421, 477] on div "Drag and drop a file here or click" at bounding box center [358, 460] width 474 height 215
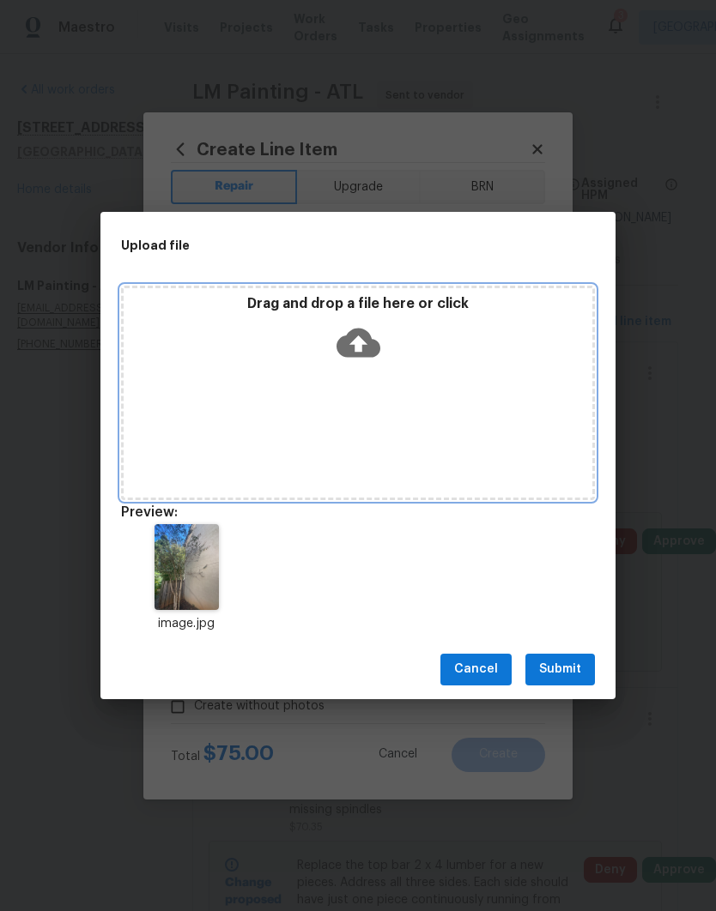
click at [396, 422] on div "Drag and drop a file here or click" at bounding box center [358, 393] width 474 height 215
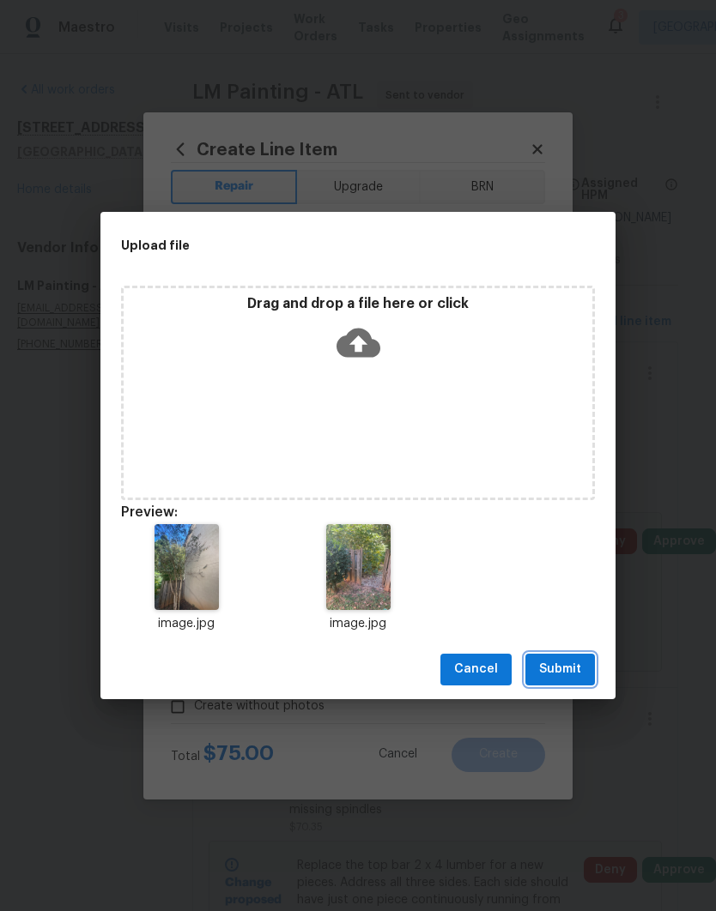
click at [559, 658] on button "Submit" at bounding box center [560, 670] width 70 height 32
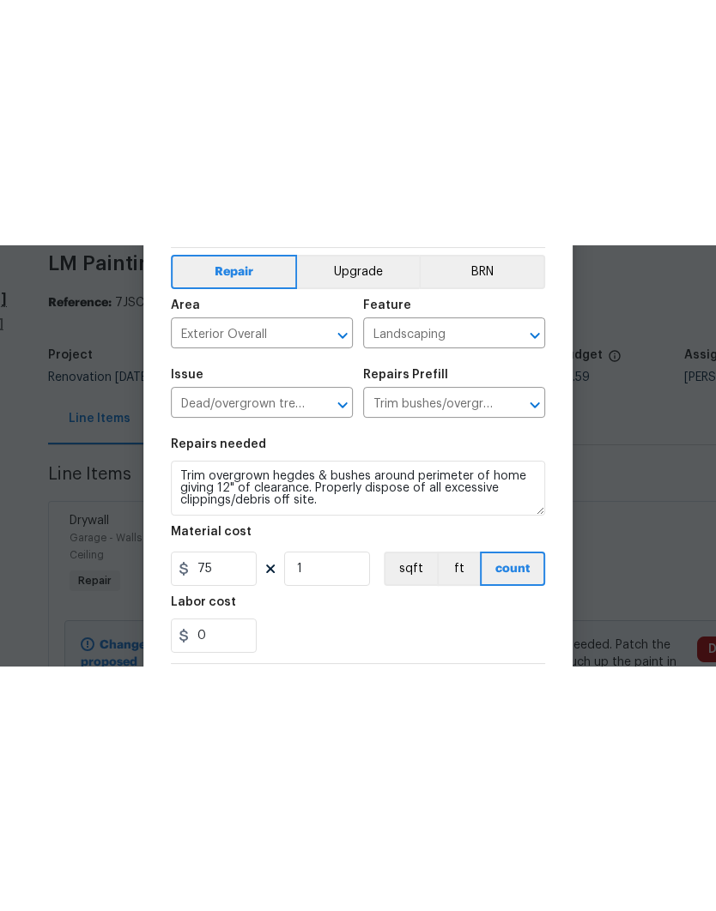
scroll to position [0, 0]
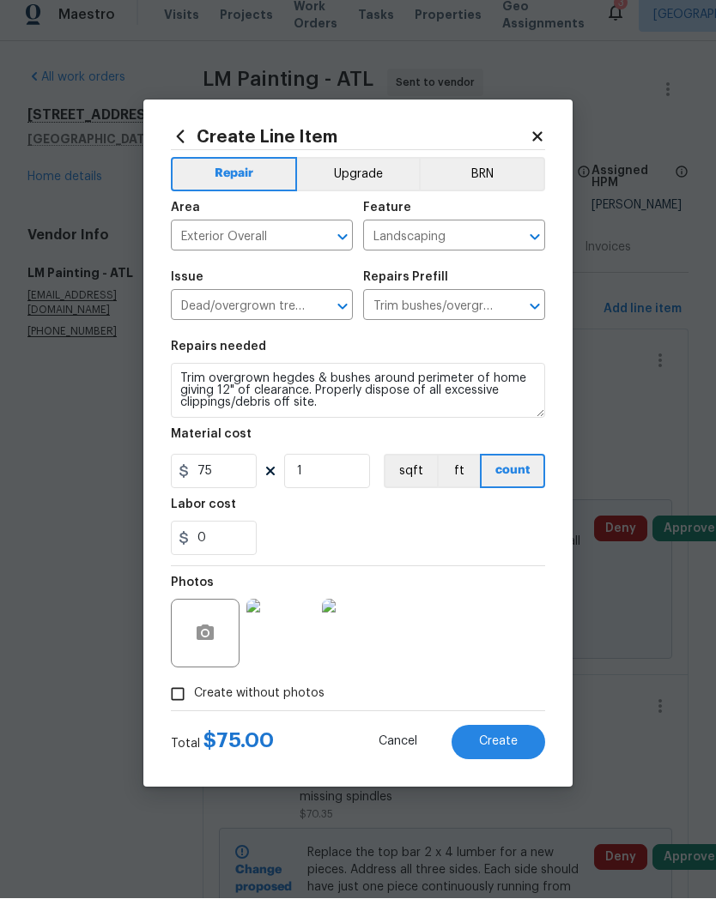
click at [505, 748] on span "Create" at bounding box center [498, 754] width 39 height 13
type input "0"
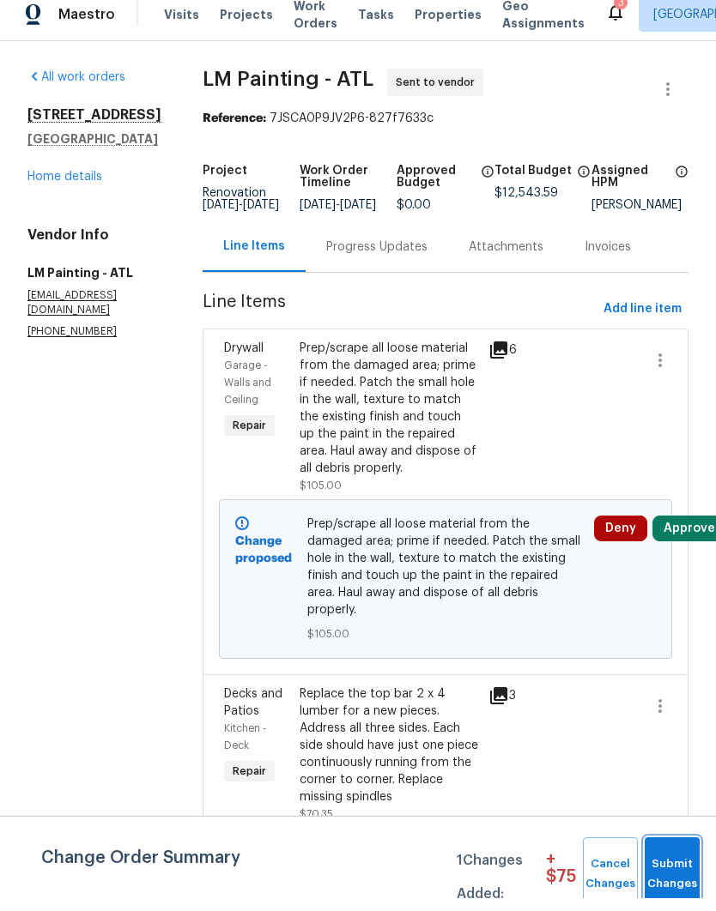
click at [676, 869] on span "Submit Changes" at bounding box center [672, 887] width 38 height 39
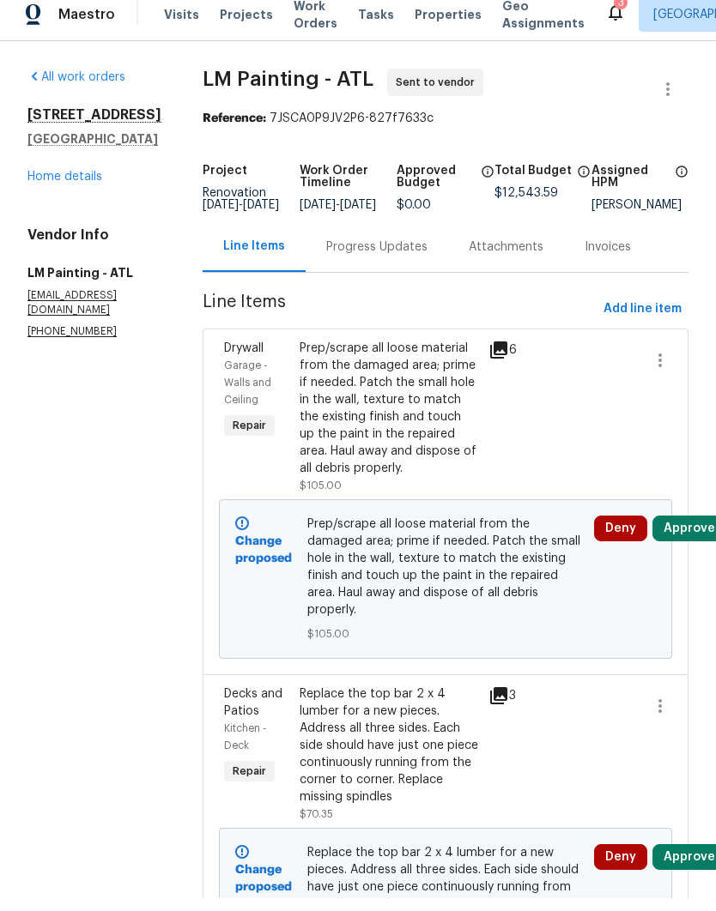
click at [76, 184] on link "Home details" at bounding box center [64, 190] width 75 height 12
